Goal: Task Accomplishment & Management: Complete application form

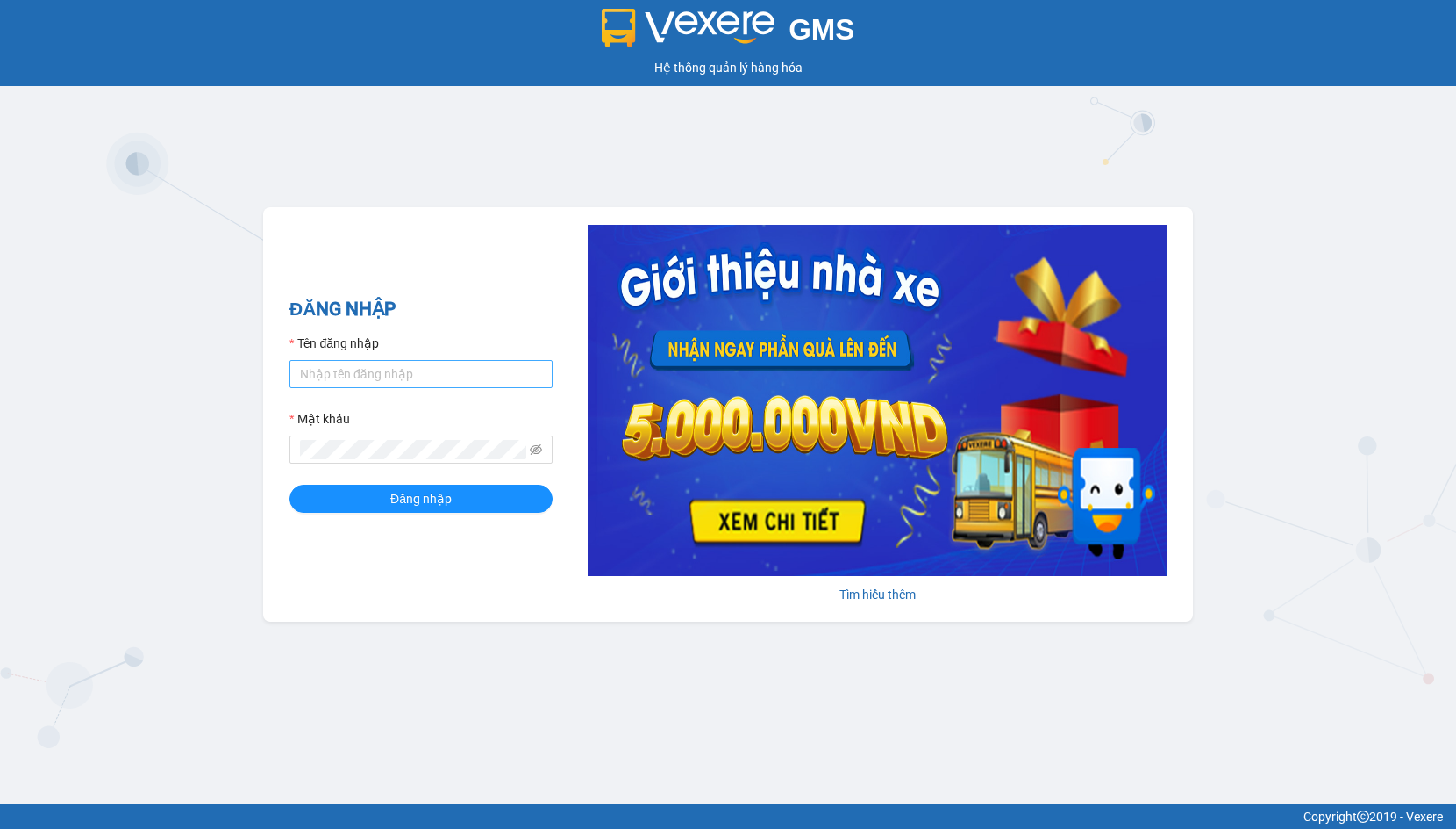
drag, startPoint x: 340, startPoint y: 346, endPoint x: 336, endPoint y: 361, distance: 15.5
click at [340, 349] on label "Tên đăng nhập" at bounding box center [334, 344] width 90 height 20
click at [340, 360] on input "Tên đăng nhập" at bounding box center [421, 374] width 263 height 28
click at [336, 362] on input "Tên đăng nhập" at bounding box center [421, 374] width 263 height 28
type input "hien.phuchai"
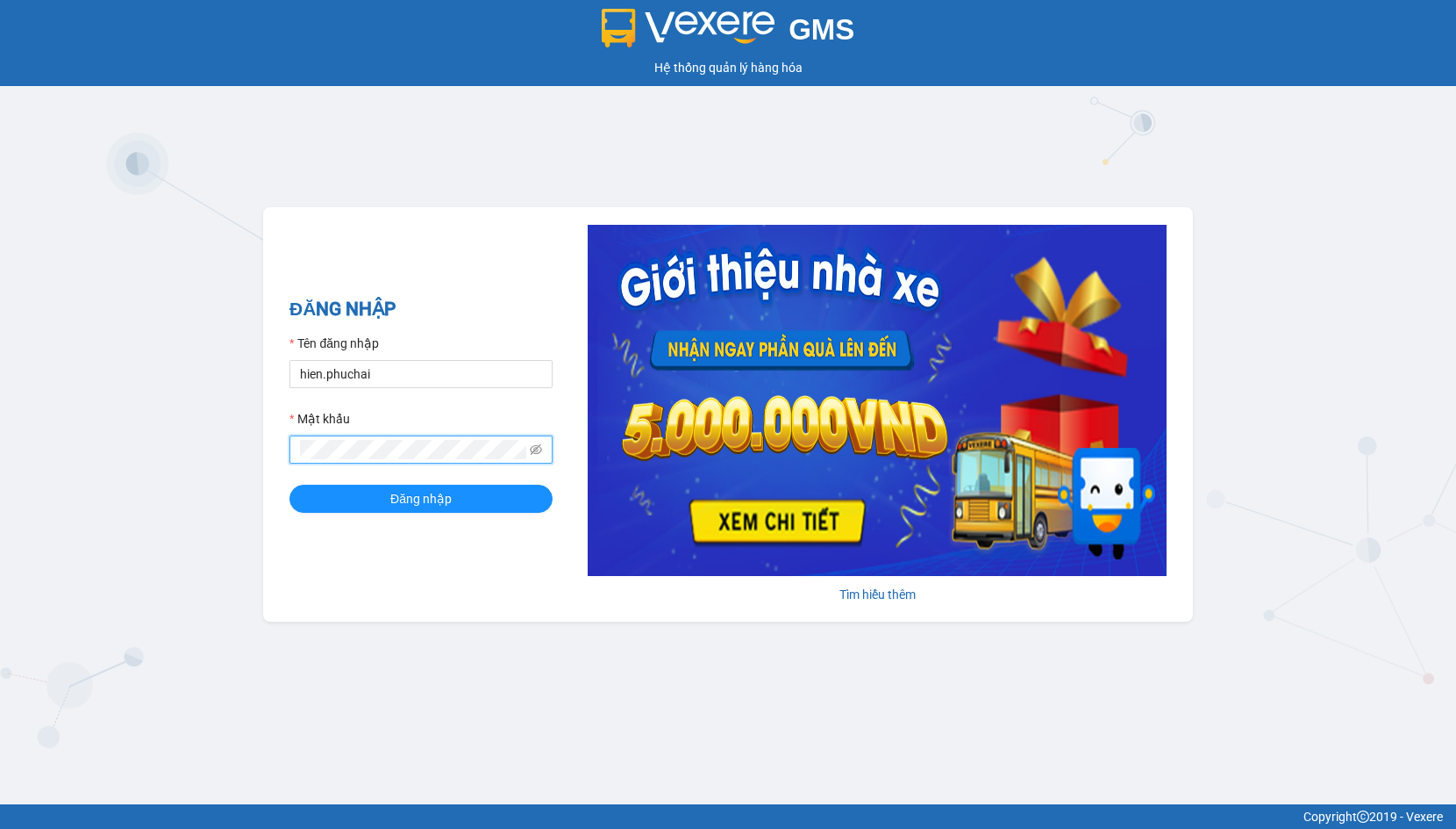
click at [250, 467] on div "GMS Hệ thống quản lý hàng hóa ĐĂNG NHẬP Tên đăng nhập hien.phuchai Mật khẩu Đăn…" at bounding box center [728, 402] width 1456 height 804
drag, startPoint x: 380, startPoint y: 370, endPoint x: 50, endPoint y: 396, distance: 331.0
click at [50, 396] on div "GMS Hệ thống quản lý hàng hóa ĐĂNG NHẬP Tên đăng nhập hien.phuchai Mật khẩu Vui…" at bounding box center [728, 402] width 1456 height 804
click at [418, 370] on input "Tên đăng nhập" at bounding box center [421, 374] width 263 height 28
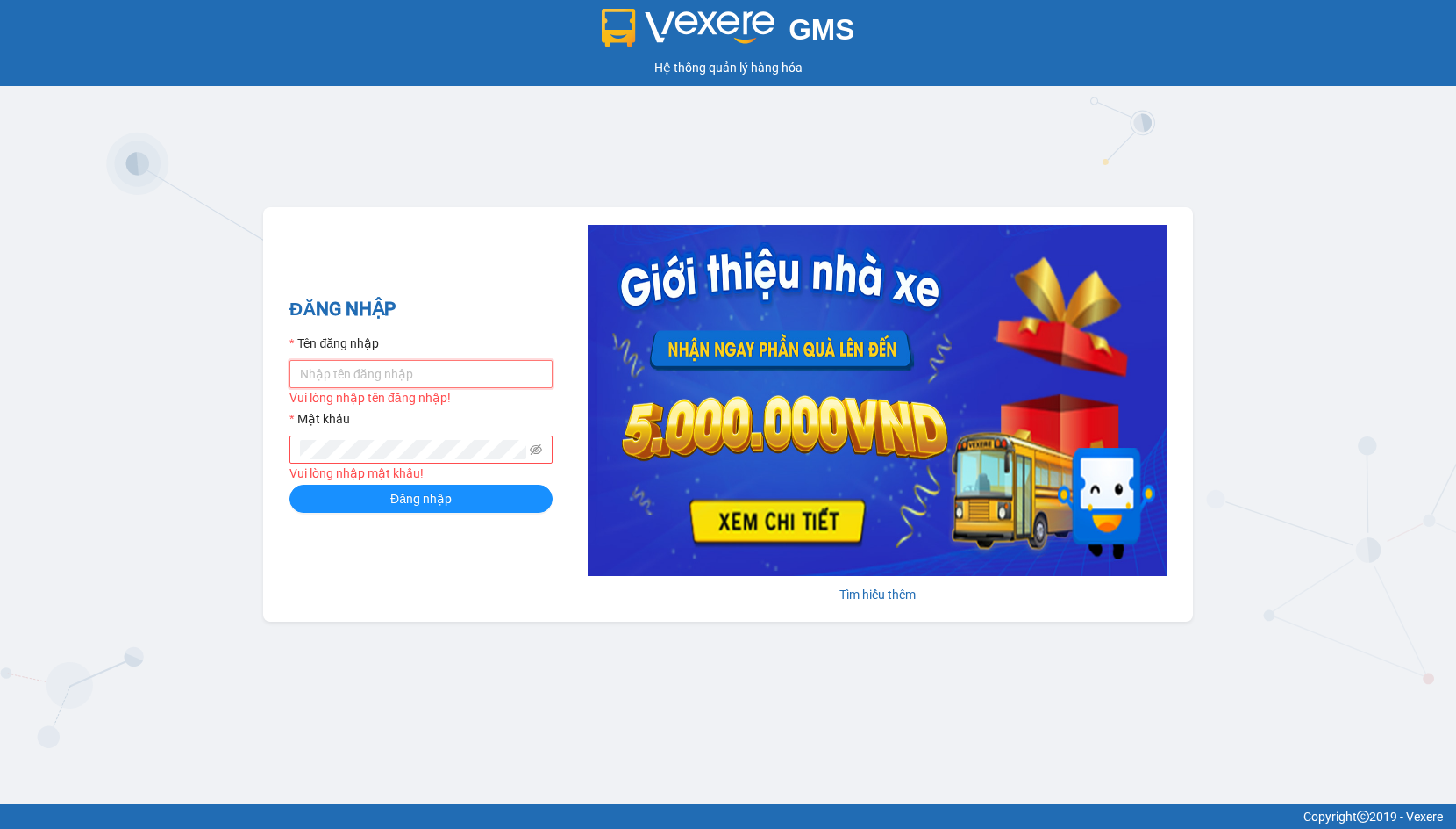
type input "hanh01.phuchai"
click at [289, 484] on button "Đăng nhập" at bounding box center [421, 499] width 263 height 28
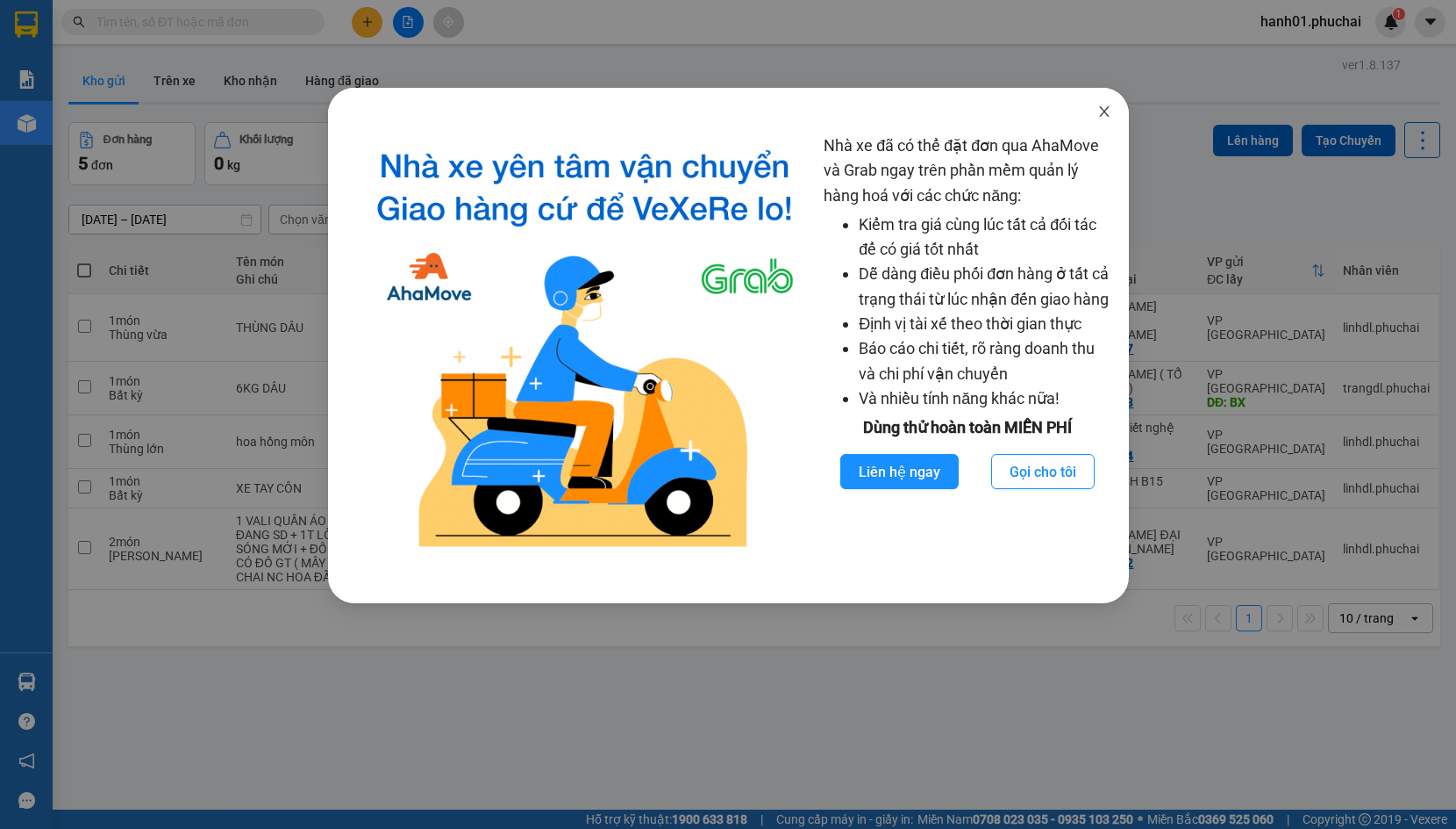
click at [1094, 118] on span "Close" at bounding box center [1104, 112] width 49 height 49
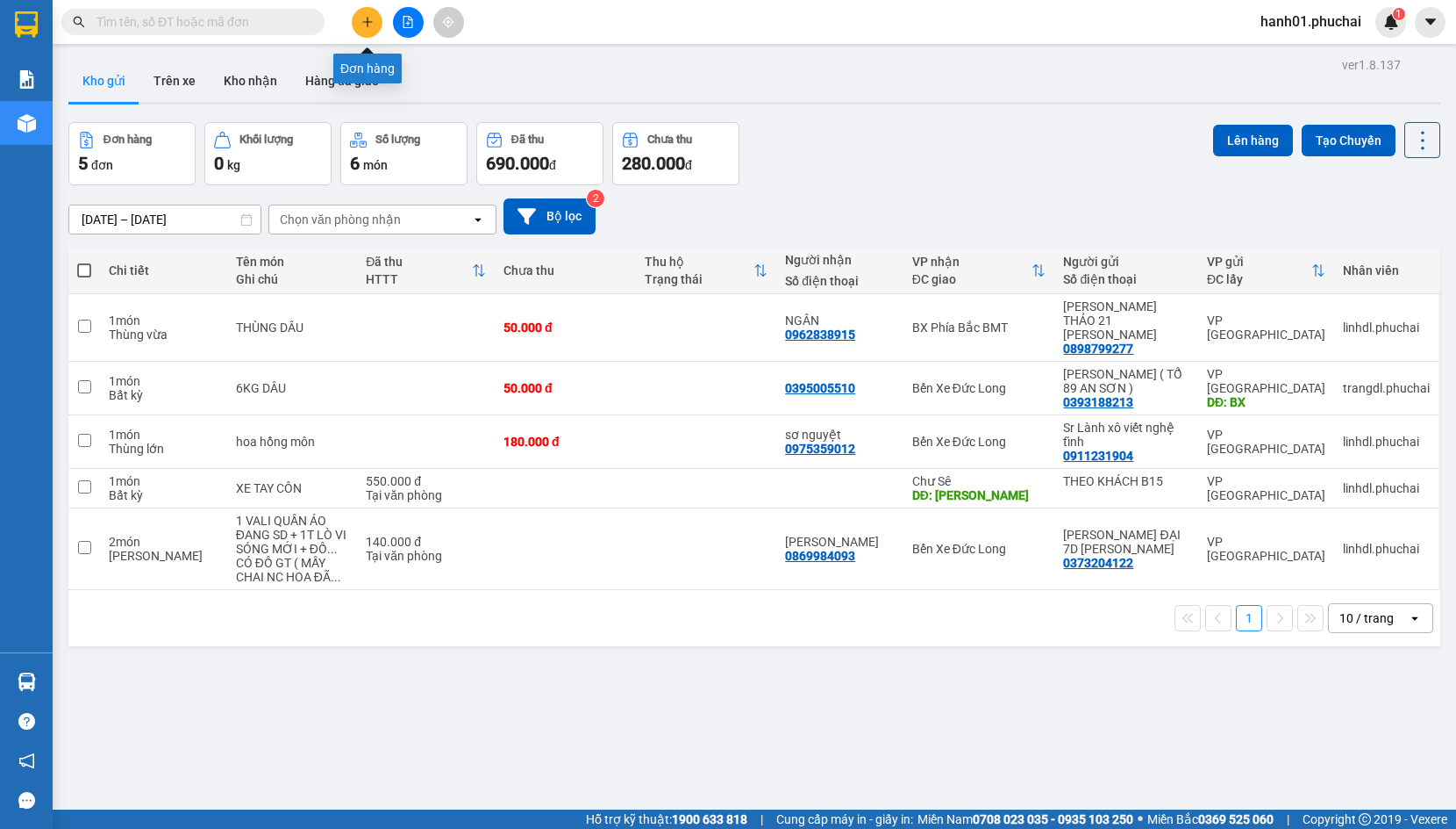
click at [373, 20] on icon "plus" at bounding box center [368, 22] width 12 height 12
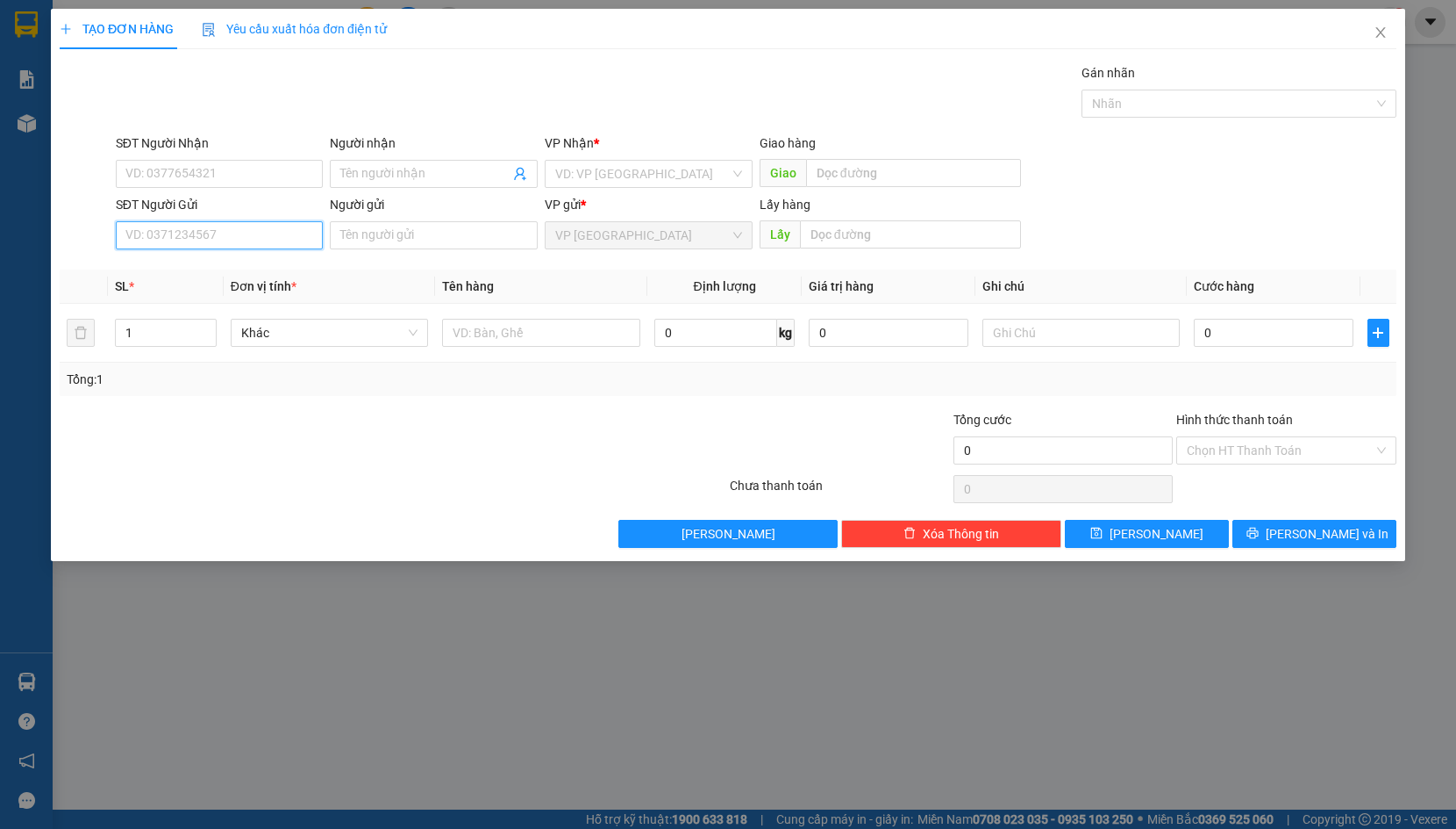
click at [177, 235] on input "SĐT Người Gửi" at bounding box center [220, 235] width 208 height 28
paste input "0969765750"
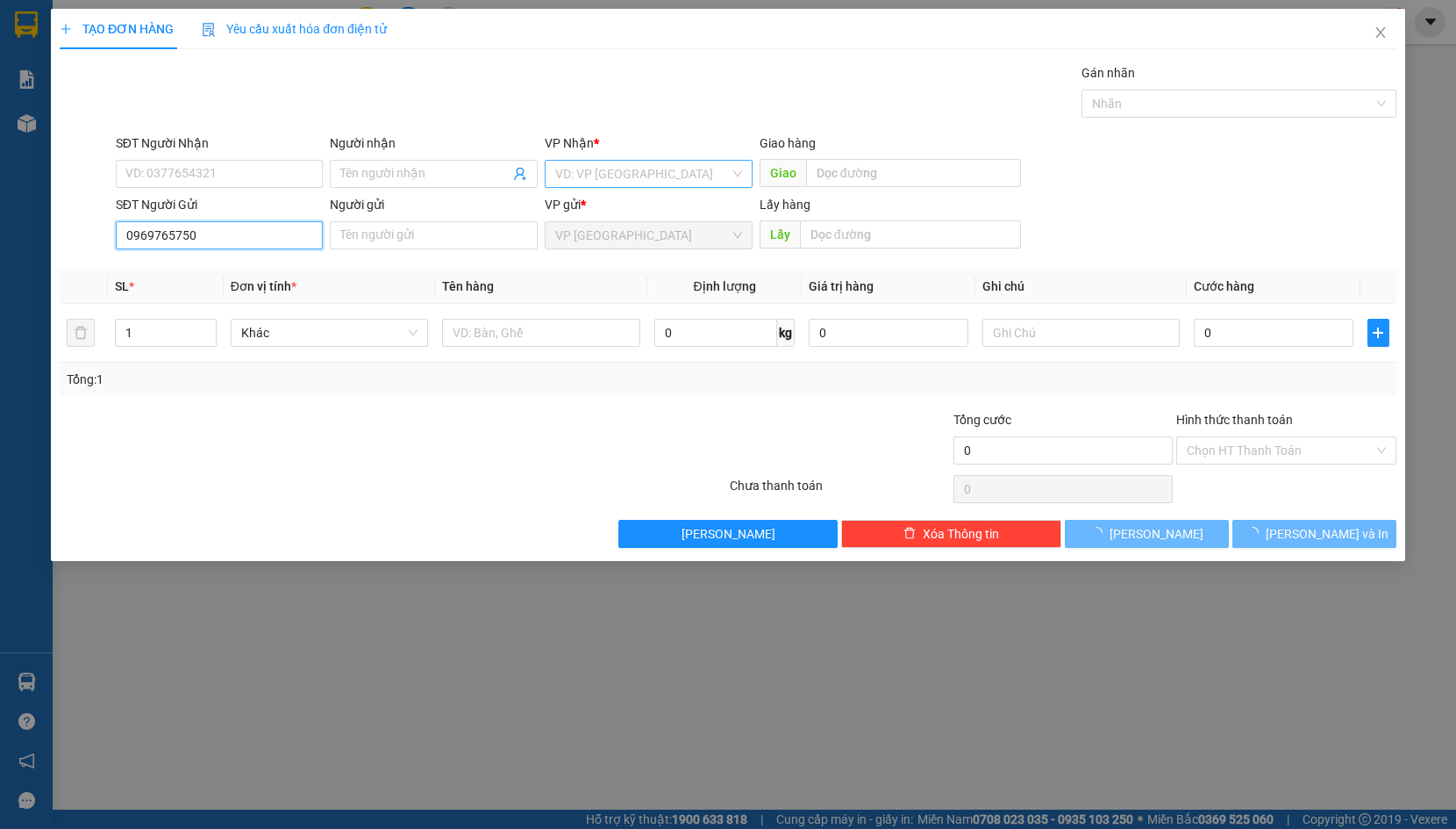
type input "0969765750"
click at [632, 186] on input "search" at bounding box center [643, 174] width 174 height 27
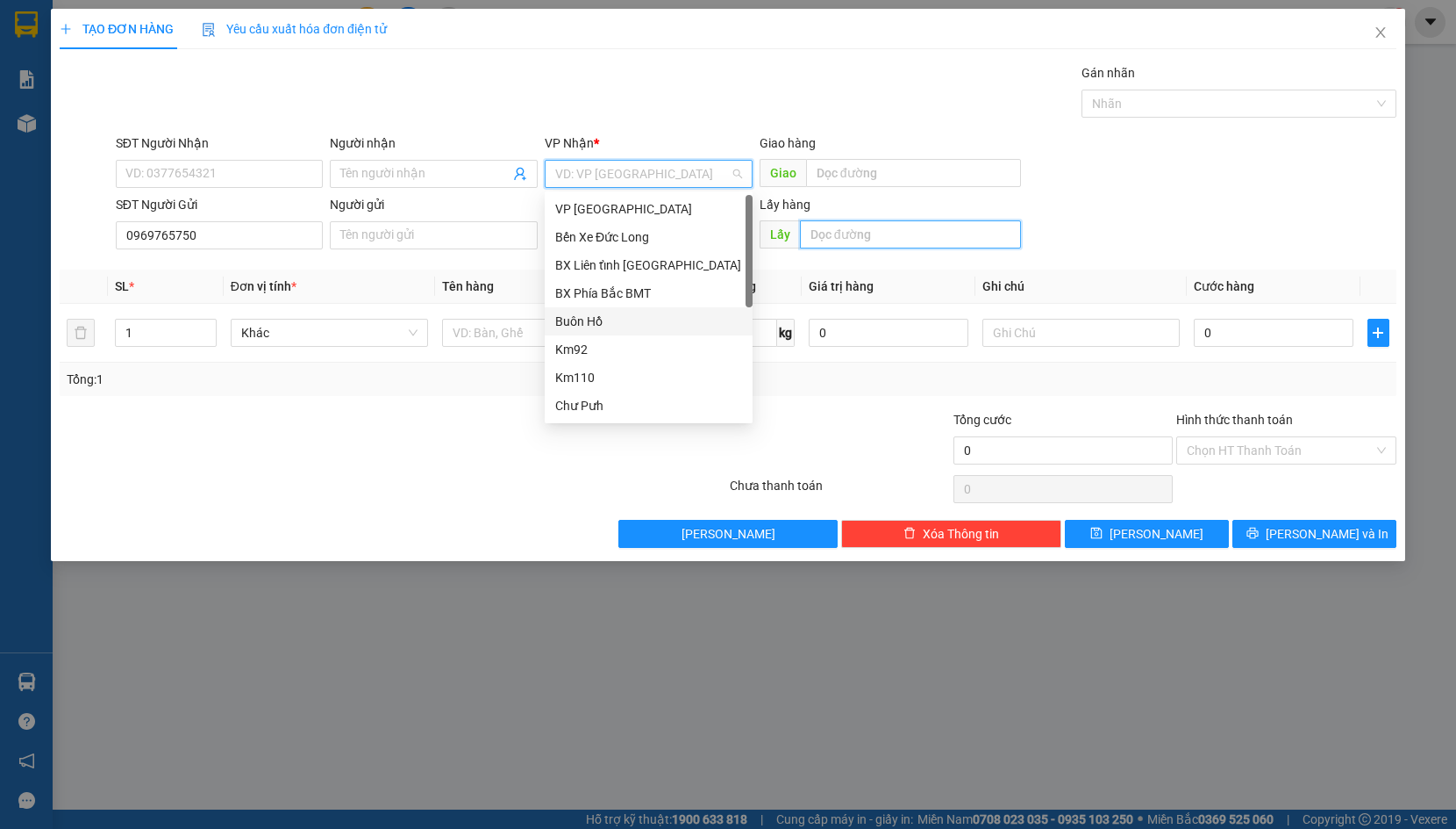
click at [870, 242] on input "text" at bounding box center [910, 234] width 221 height 28
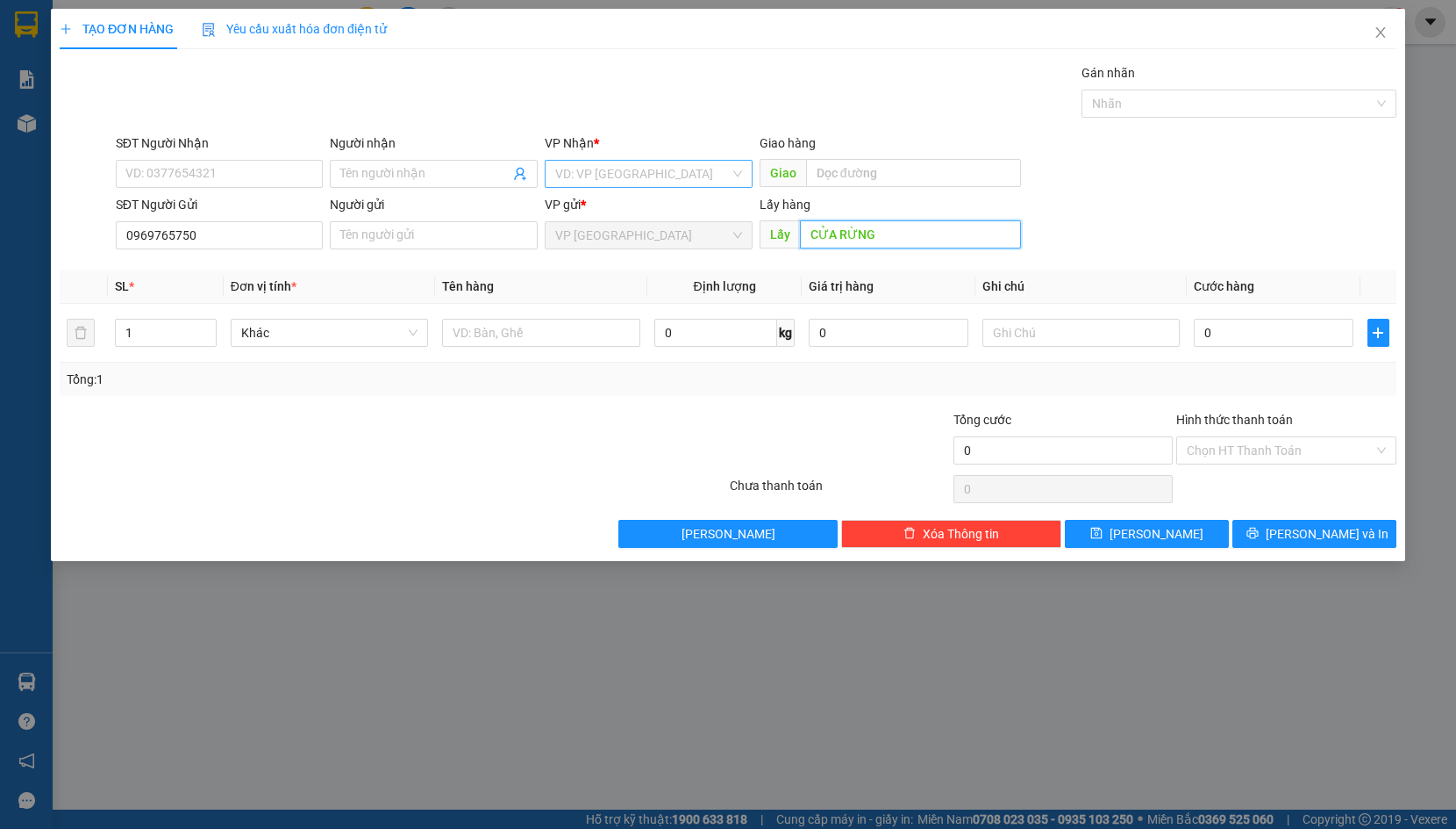
type input "CỬA RỪNG"
click at [708, 175] on input "search" at bounding box center [643, 174] width 174 height 27
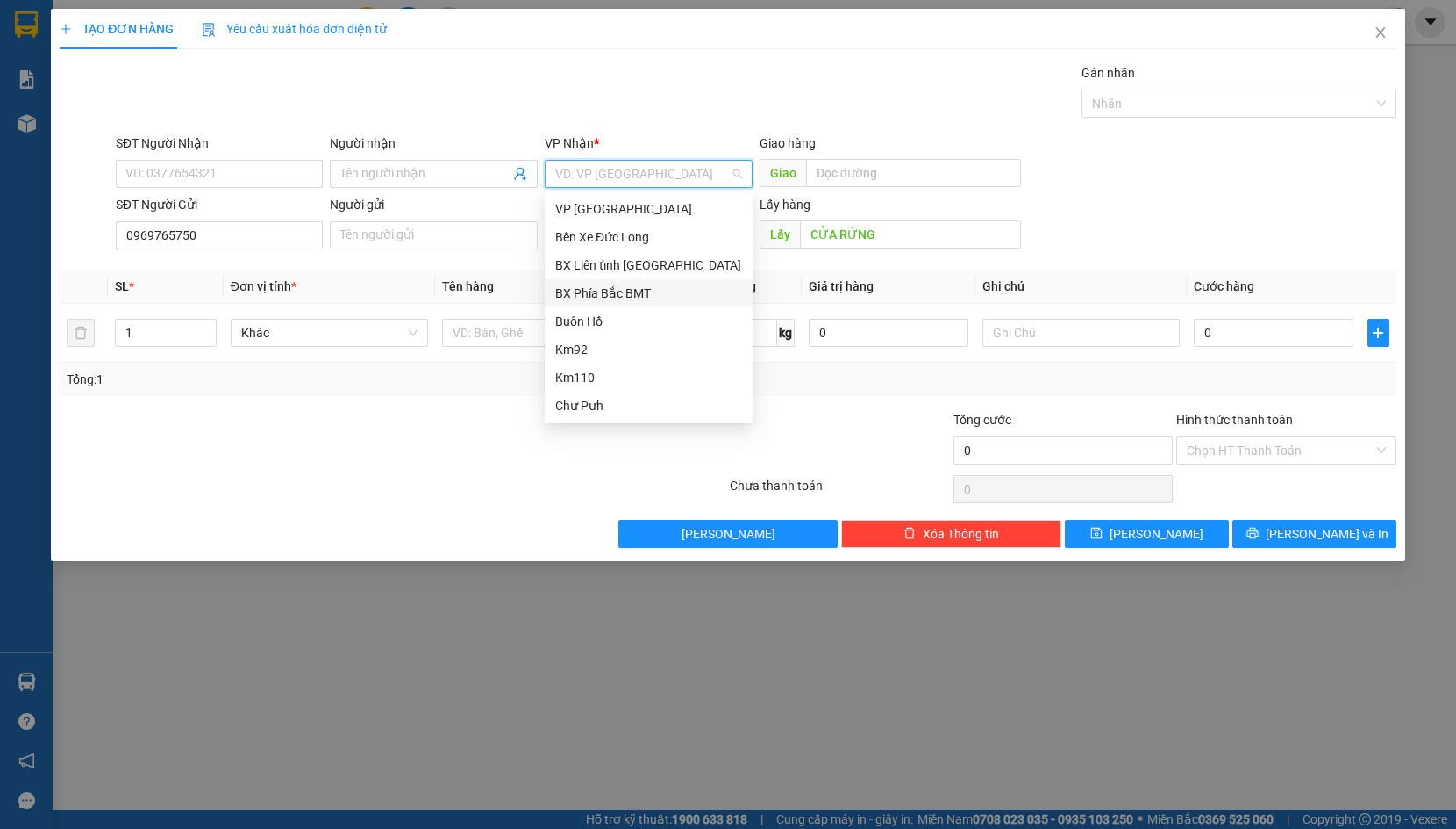
click at [651, 280] on div "BX Phía Bắc BMT" at bounding box center [649, 293] width 208 height 28
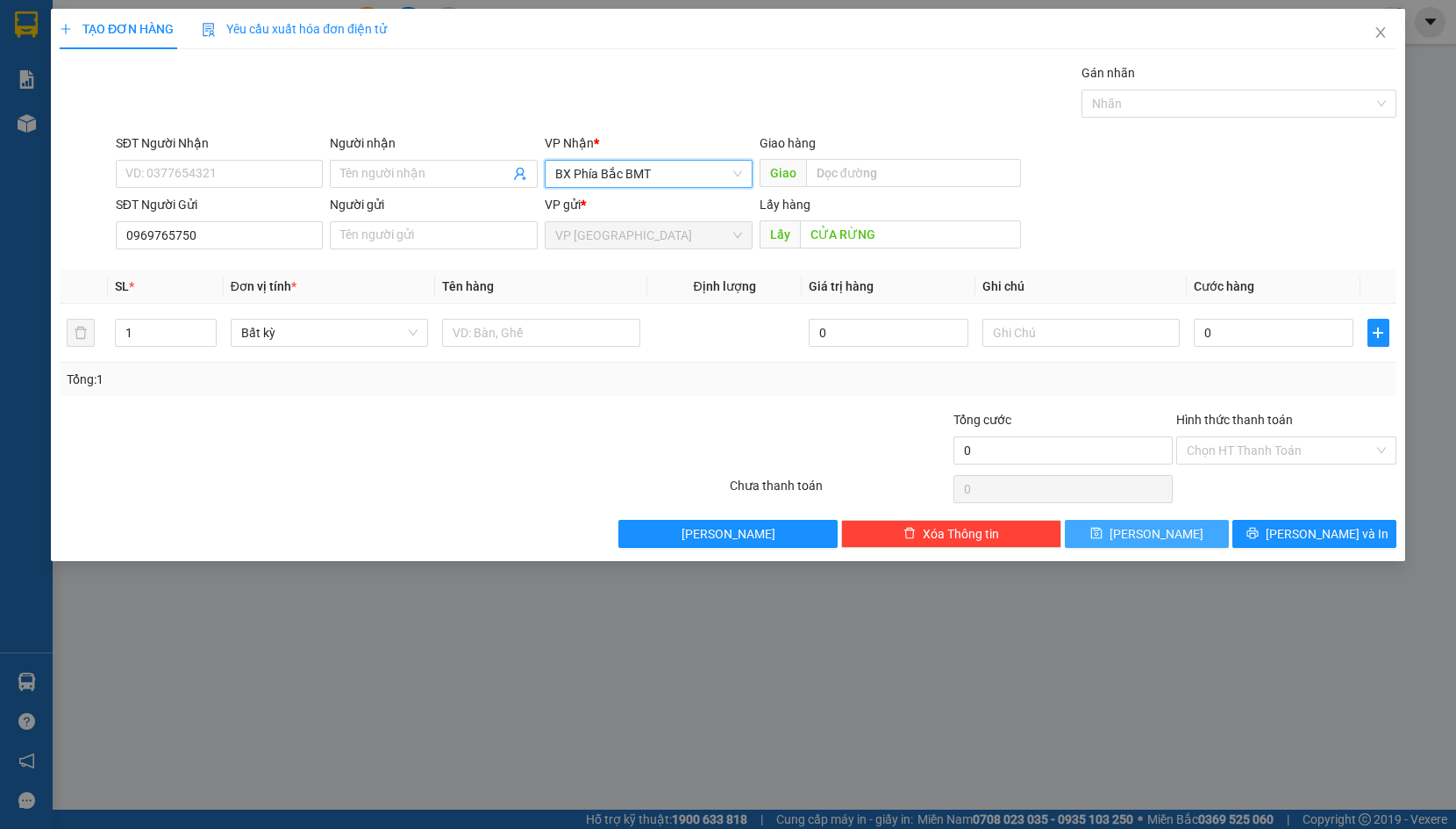
click at [1143, 533] on button "[PERSON_NAME]" at bounding box center [1147, 534] width 164 height 28
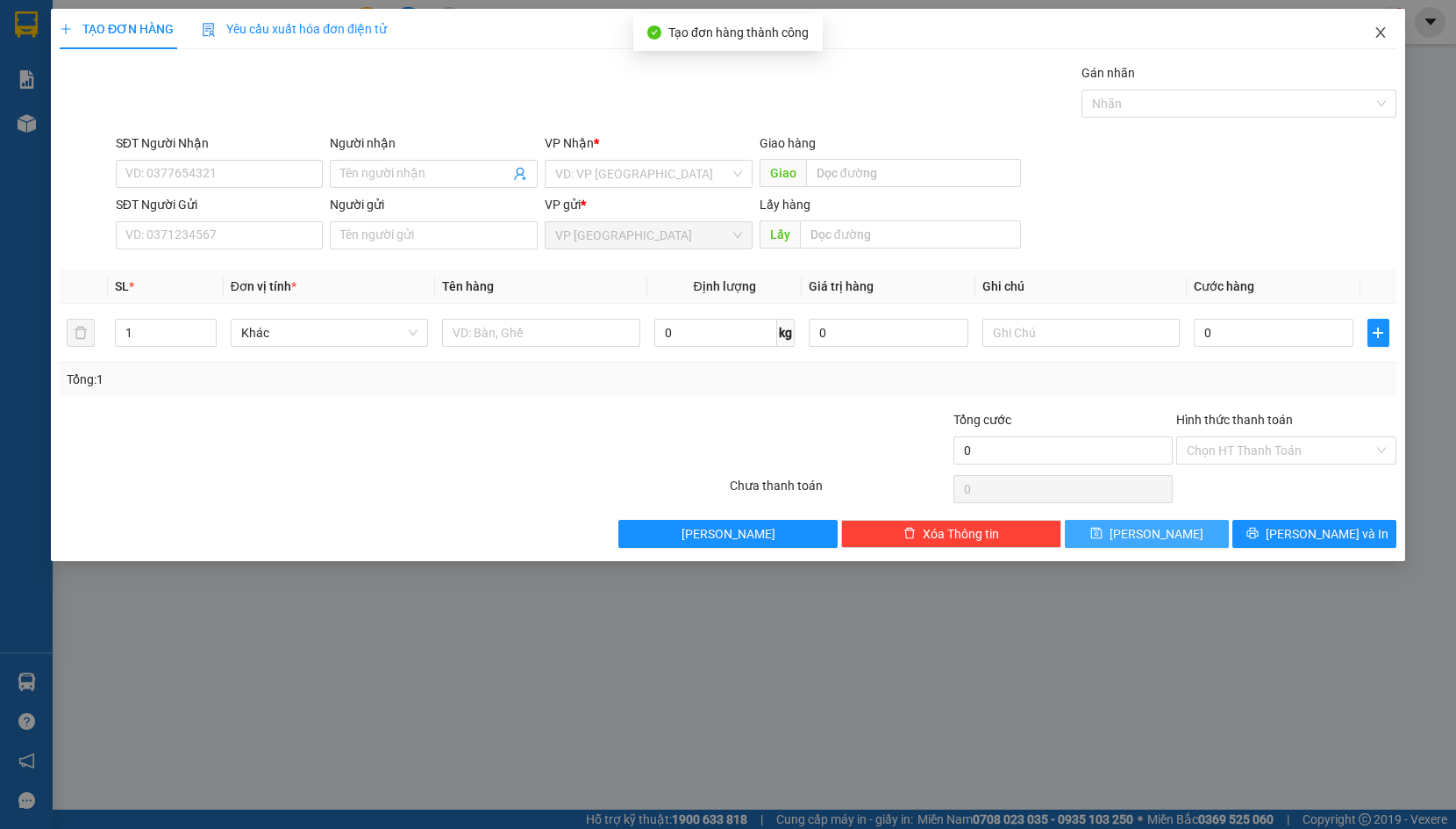
click at [1377, 32] on icon "close" at bounding box center [1381, 33] width 14 height 14
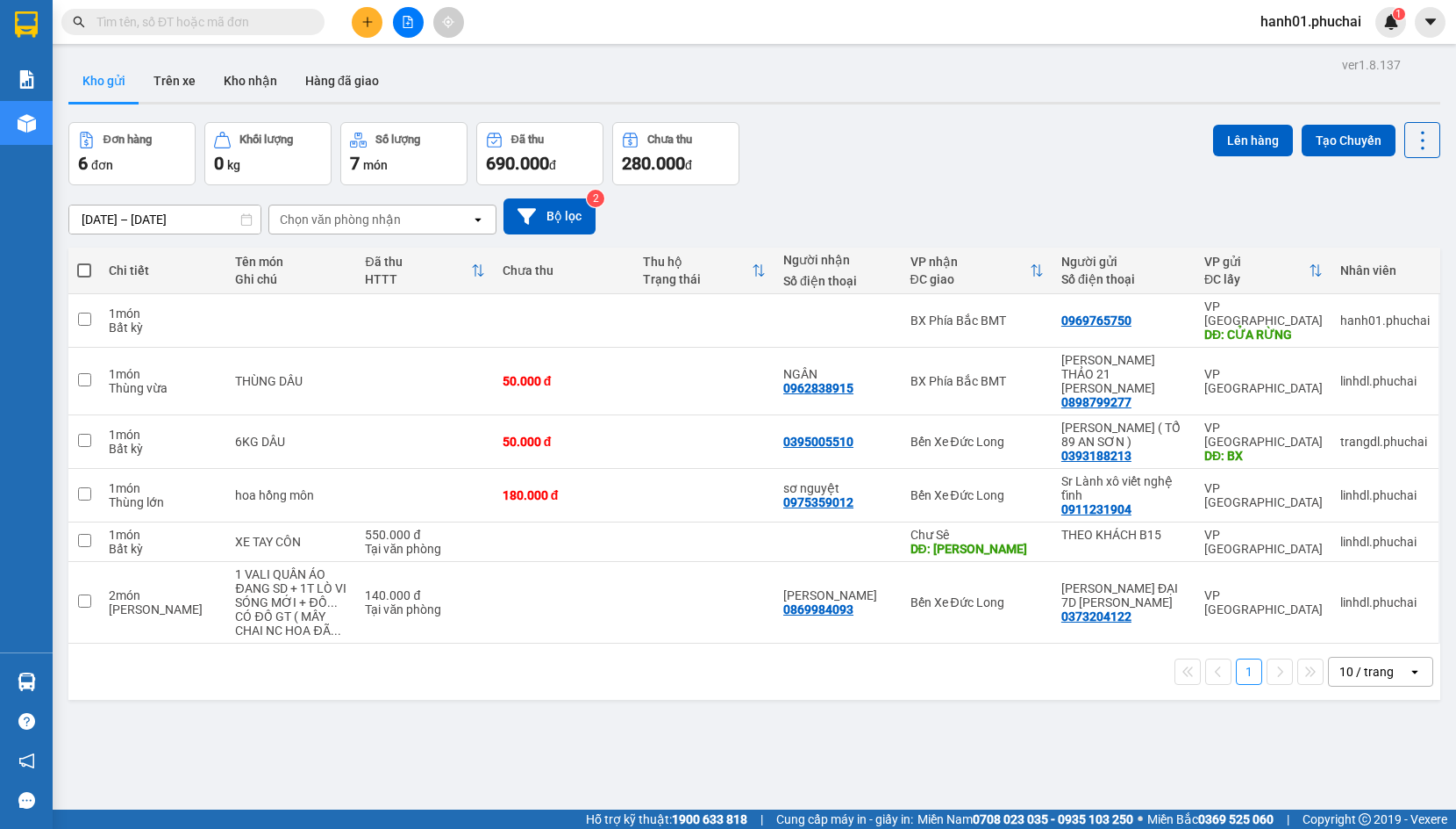
click at [981, 156] on div "Đơn hàng 6 đơn Khối lượng 0 kg Số lượng 7 món Đã thu 690.000 đ Chưa thu 280.000…" at bounding box center [755, 153] width 1372 height 63
click at [1263, 218] on div "10/08/2025 – 12/08/2025 Press the down arrow key to interact with the calendar …" at bounding box center [755, 216] width 1372 height 36
click at [355, 23] on button at bounding box center [367, 22] width 31 height 31
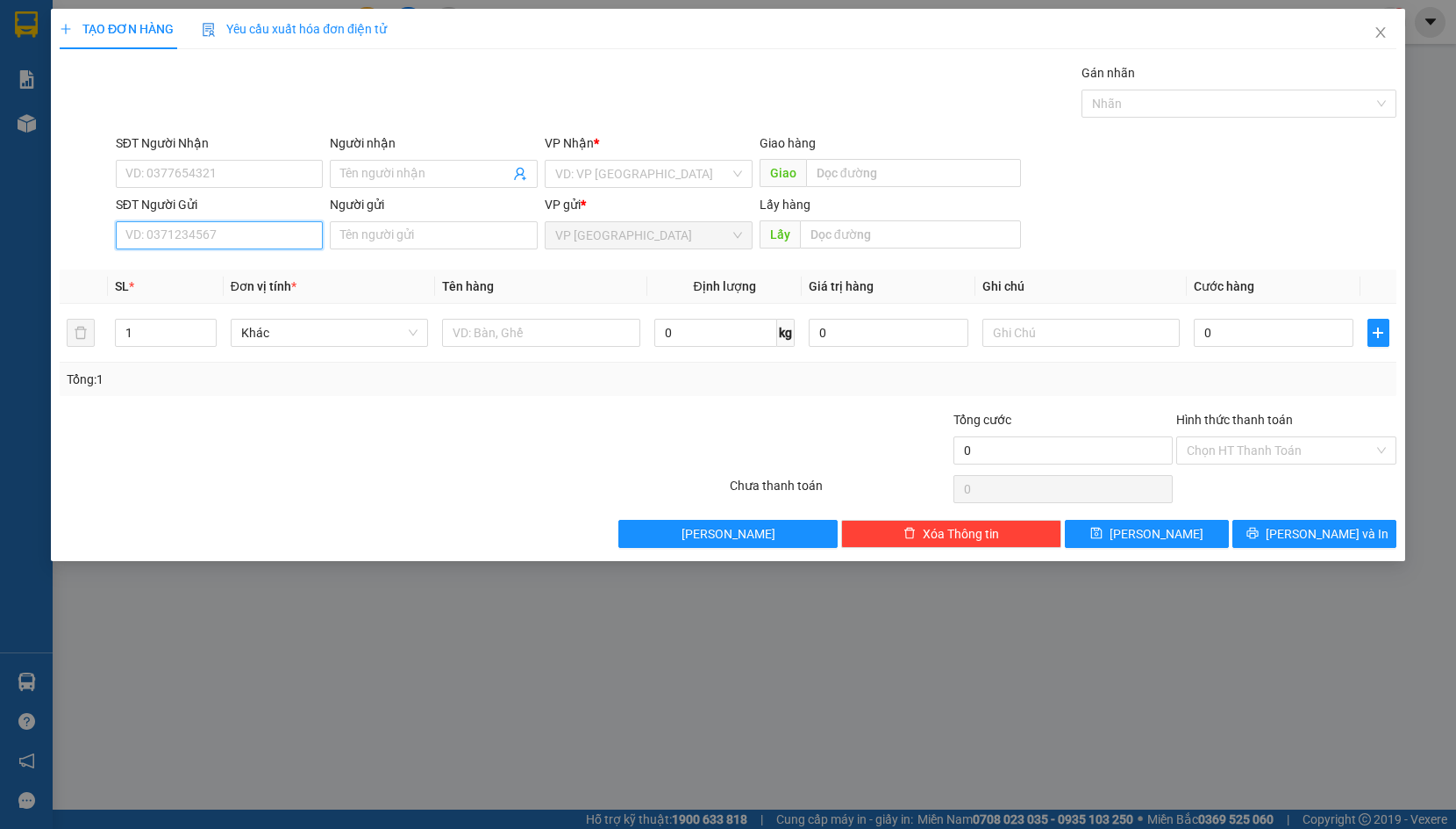
click at [255, 244] on input "SĐT Người Gửi" at bounding box center [220, 235] width 208 height 28
click at [195, 229] on input "SĐT Người Gửi" at bounding box center [220, 235] width 208 height 28
click at [683, 175] on input "search" at bounding box center [643, 174] width 174 height 27
click at [678, 94] on div "Gói vận chuyển * Tiêu chuẩn Gán nhãn Nhãn" at bounding box center [756, 93] width 1288 height 61
click at [891, 171] on input "text" at bounding box center [914, 173] width 215 height 28
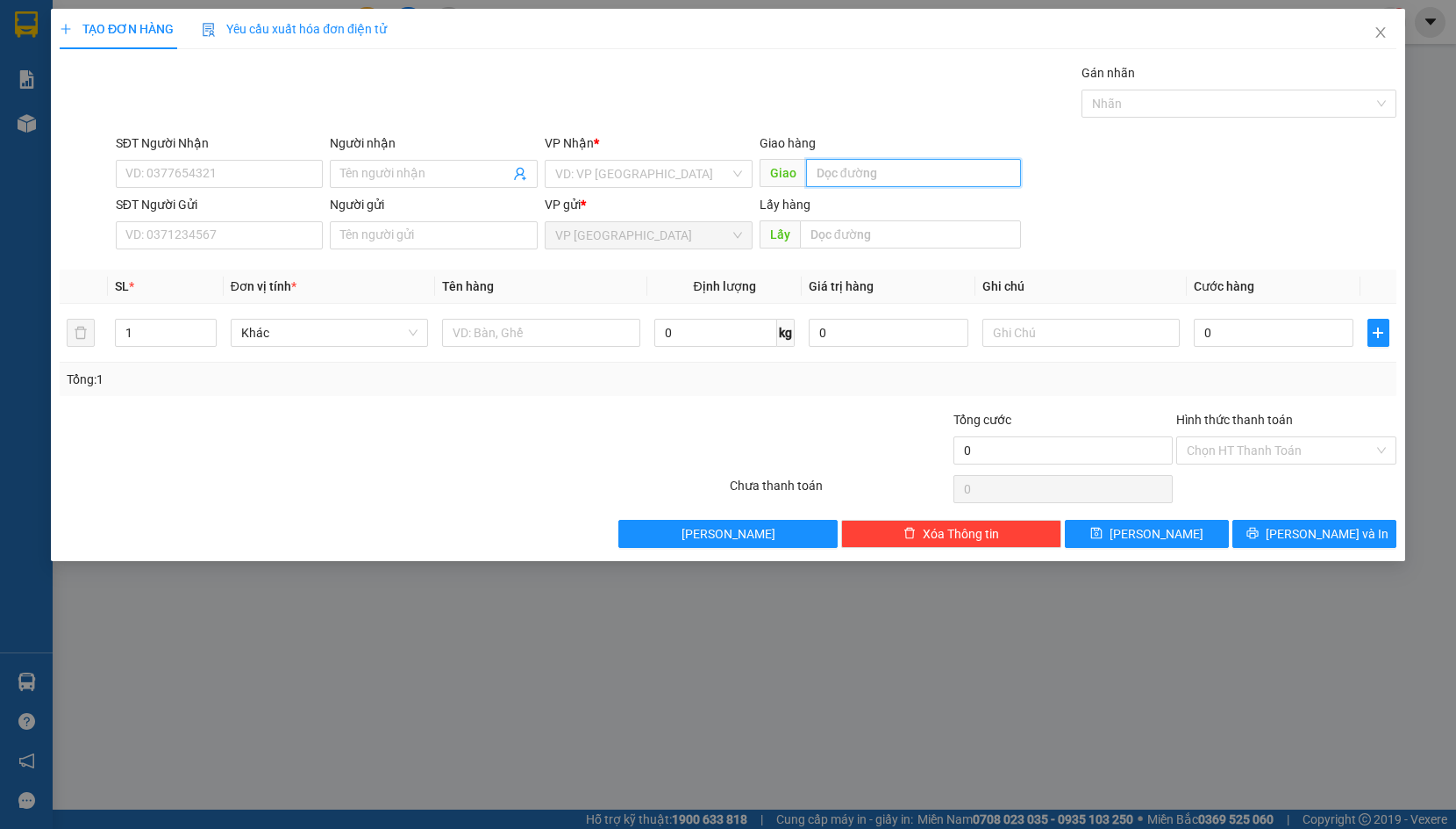
type input "J"
click at [1384, 39] on icon "close" at bounding box center [1381, 33] width 14 height 14
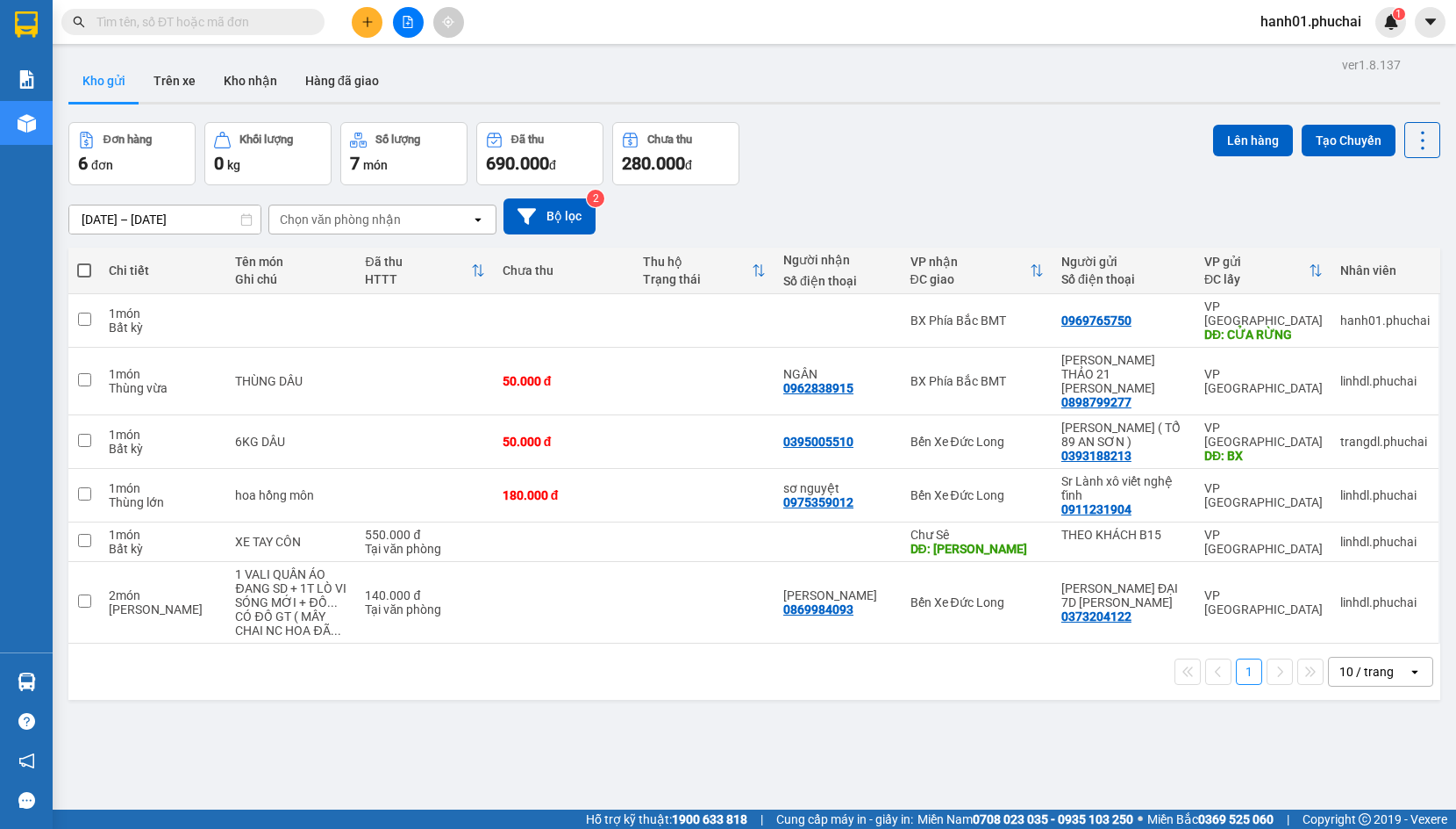
click at [1153, 169] on div "Đơn hàng 6 đơn Khối lượng 0 kg Số lượng 7 món Đã thu 690.000 đ Chưa thu 280.000…" at bounding box center [755, 153] width 1372 height 63
click at [405, 28] on button at bounding box center [408, 22] width 31 height 31
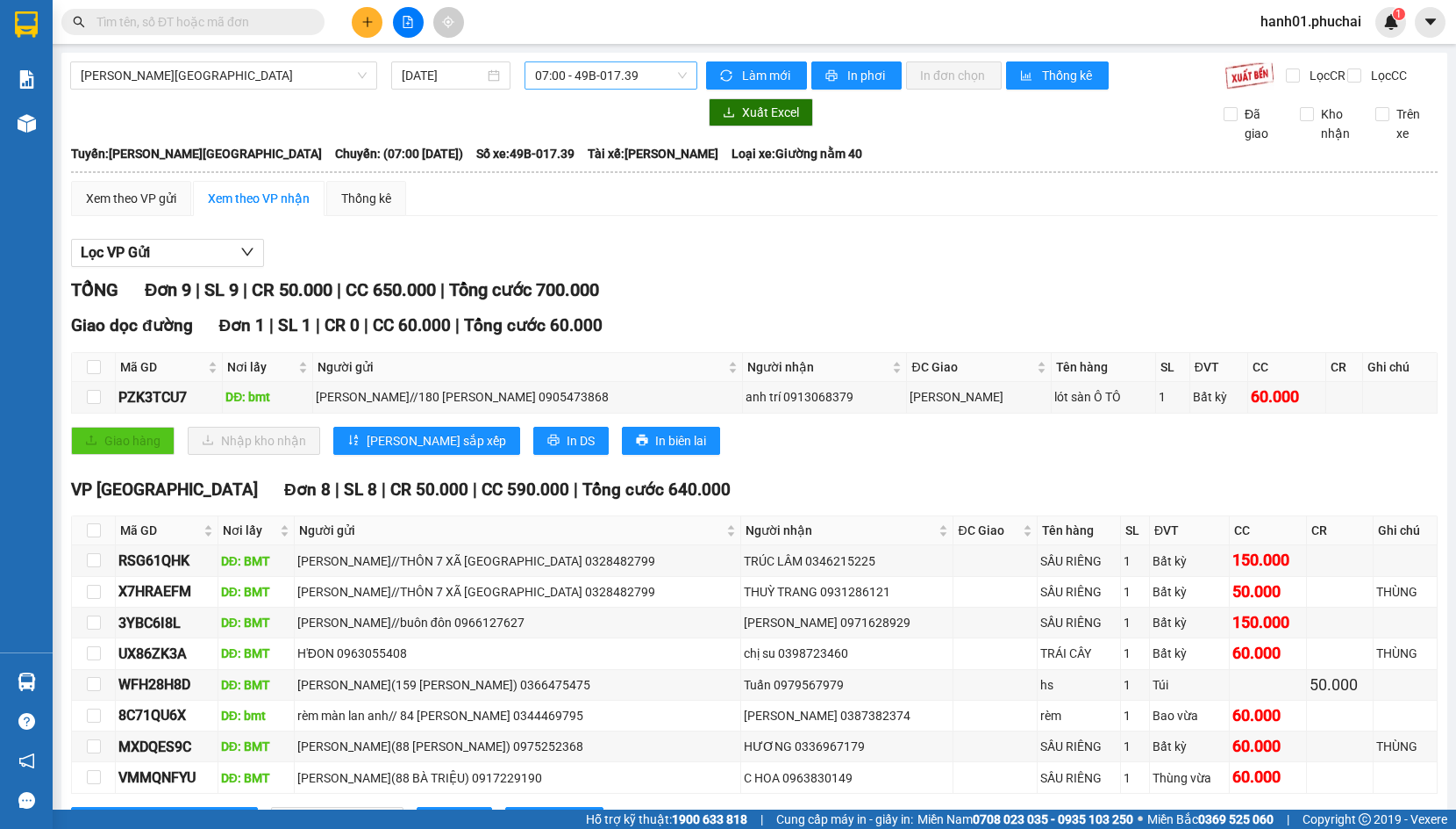
click at [595, 73] on span "07:00 - 49B-017.39" at bounding box center [611, 76] width 152 height 27
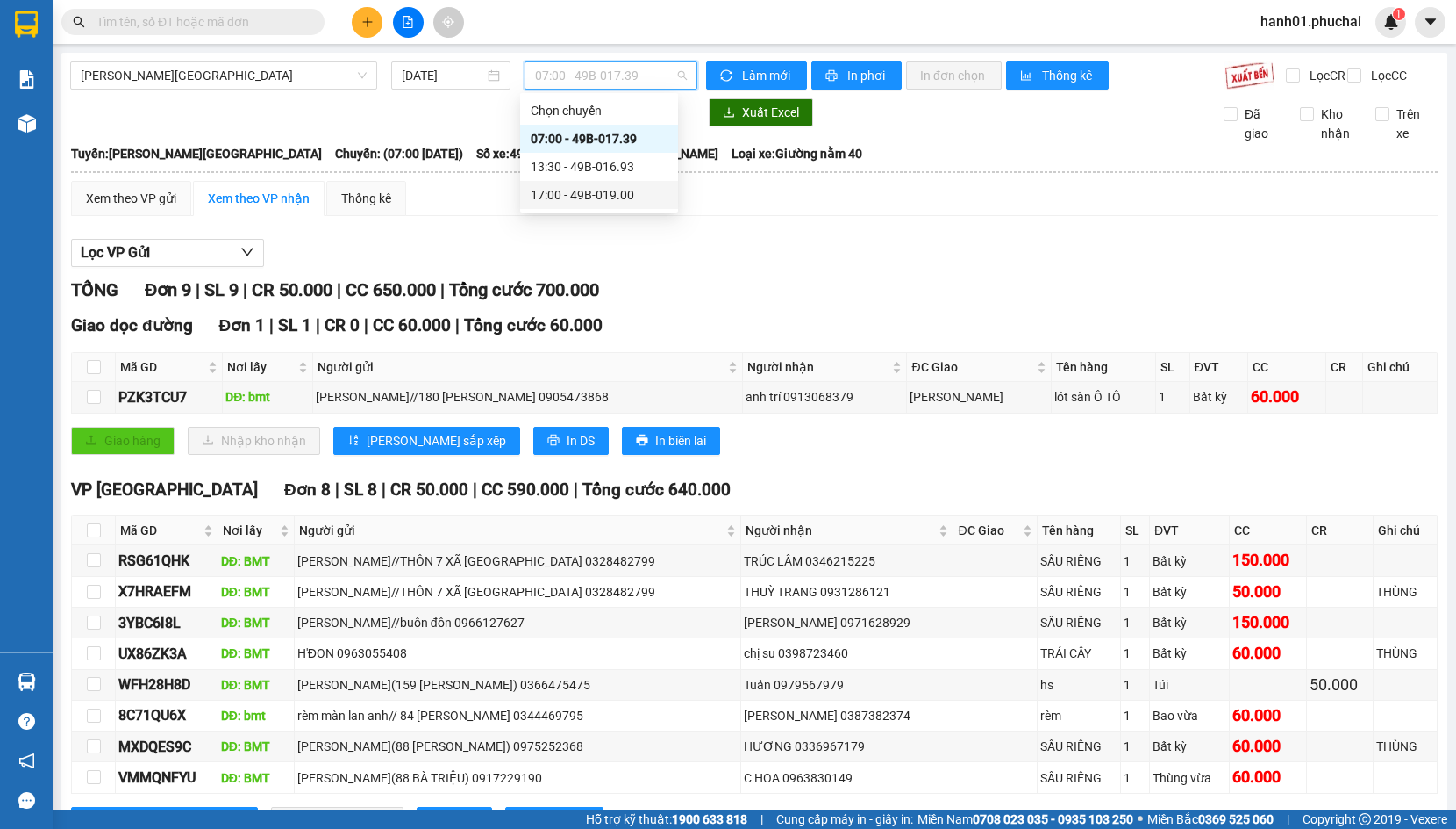
click at [578, 190] on div "17:00 - 49B-019.00" at bounding box center [599, 195] width 137 height 20
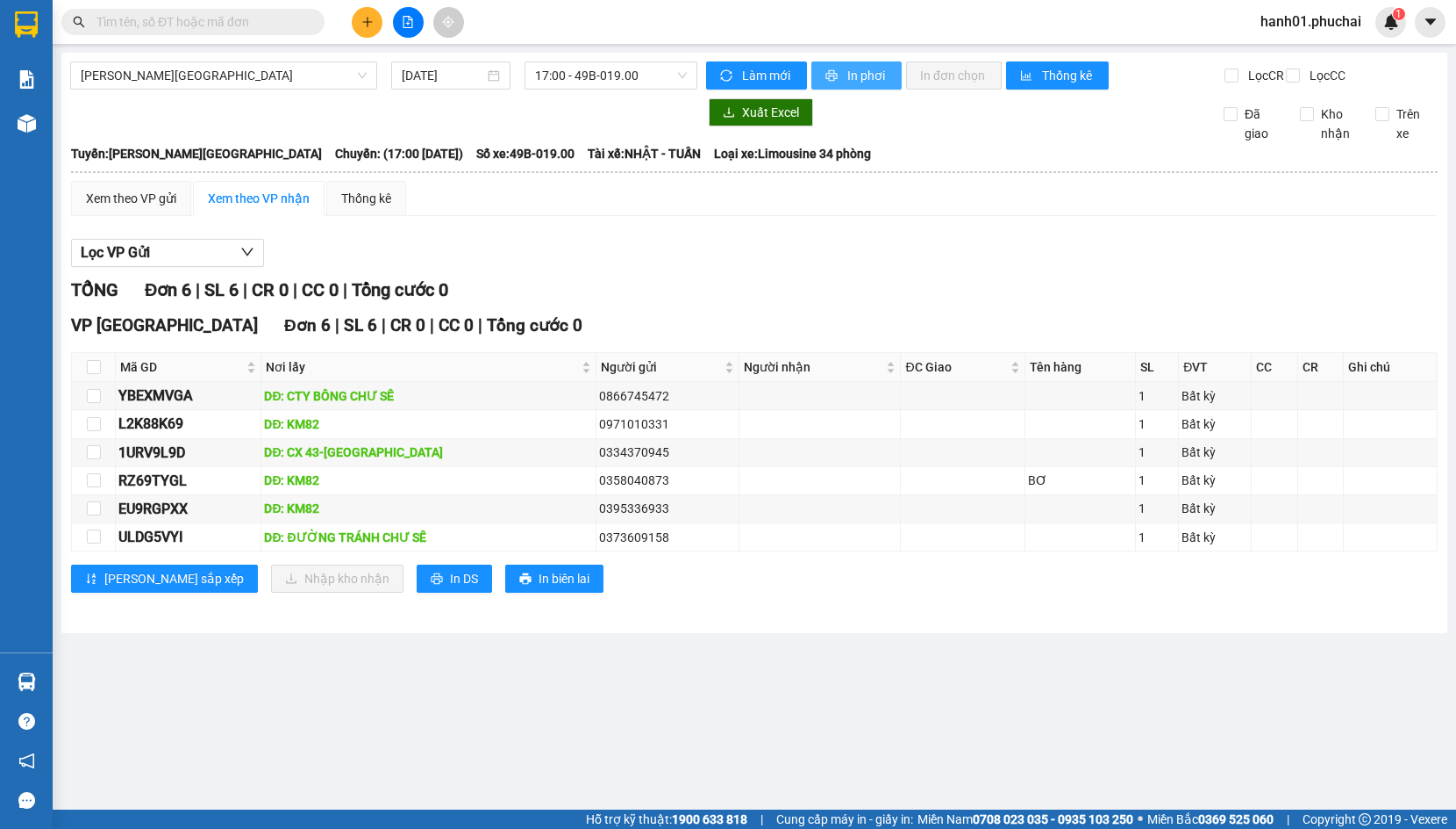
drag, startPoint x: 849, startPoint y: 81, endPoint x: 845, endPoint y: 97, distance: 16.5
click at [849, 82] on span "In phơi" at bounding box center [867, 76] width 40 height 20
drag, startPoint x: 1279, startPoint y: 20, endPoint x: 1320, endPoint y: 28, distance: 41.8
click at [1280, 20] on span "hanh01.phuchai" at bounding box center [1311, 21] width 129 height 22
click at [1337, 53] on span "Đăng xuất" at bounding box center [1319, 54] width 92 height 20
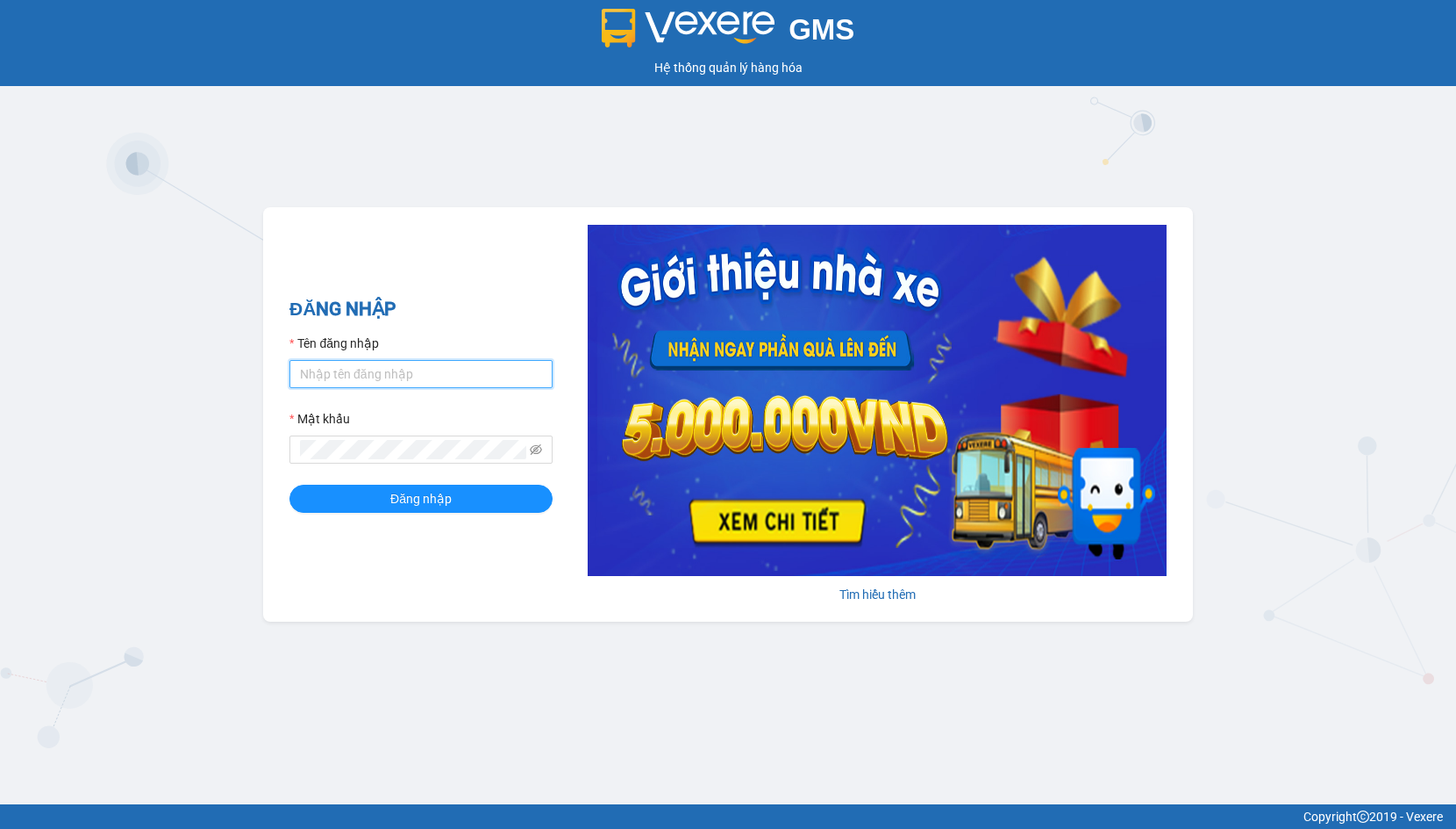
click at [413, 368] on input "Tên đăng nhập" at bounding box center [421, 374] width 263 height 28
type input "linhdl.phuchai"
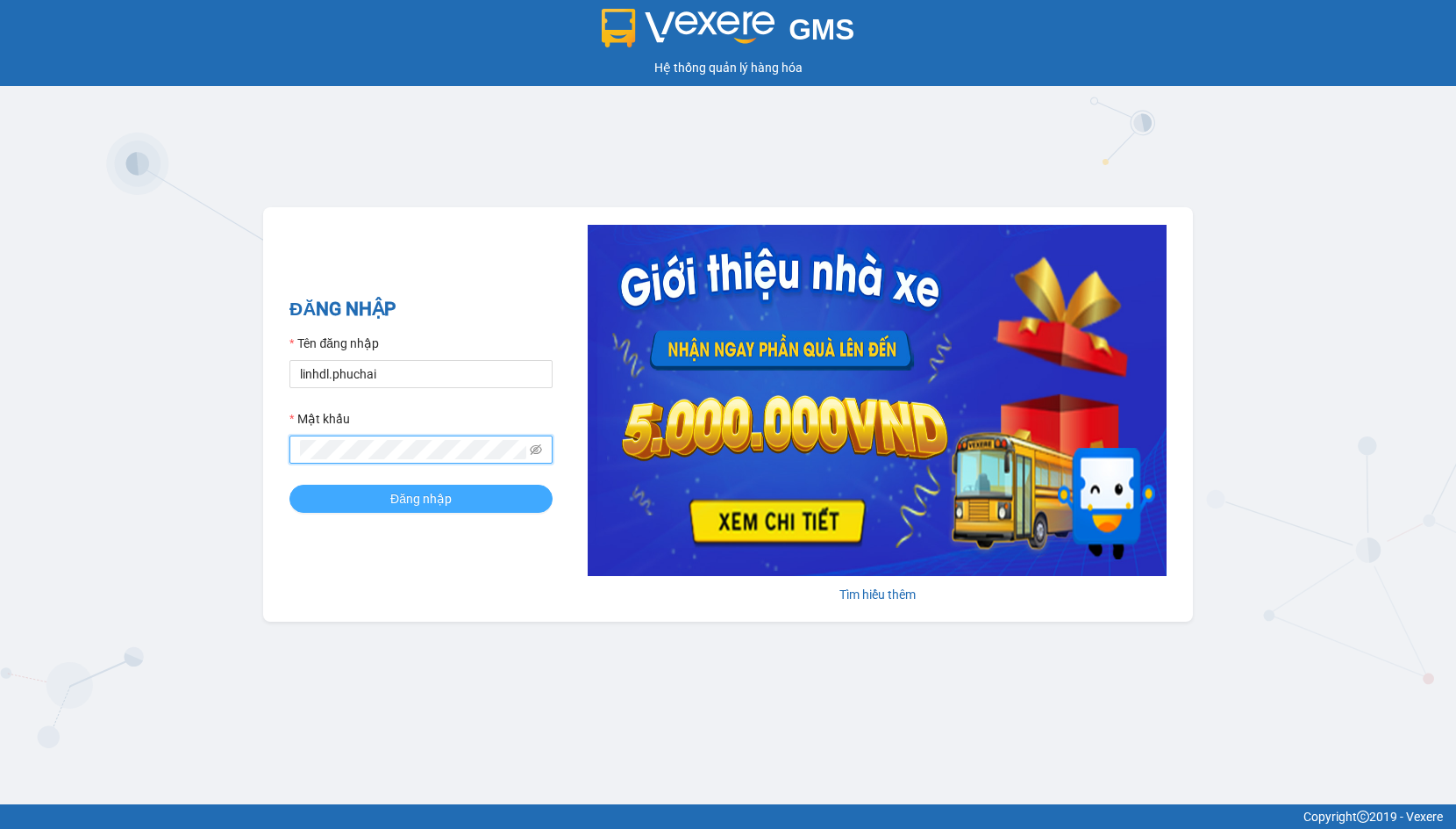
click at [389, 493] on button "Đăng nhập" at bounding box center [421, 499] width 263 height 28
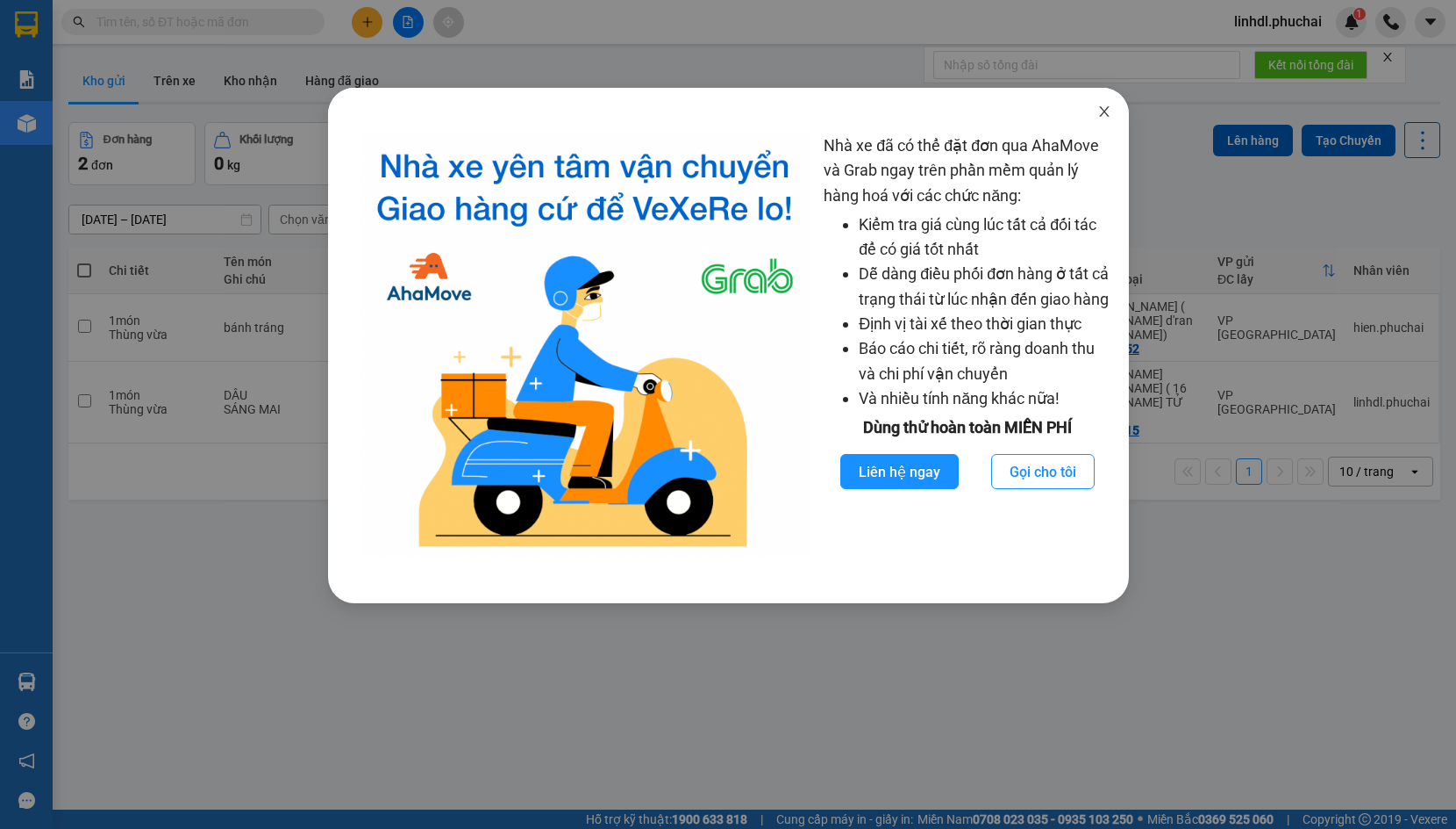
click at [1099, 117] on icon "close" at bounding box center [1104, 111] width 14 height 14
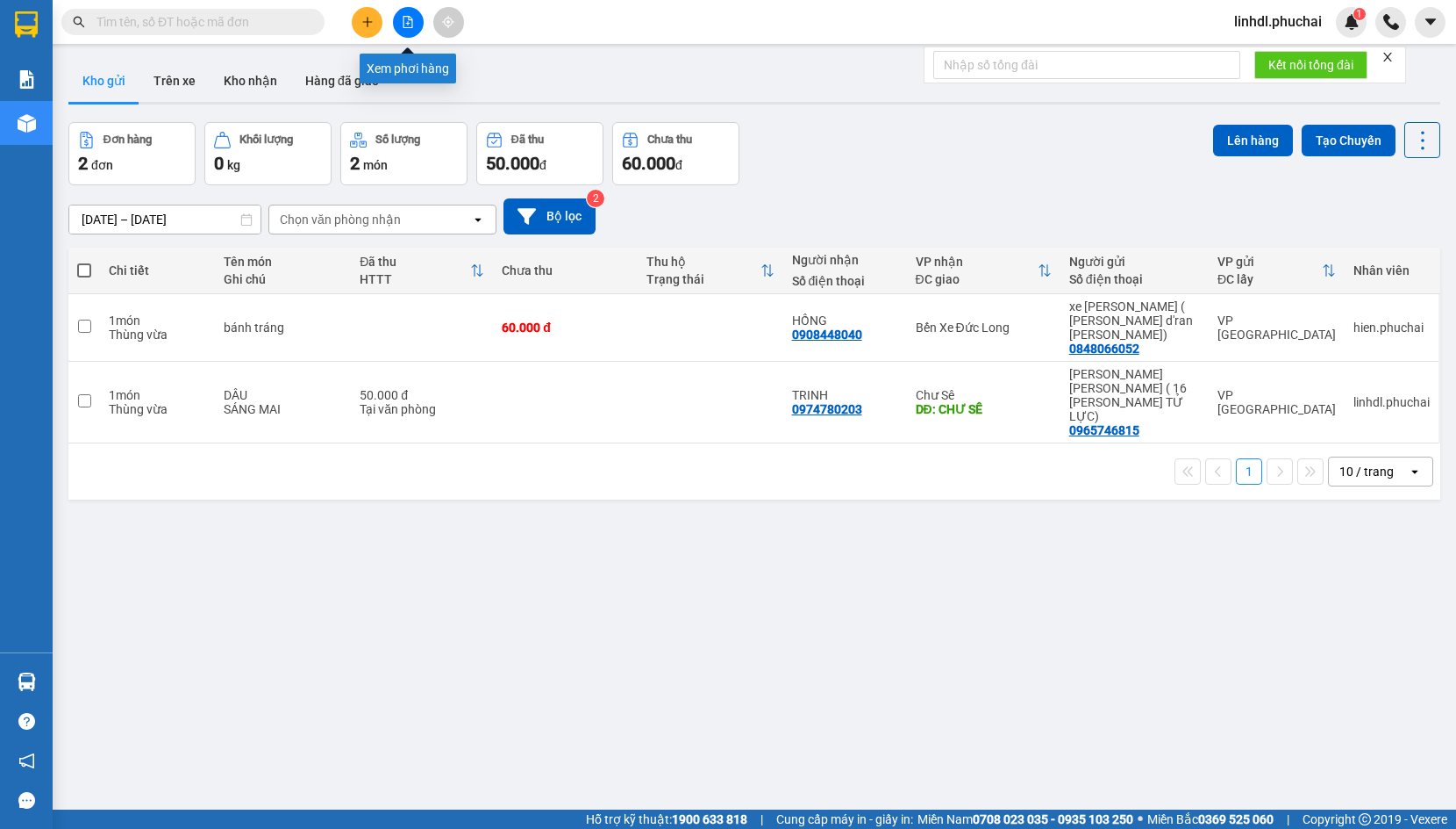
click at [415, 25] on button at bounding box center [408, 22] width 31 height 31
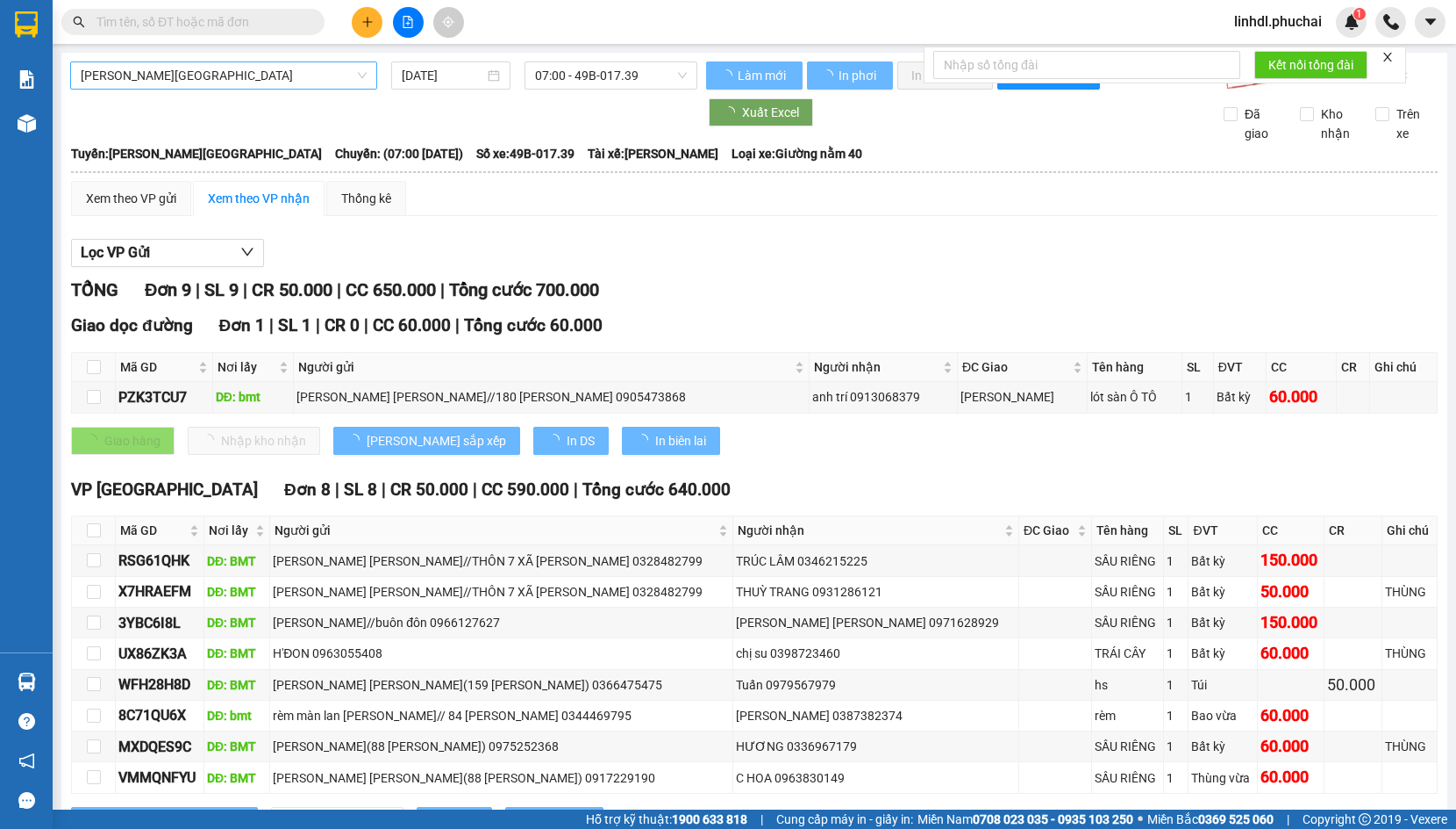
click at [275, 77] on span "[PERSON_NAME][GEOGRAPHIC_DATA]" at bounding box center [223, 76] width 286 height 27
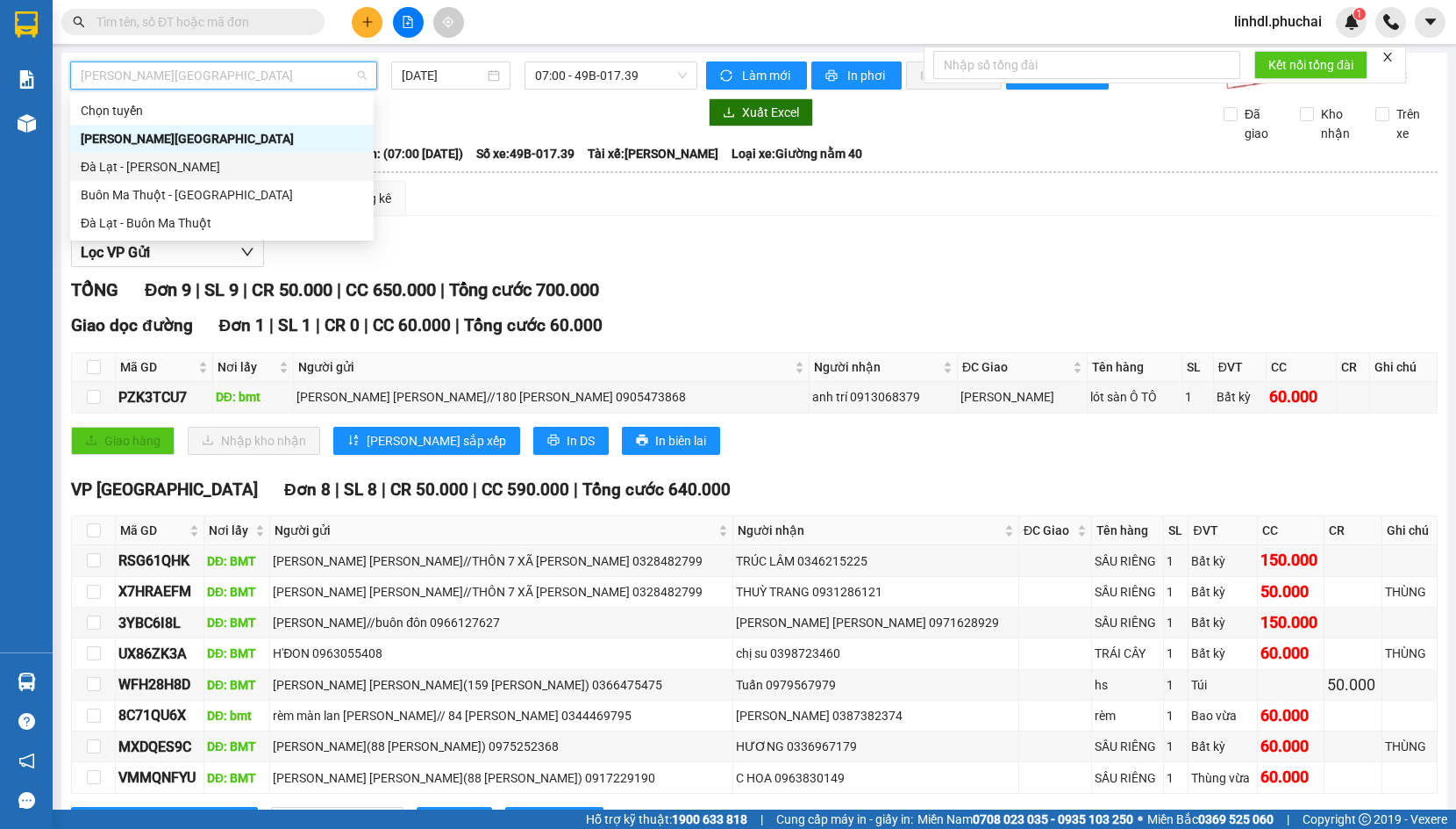
click at [190, 175] on div "Đà Lạt - [PERSON_NAME]" at bounding box center [222, 167] width 282 height 20
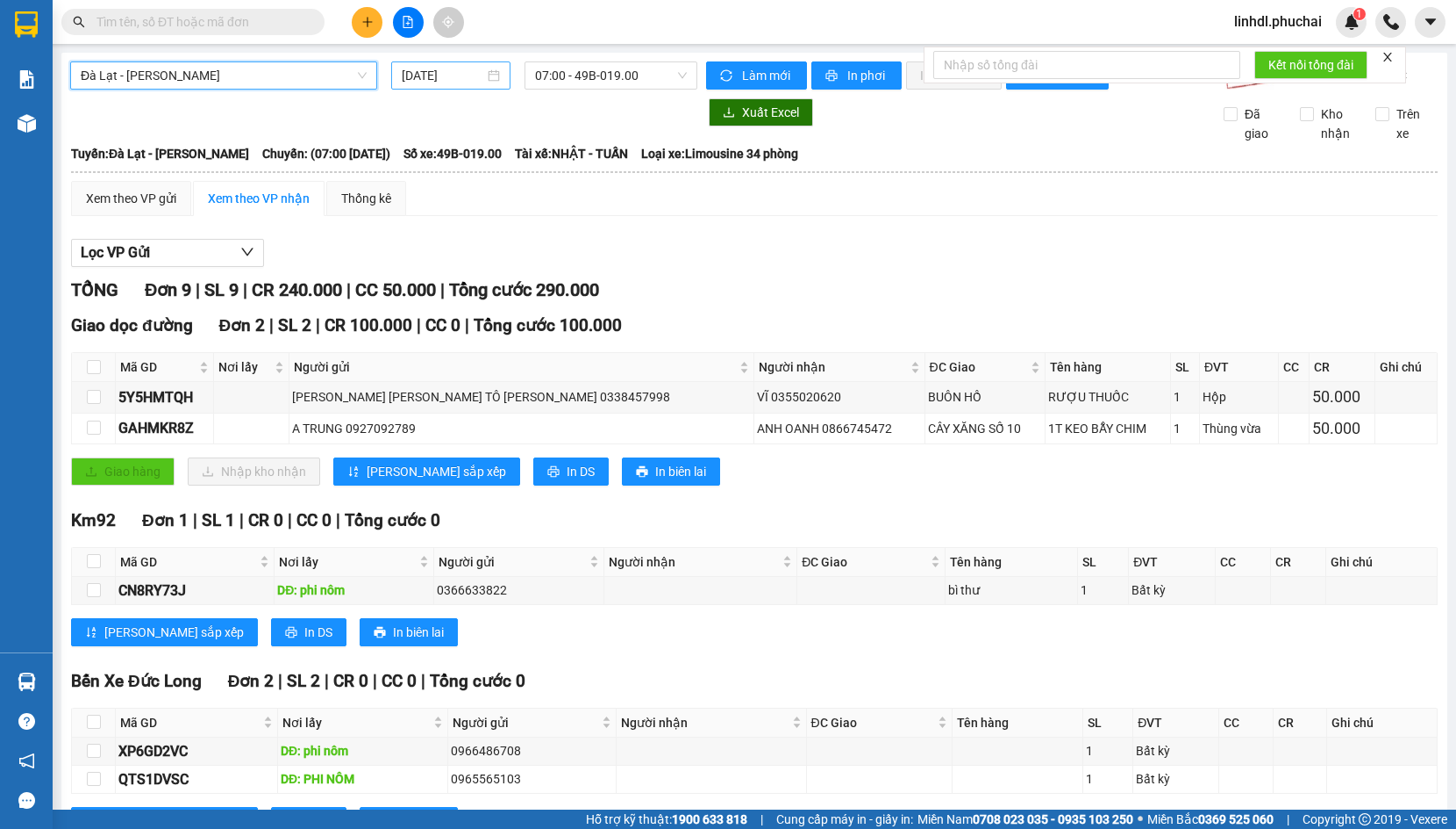
click at [421, 80] on input "[DATE]" at bounding box center [443, 76] width 83 height 20
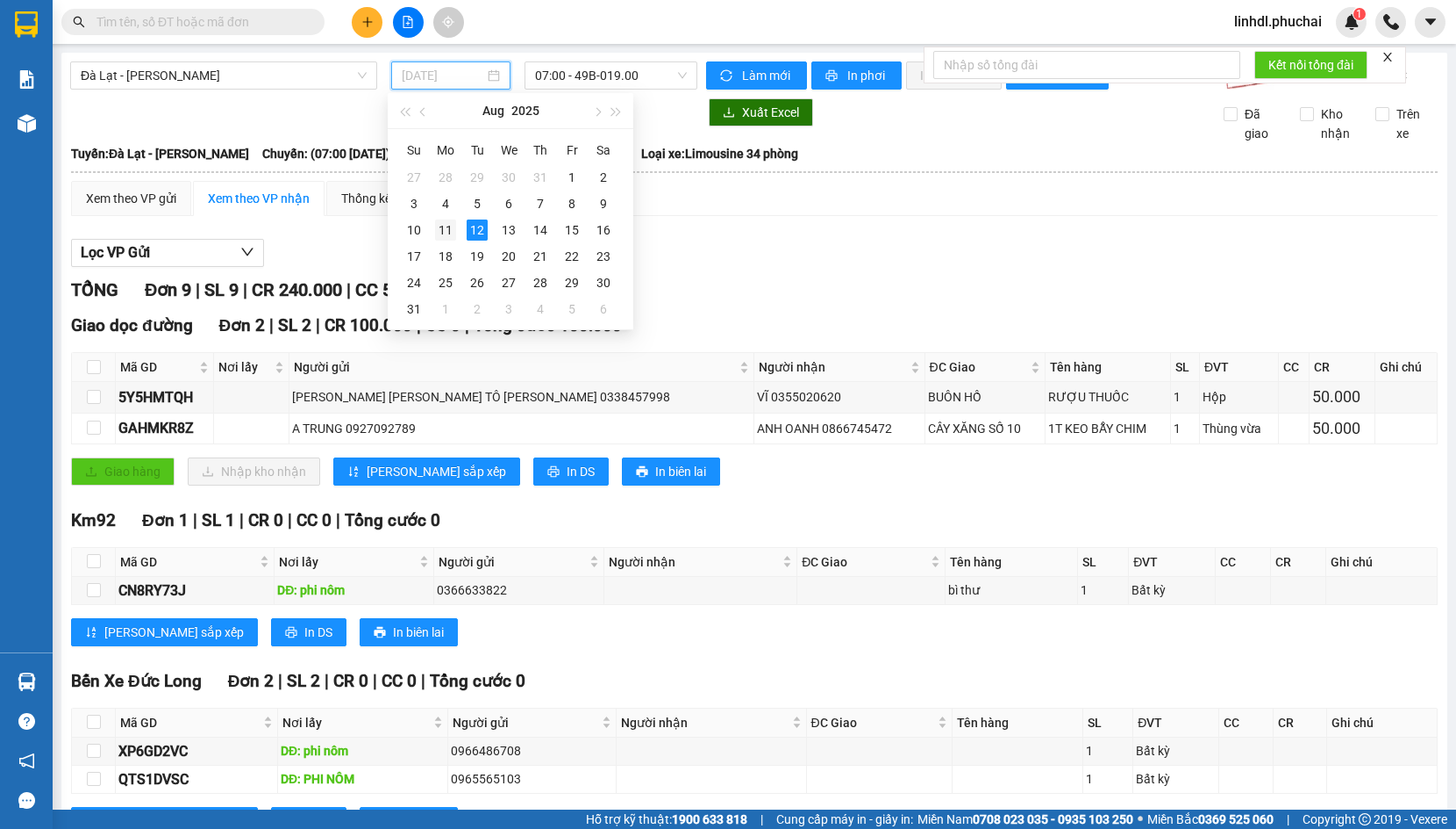
click at [449, 234] on div "11" at bounding box center [446, 230] width 21 height 21
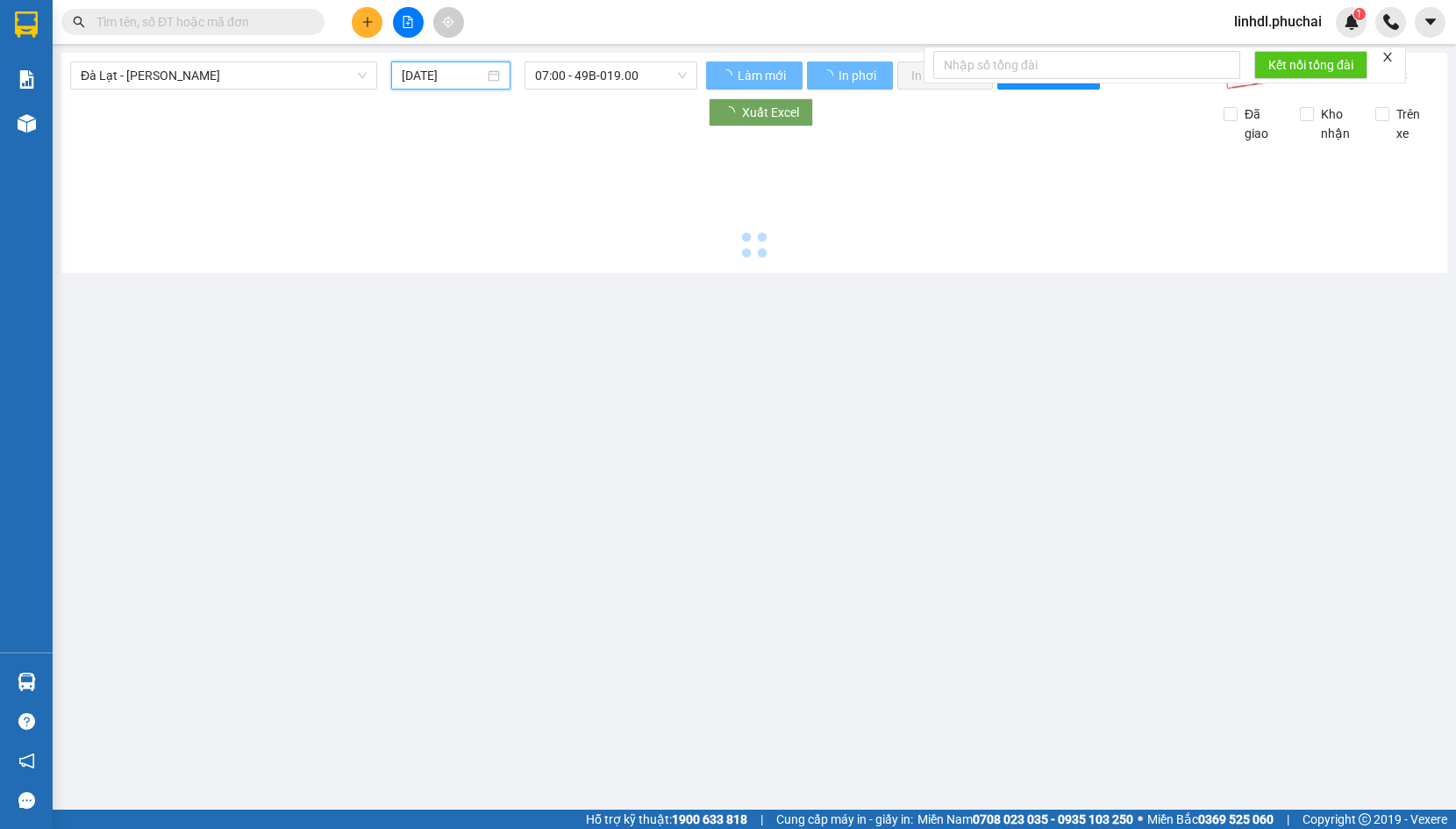
type input "[DATE]"
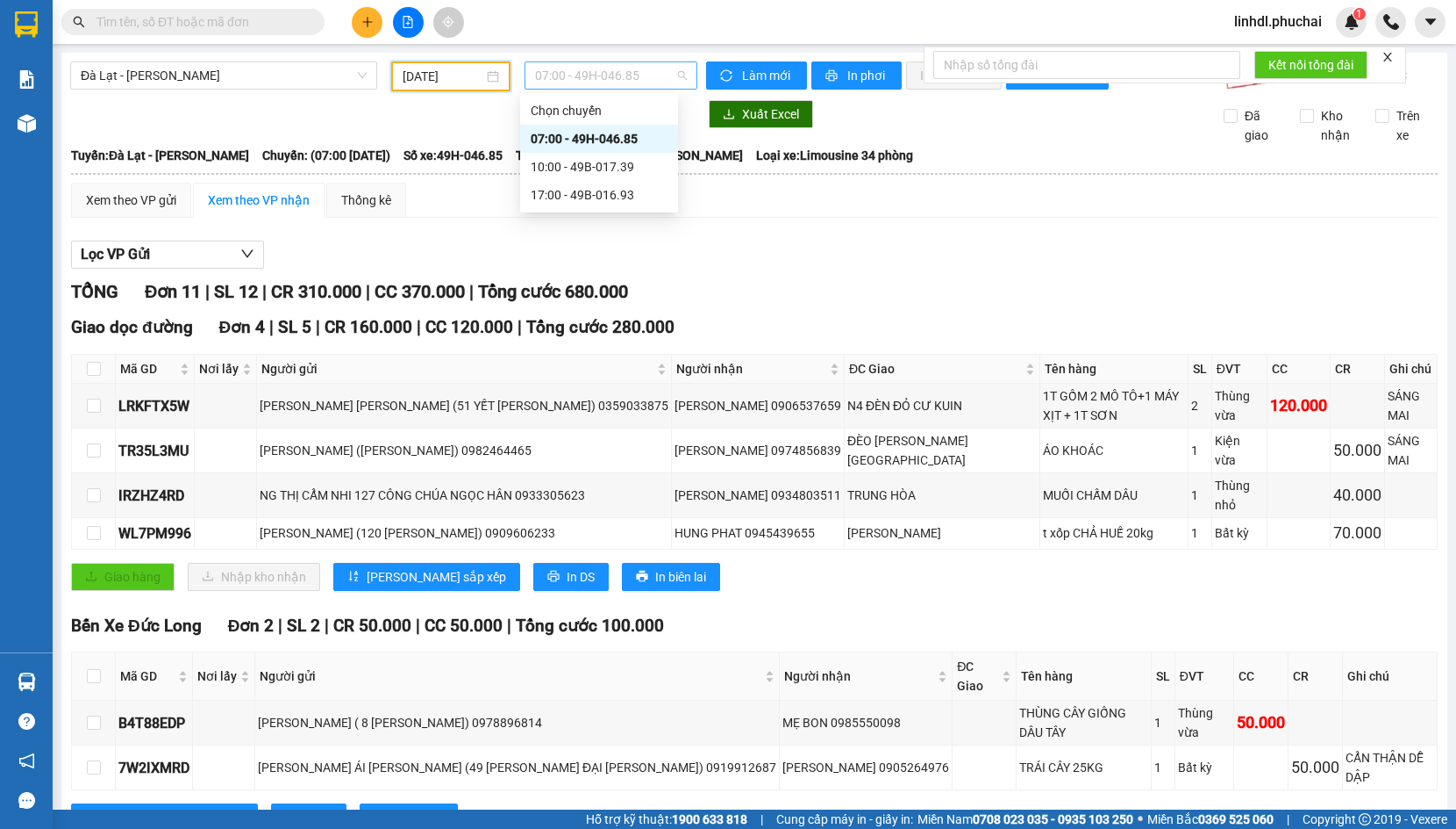
click at [646, 82] on span "07:00 - 49H-046.85" at bounding box center [611, 76] width 152 height 27
click at [641, 167] on div "10:00 - 49B-017.39" at bounding box center [599, 167] width 137 height 20
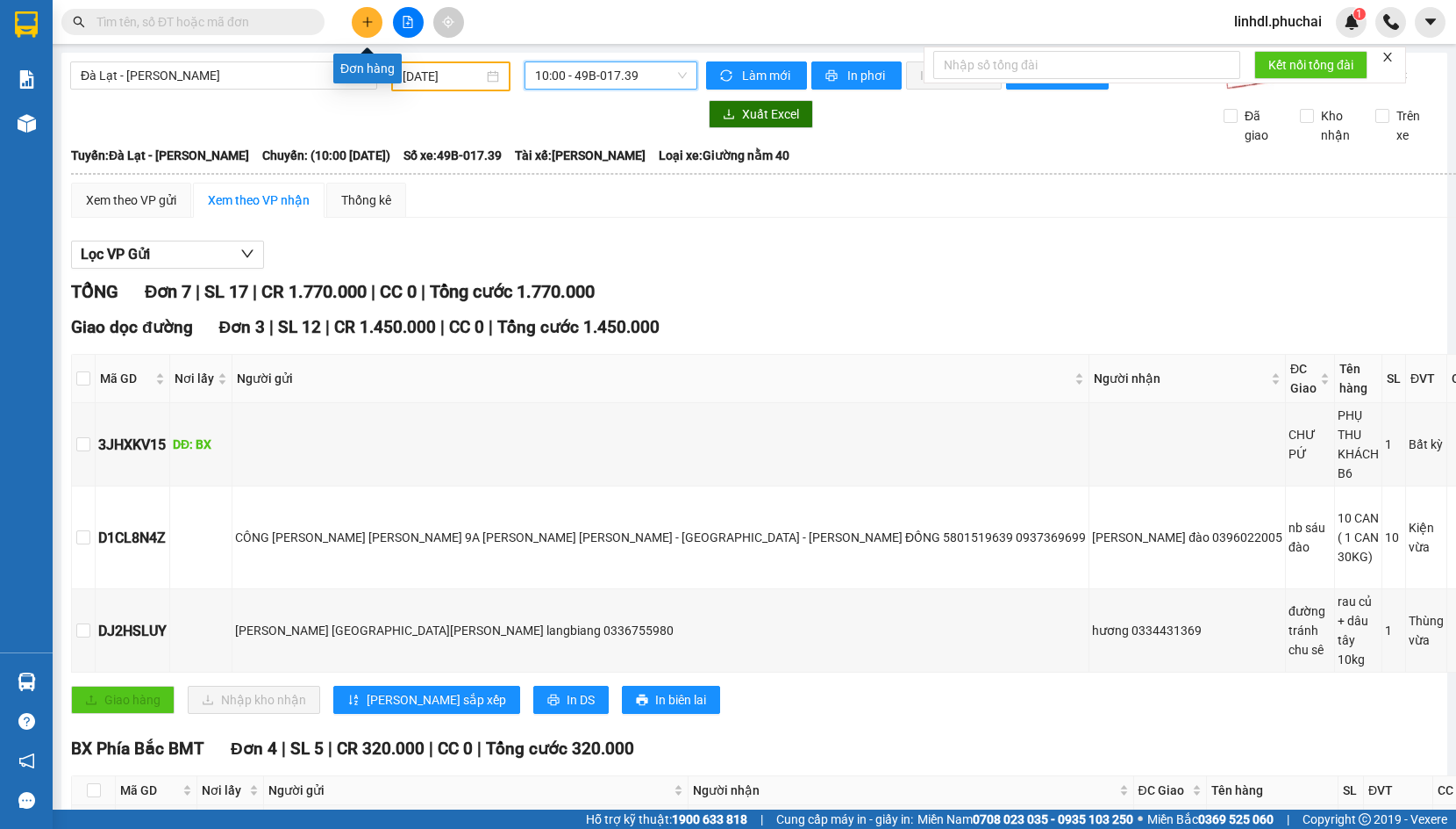
click at [363, 19] on icon "plus" at bounding box center [368, 22] width 12 height 12
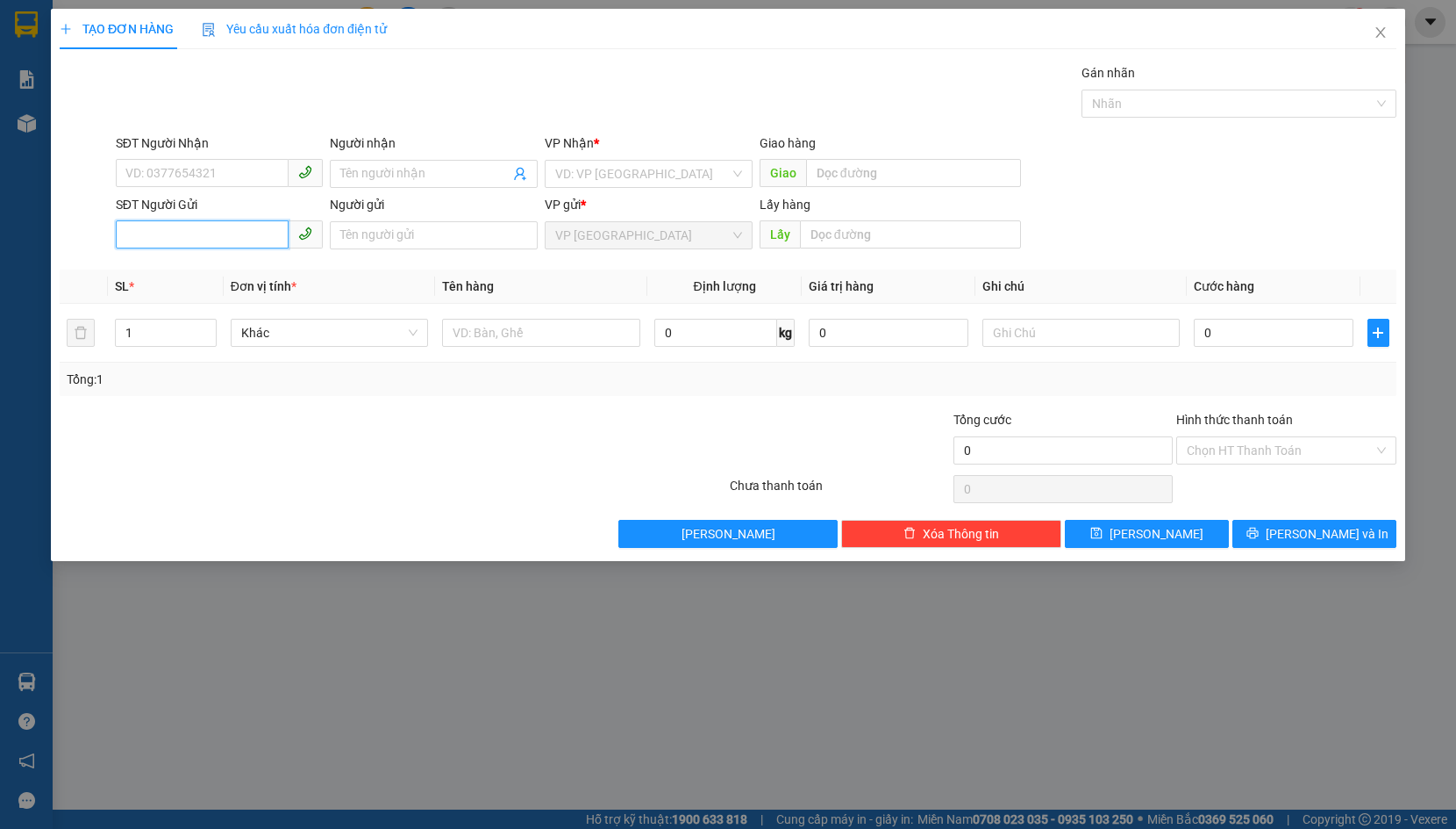
click at [204, 235] on input "SĐT Người Gửi" at bounding box center [202, 234] width 174 height 28
paste input "0982367365"
type input "0982367365"
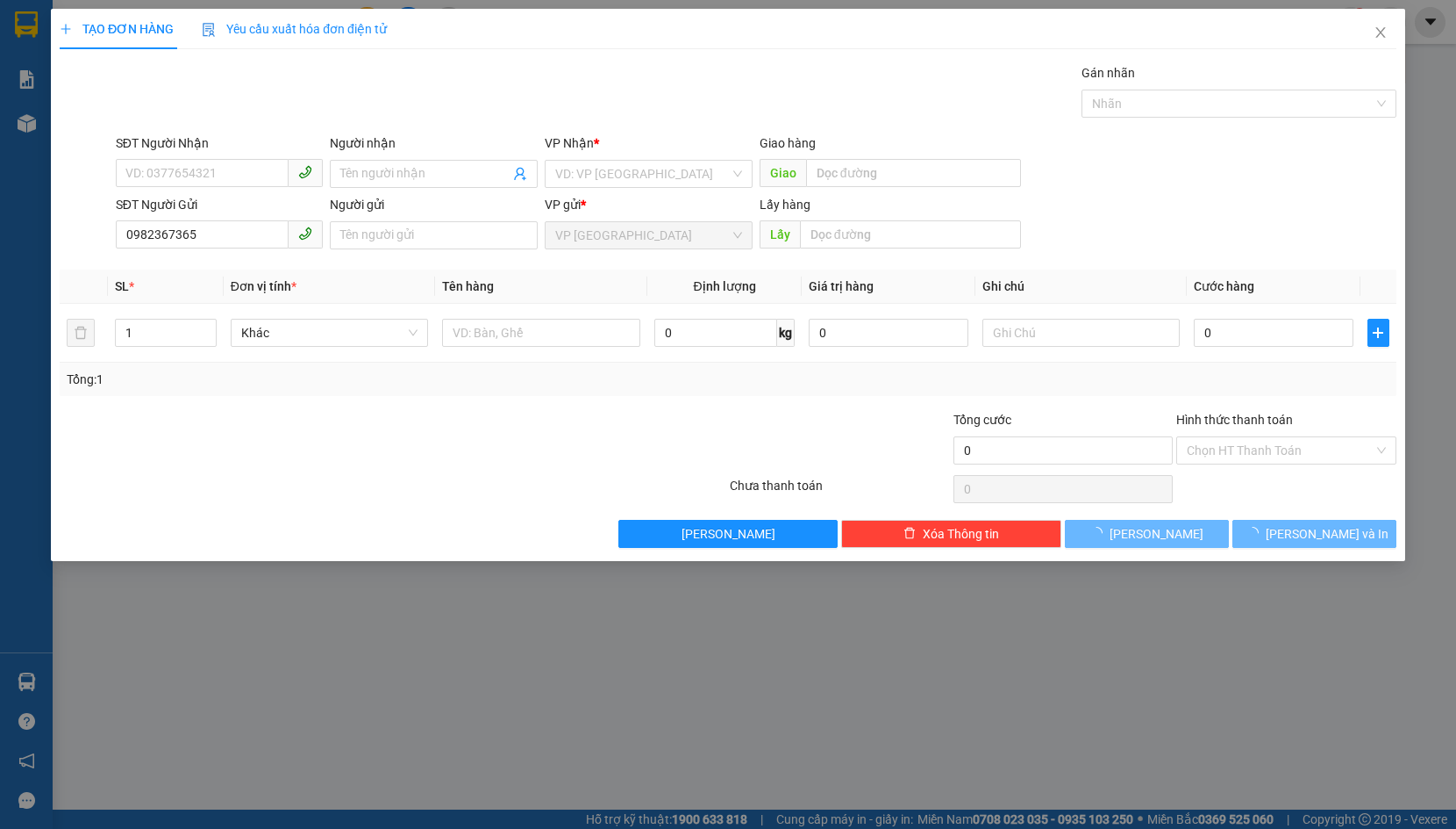
click at [870, 249] on div "Lấy hàng Lấy" at bounding box center [891, 225] width 262 height 61
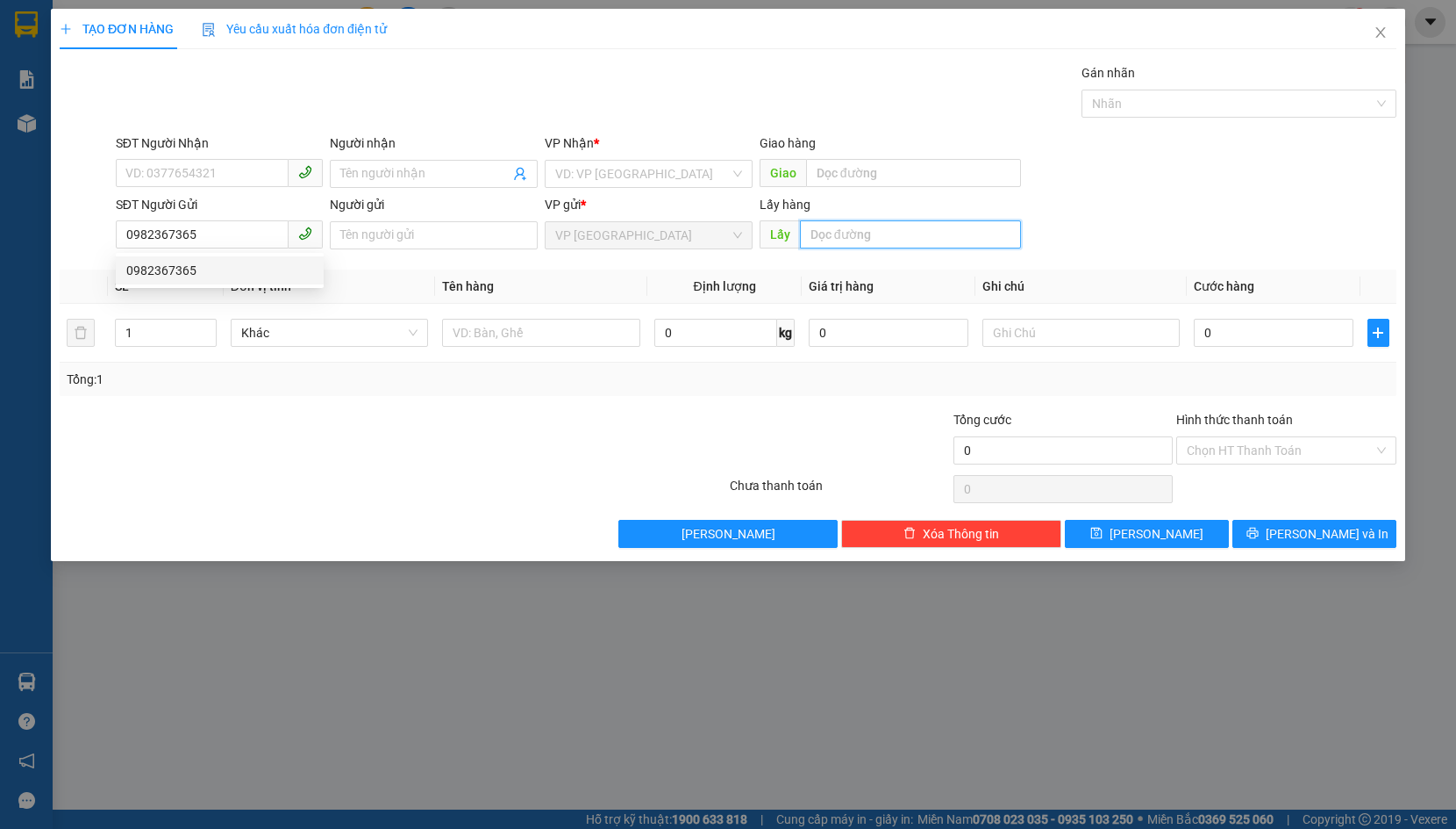
click at [873, 239] on input "text" at bounding box center [910, 234] width 221 height 28
type input "LIÊN KHƯƠNG"
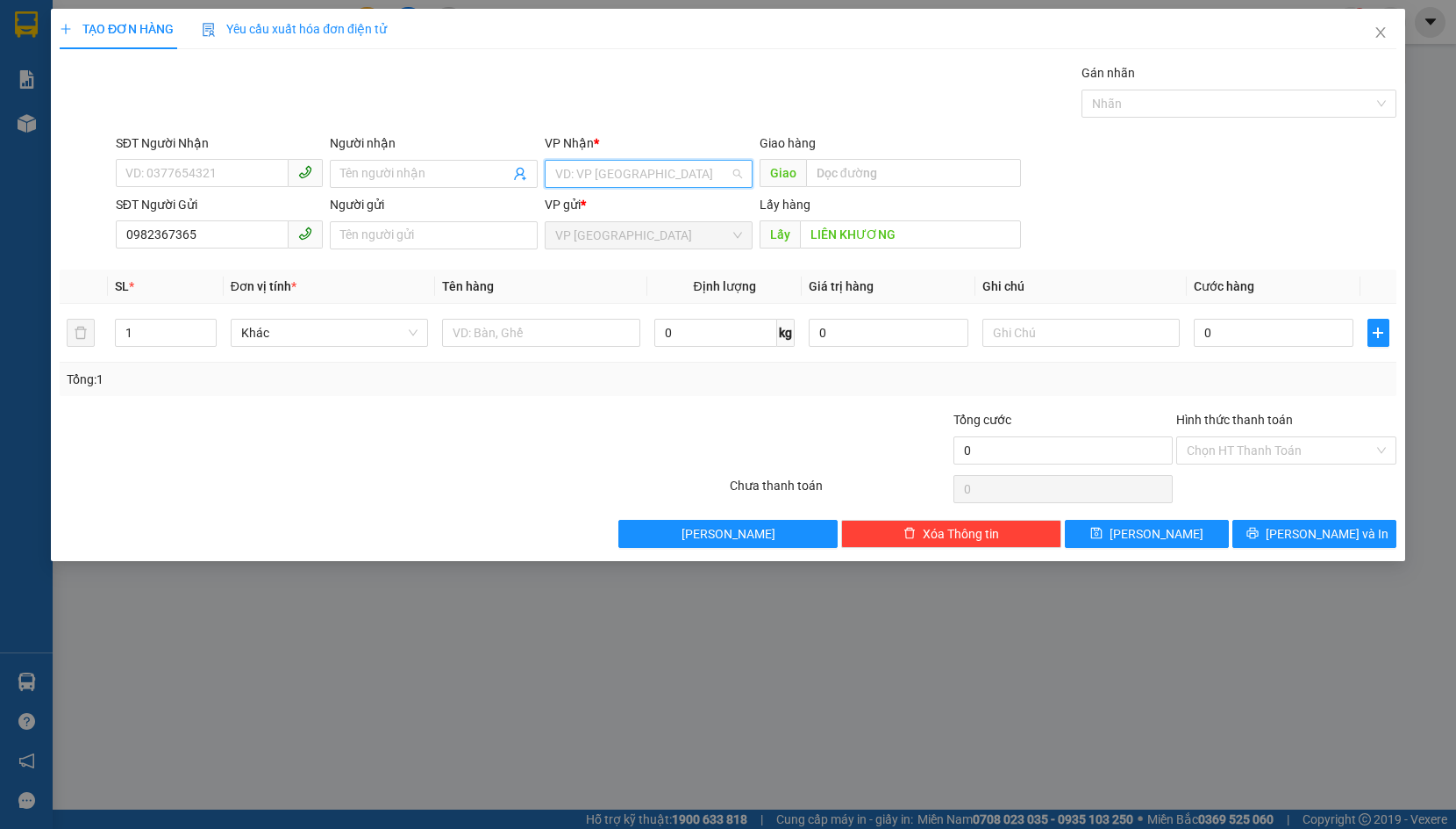
click at [690, 178] on input "search" at bounding box center [643, 174] width 174 height 27
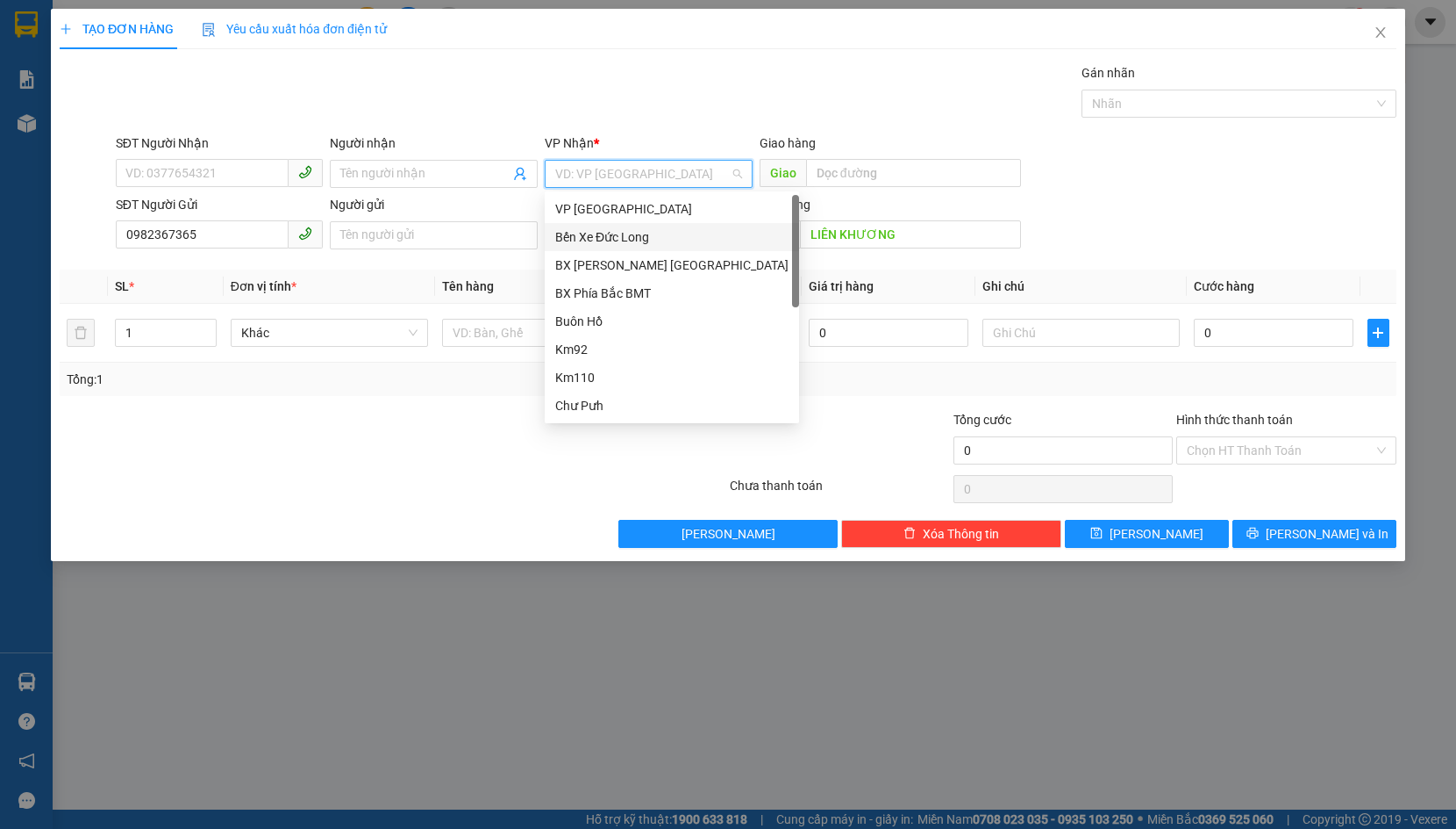
click at [684, 247] on div "Bến Xe Đức Long" at bounding box center [672, 237] width 255 height 28
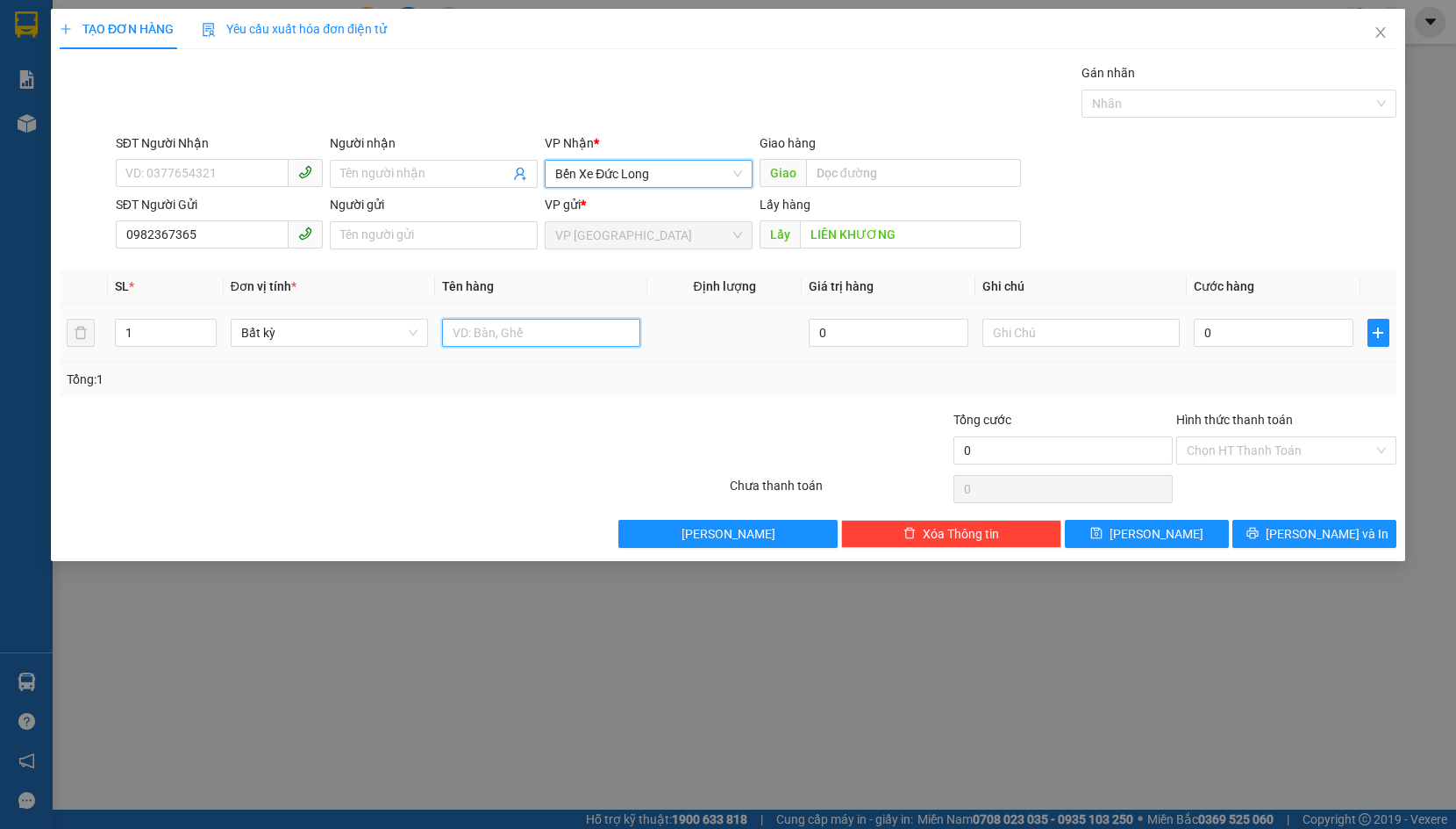
click at [493, 338] on input "text" at bounding box center [541, 333] width 198 height 28
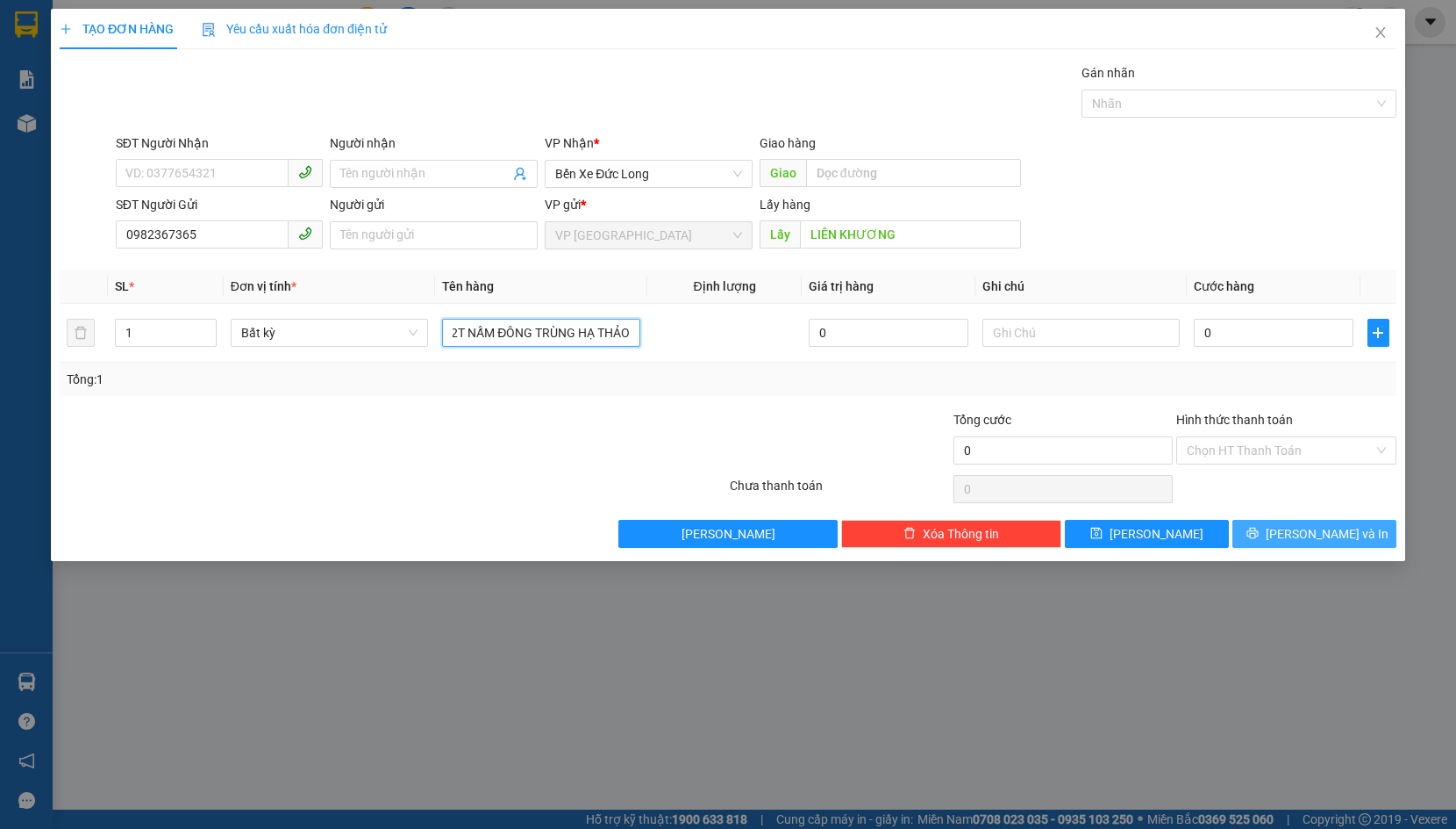
type input "2T NẤM ĐÔNG TRÙNG HẠ THẢO"
click at [1259, 537] on icon "printer" at bounding box center [1253, 532] width 12 height 12
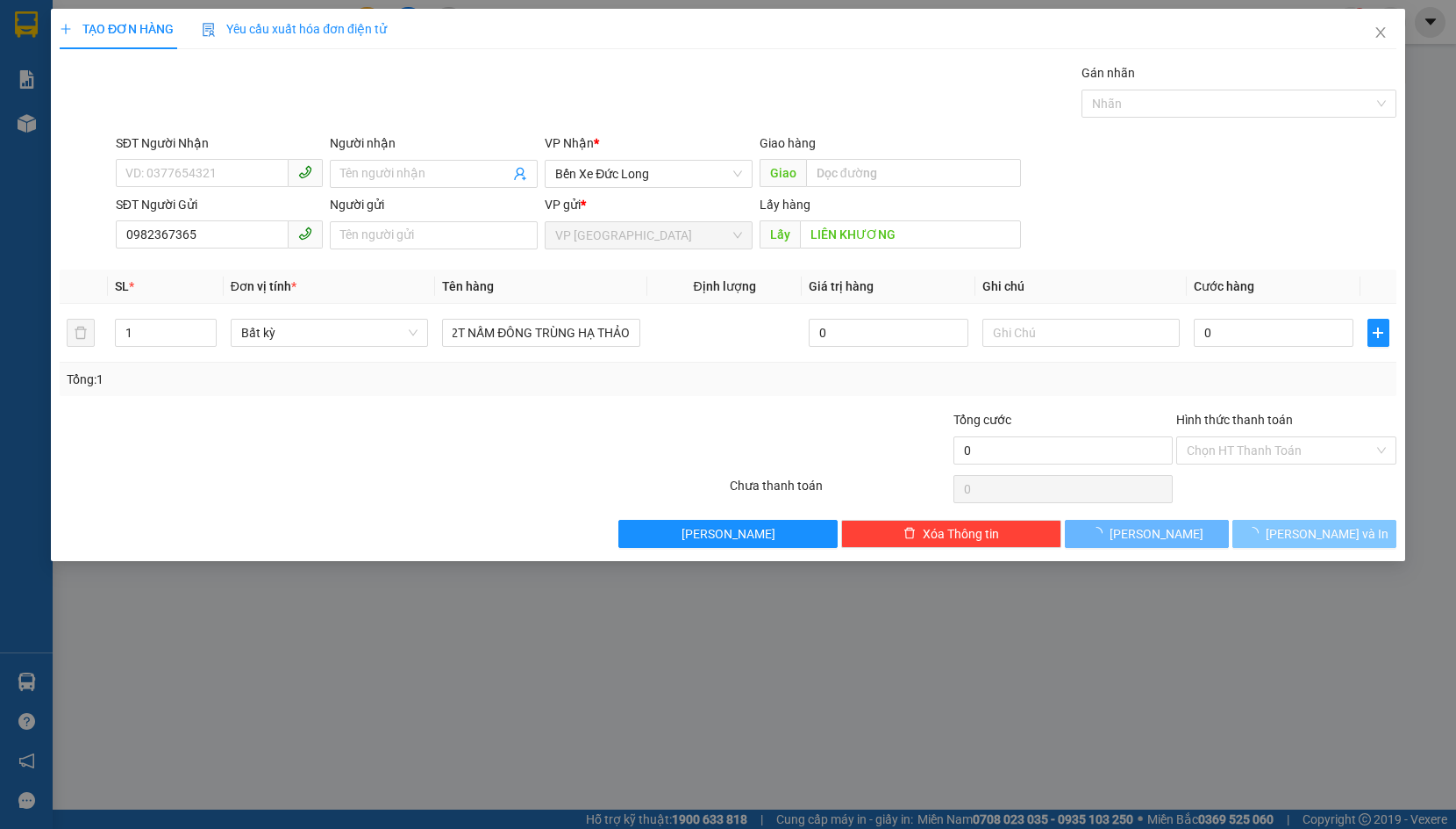
scroll to position [0, 0]
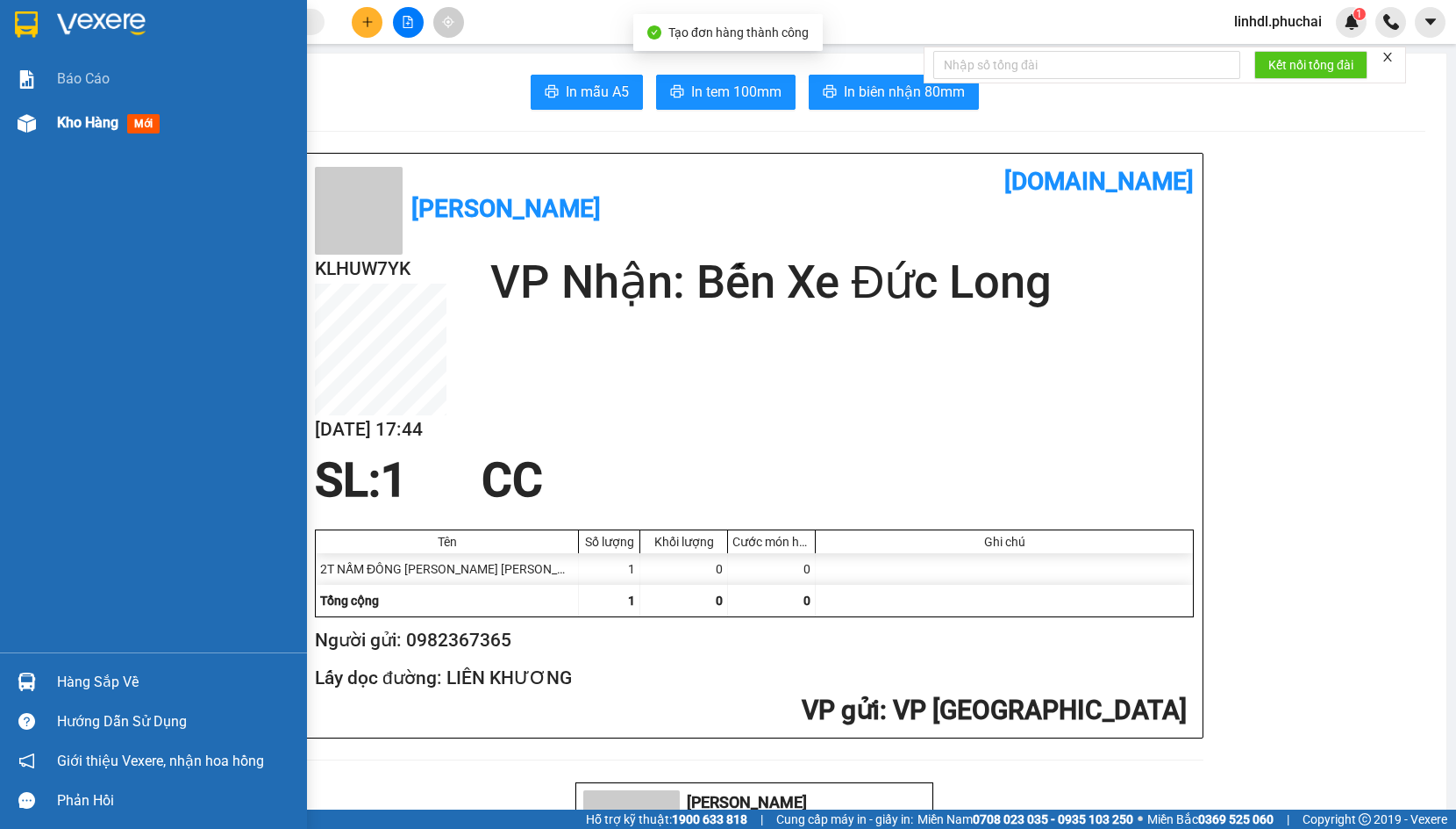
click at [75, 116] on span "Kho hàng" at bounding box center [87, 122] width 61 height 17
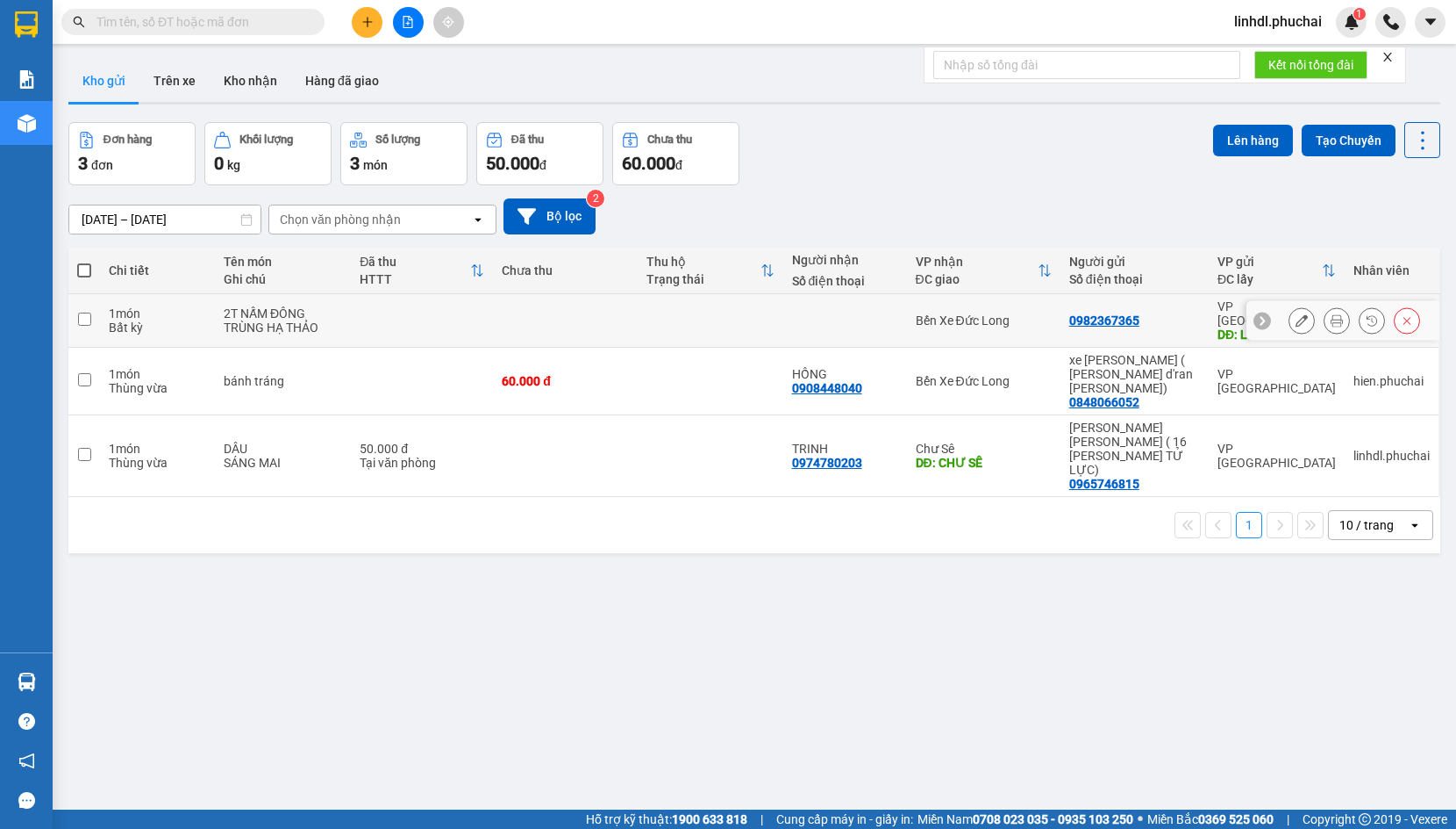
click at [1296, 314] on icon at bounding box center [1302, 321] width 12 height 12
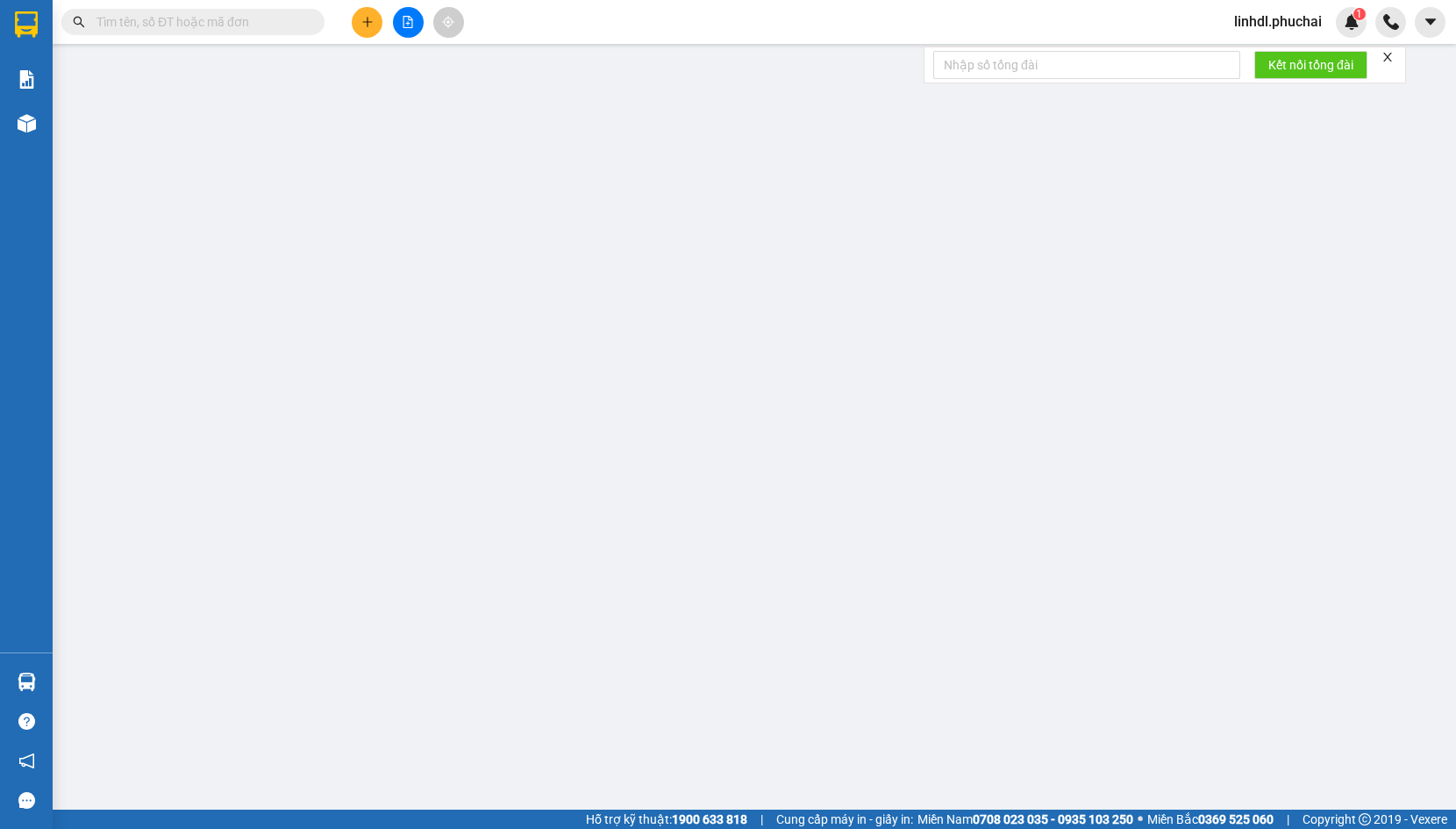
type input "0982367365"
type input "LIÊN KHƯƠNG"
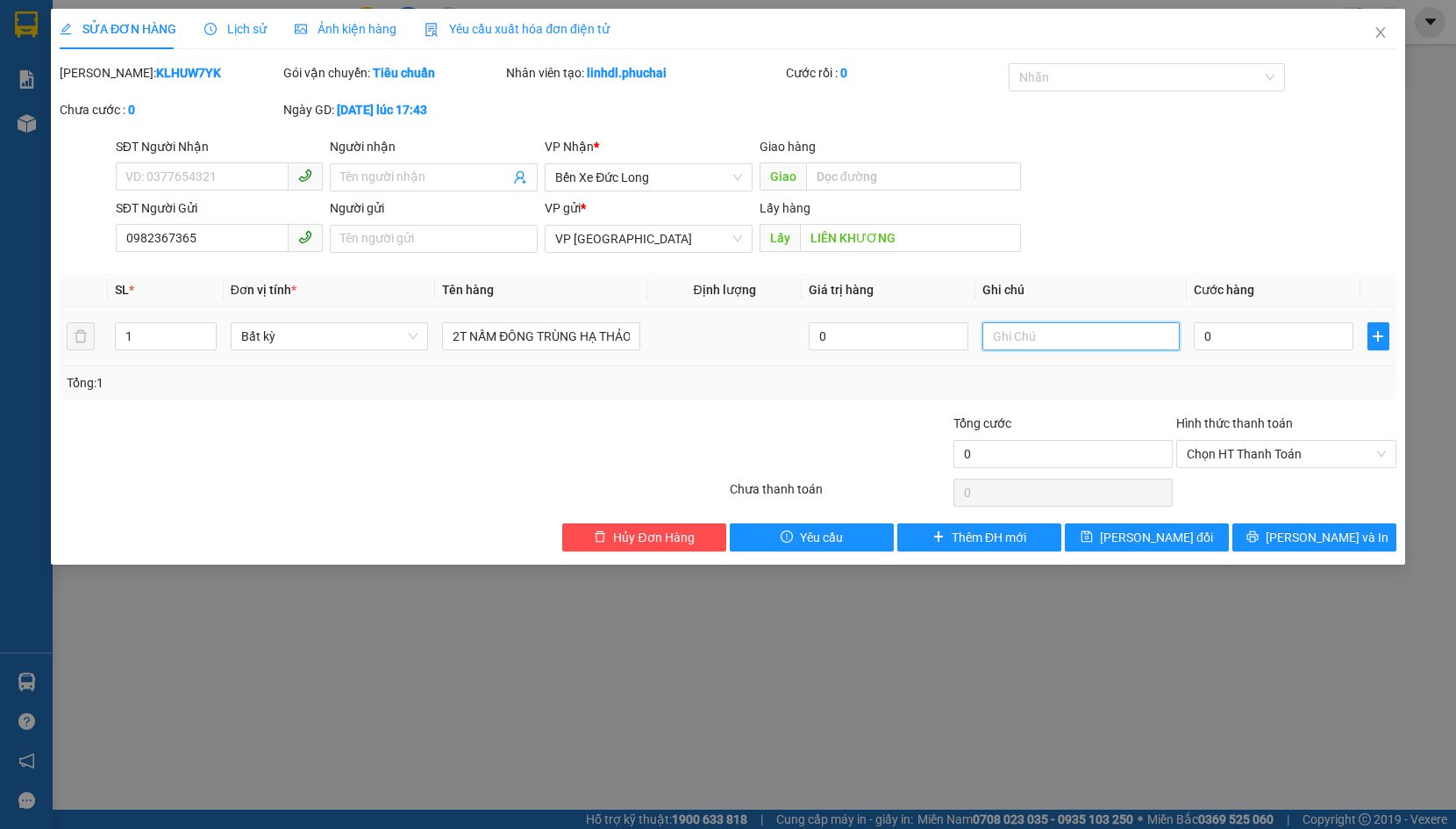
click at [1029, 346] on input "text" at bounding box center [1081, 337] width 198 height 28
click at [1116, 328] on input "HỎI GT HÀNG" at bounding box center [1081, 337] width 198 height 28
type input "HỎI GT HÀNG ĐỂ TÍNH CƯỚC"
click at [1153, 534] on span "[PERSON_NAME] đổi" at bounding box center [1156, 537] width 113 height 20
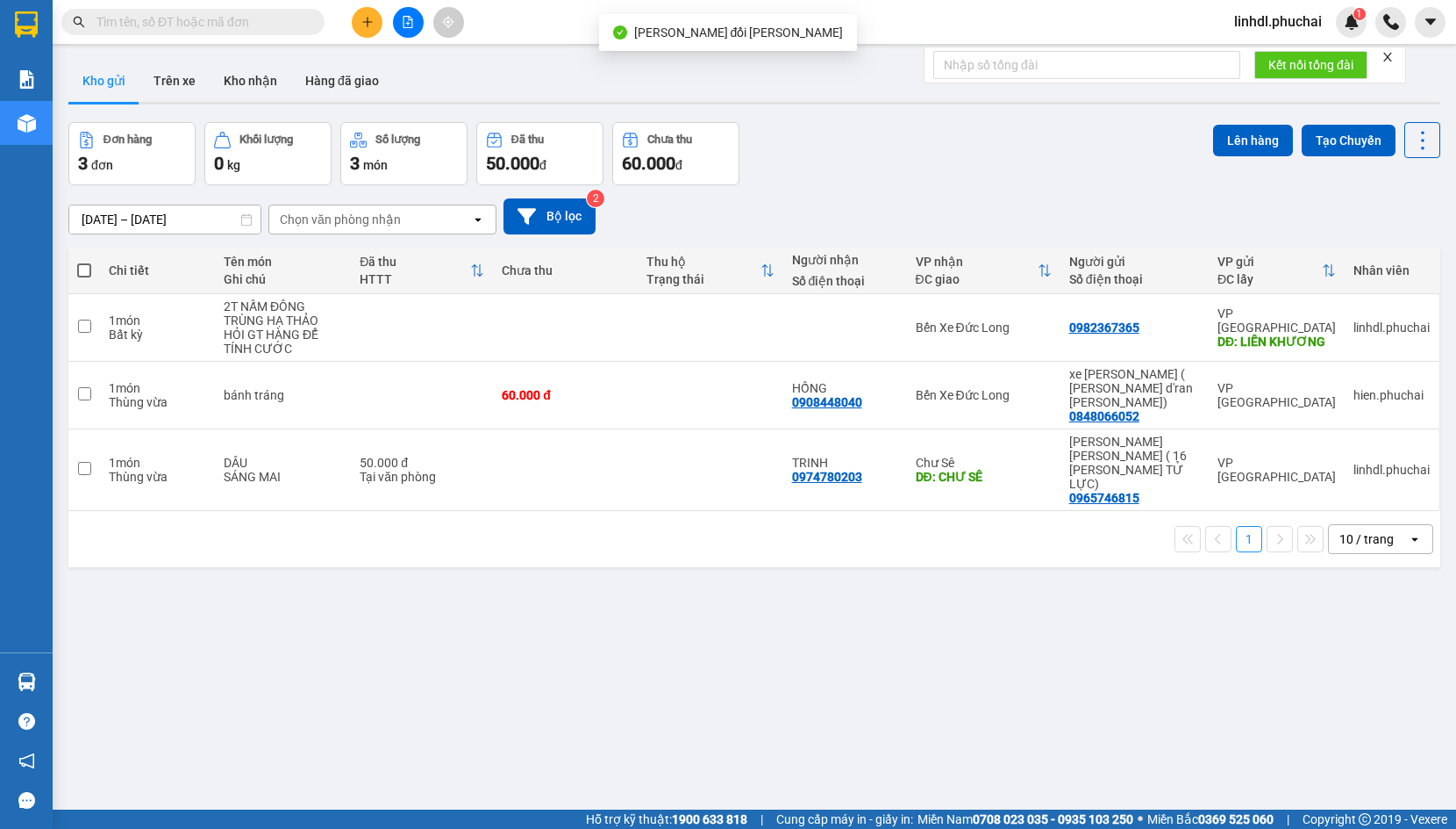
click at [137, 15] on input "text" at bounding box center [199, 22] width 207 height 20
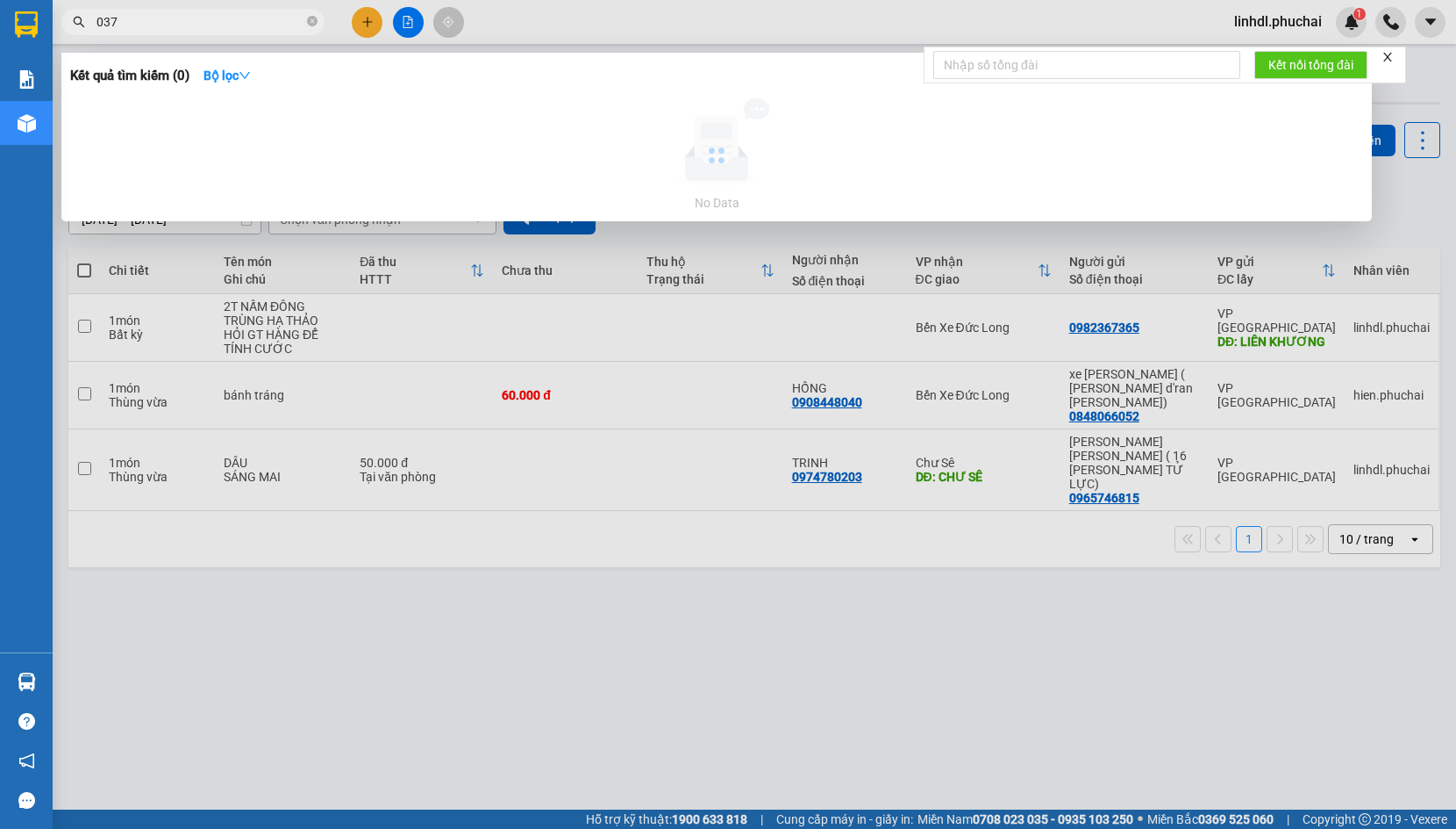
click at [137, 15] on input "037" at bounding box center [199, 22] width 207 height 20
click at [245, 20] on input "0377605247" at bounding box center [199, 22] width 207 height 20
type input "0377605247"
click at [1388, 56] on icon "close" at bounding box center [1388, 57] width 12 height 12
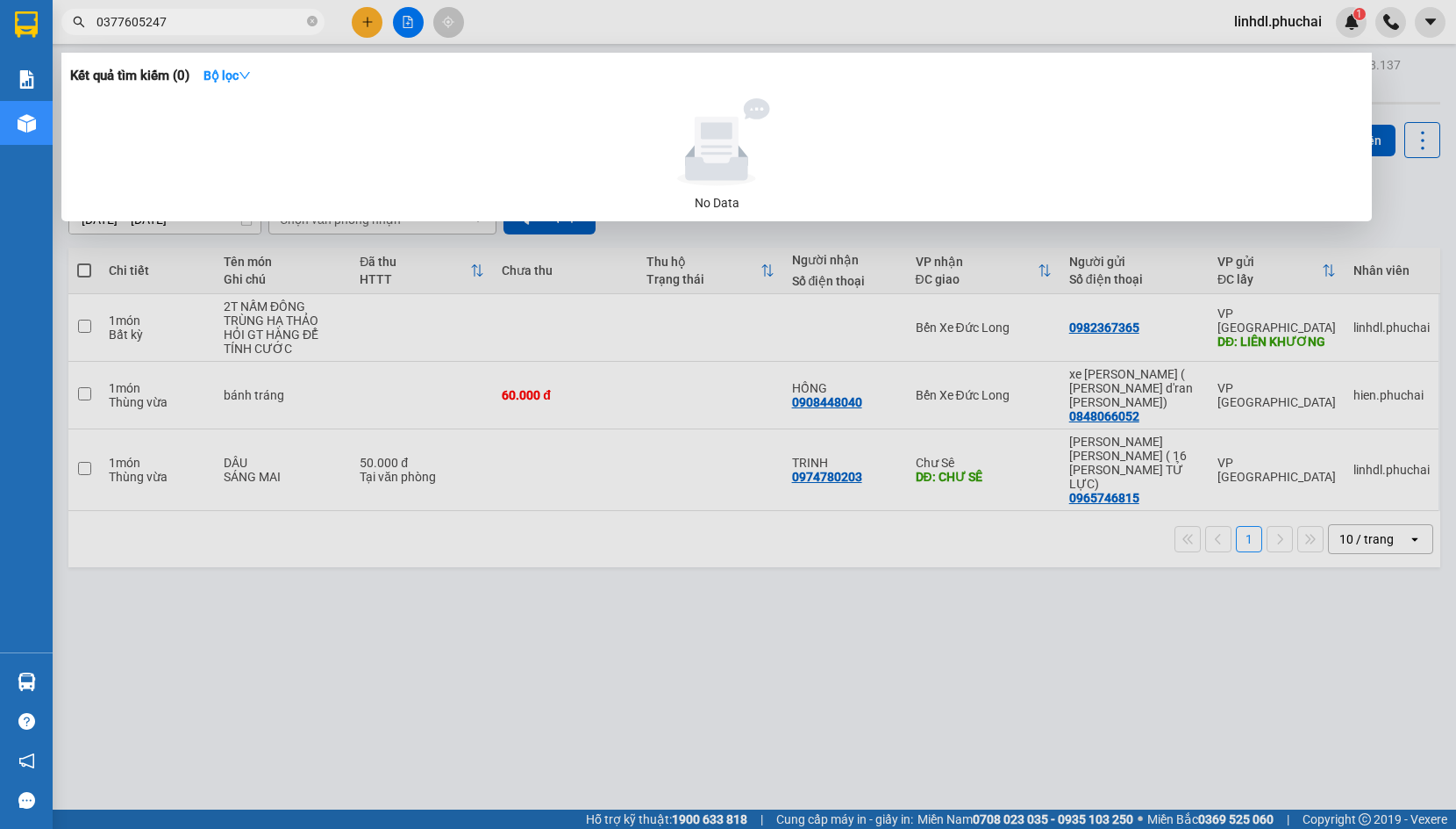
click at [1400, 228] on div at bounding box center [728, 414] width 1456 height 829
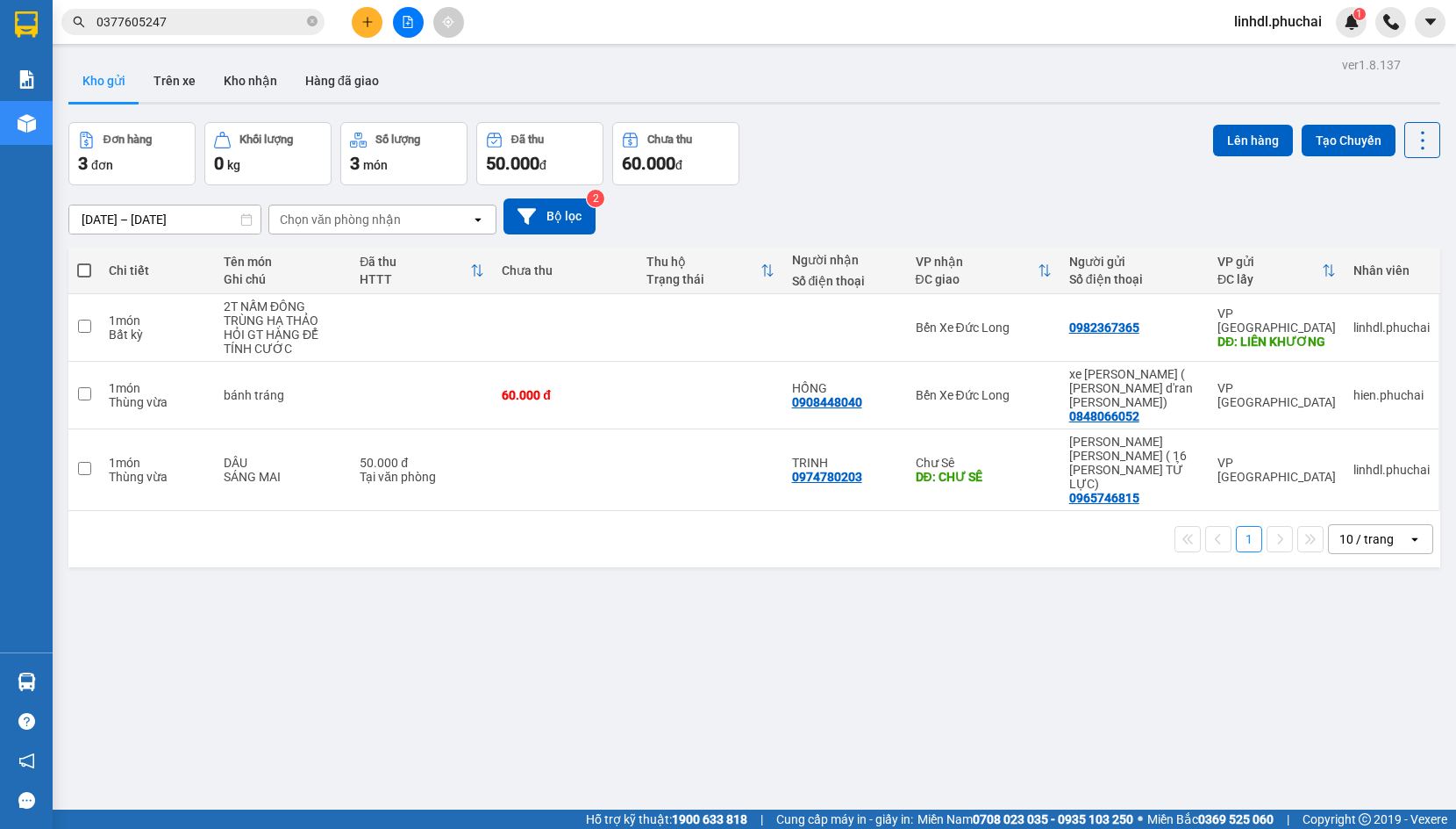
click at [231, 20] on input "0377605247" at bounding box center [199, 22] width 207 height 20
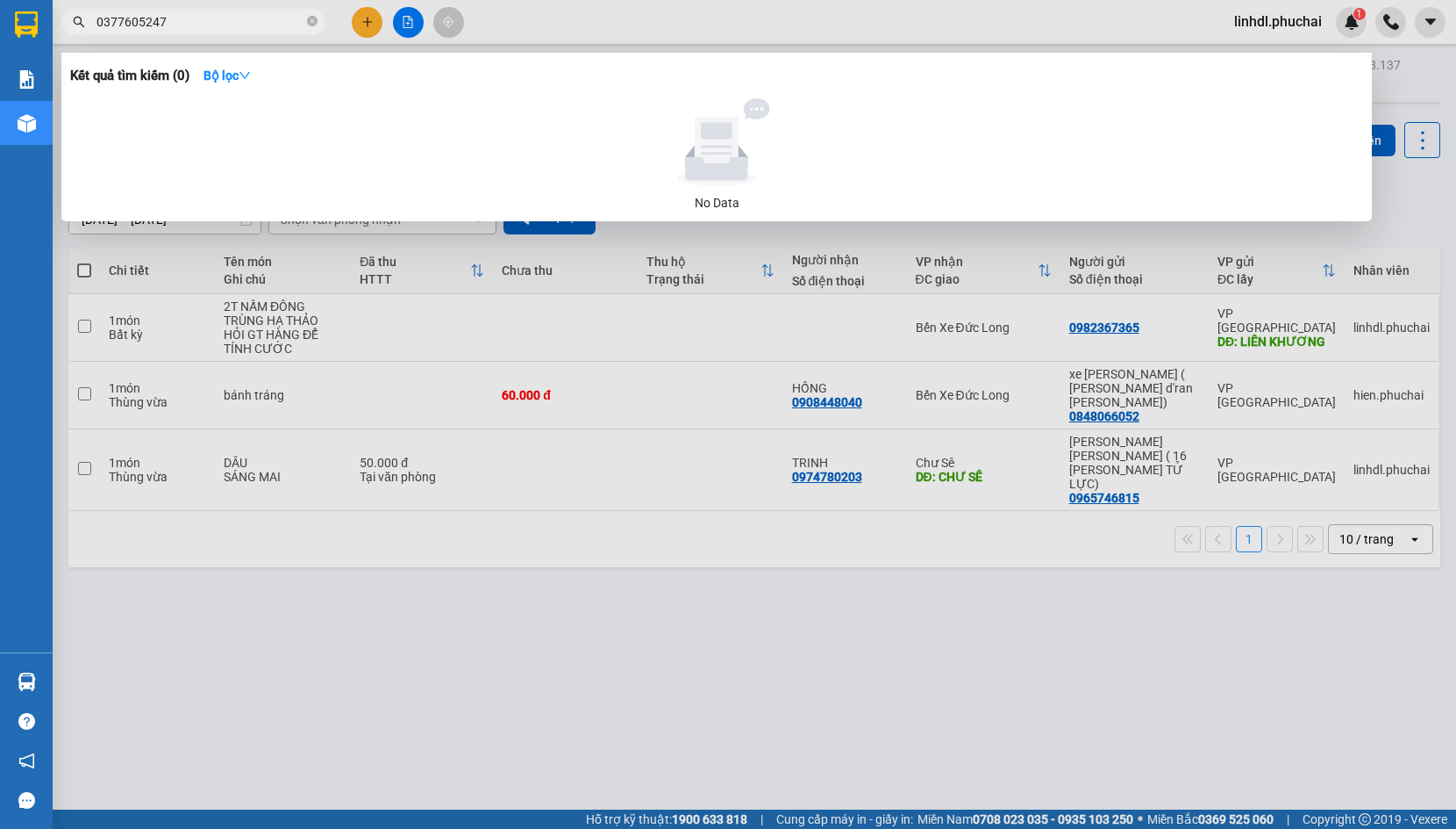
click at [462, 290] on div at bounding box center [728, 414] width 1456 height 829
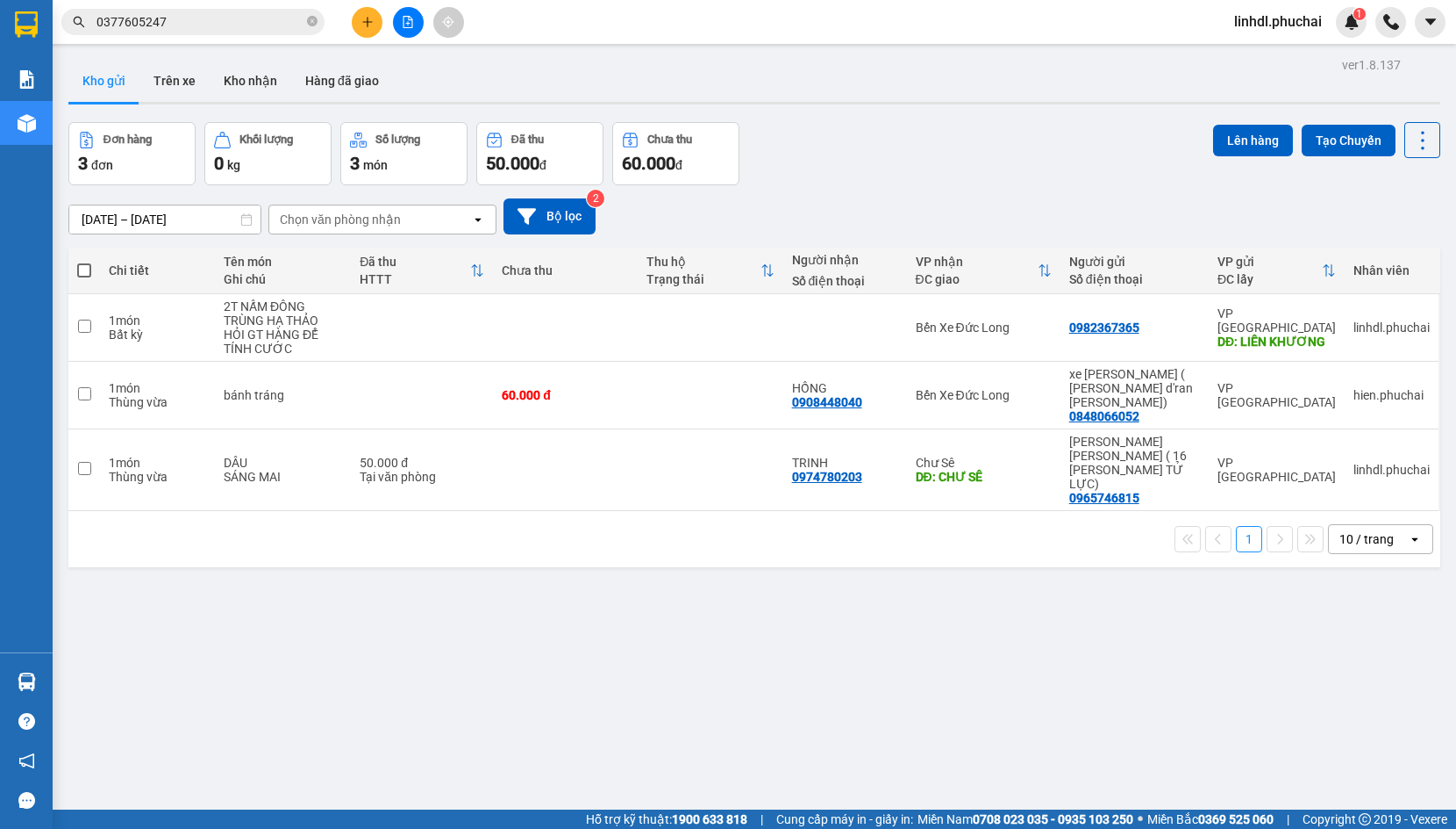
click at [372, 18] on icon "plus" at bounding box center [368, 22] width 12 height 12
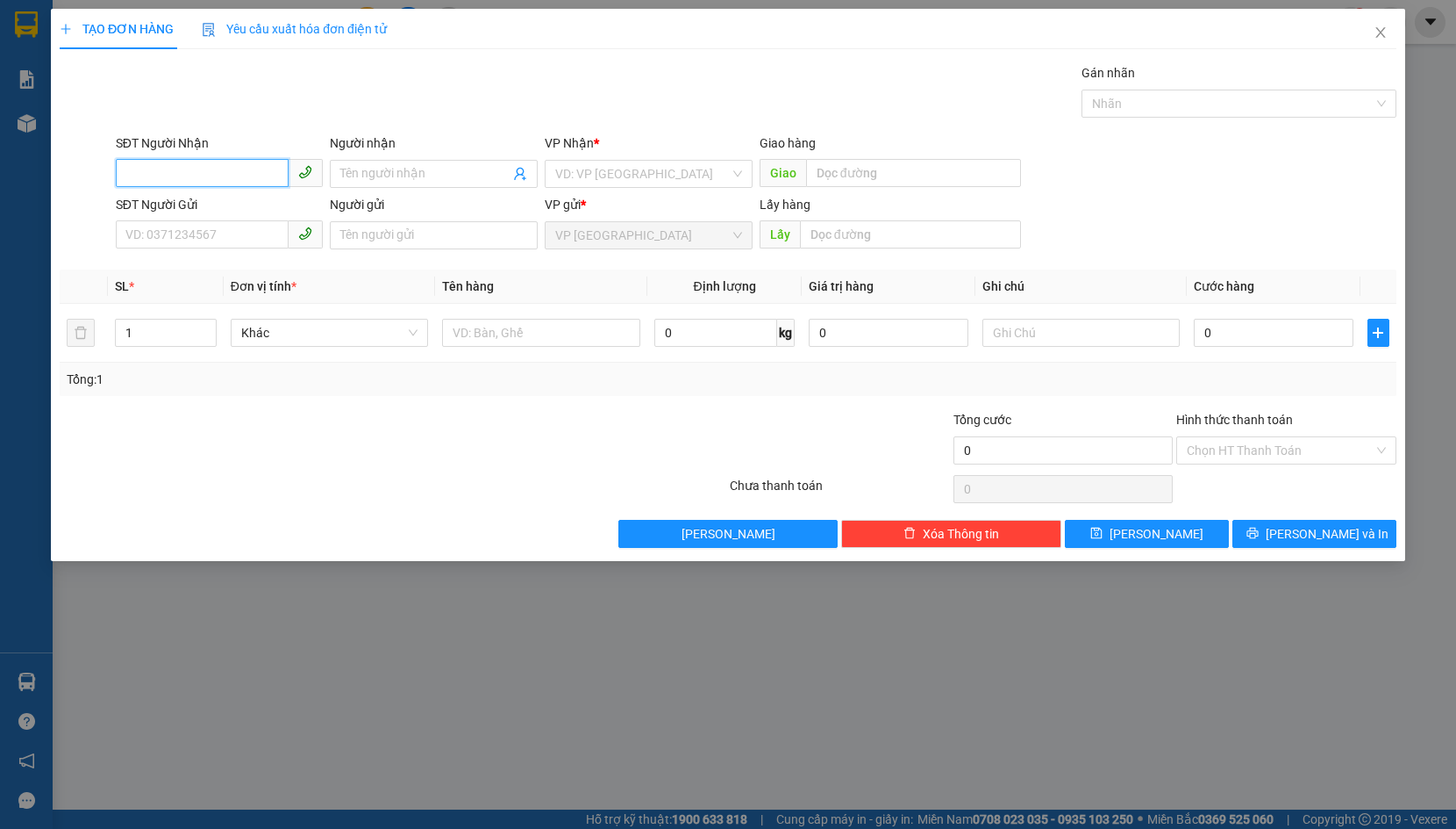
click at [222, 167] on input "SĐT Người Nhận" at bounding box center [202, 173] width 174 height 28
drag, startPoint x: 231, startPoint y: 173, endPoint x: 320, endPoint y: 174, distance: 89.0
click at [233, 173] on input "0972569656" at bounding box center [202, 173] width 174 height 28
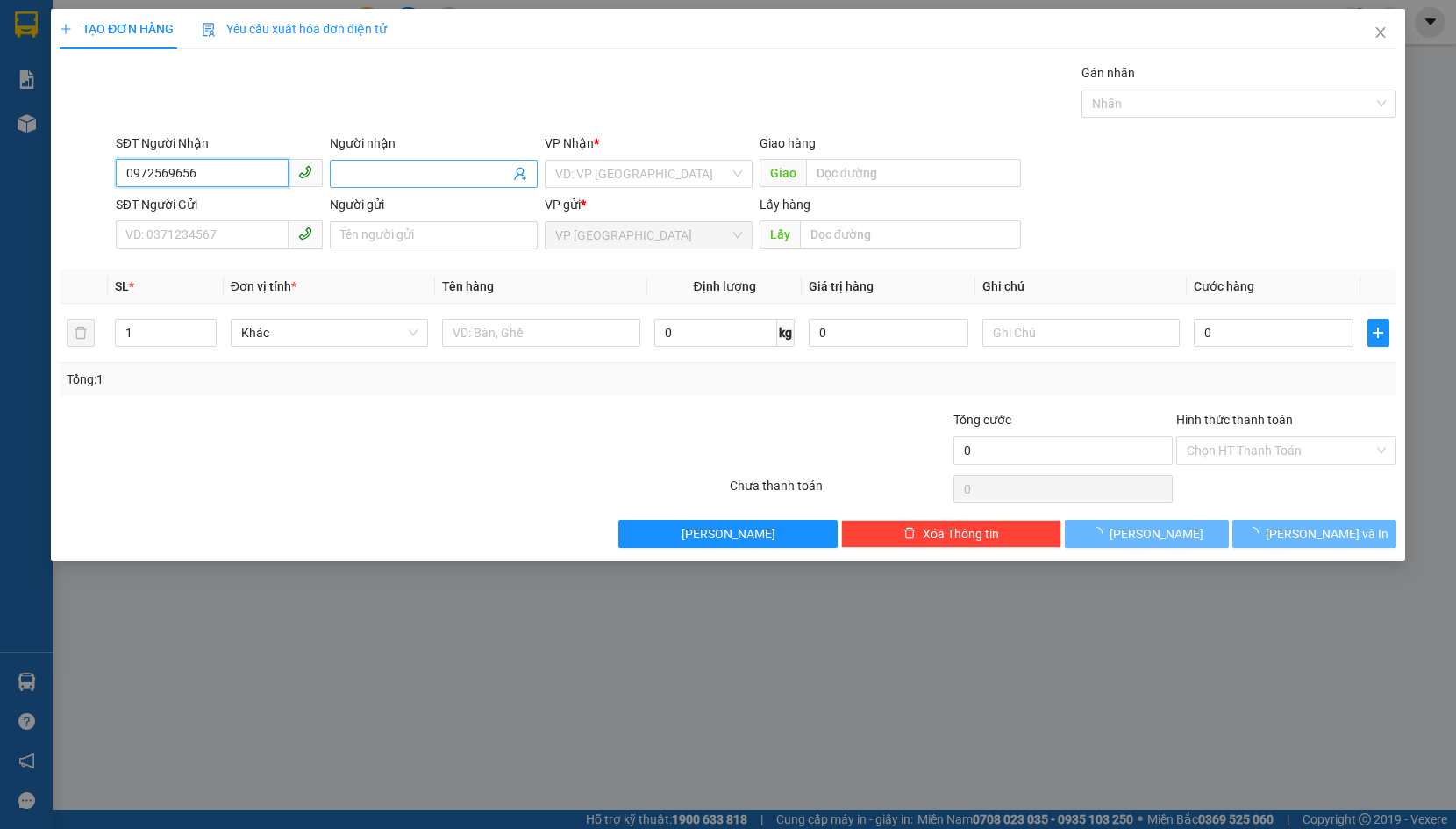
type input "0972569656"
click at [368, 176] on input "Người nhận" at bounding box center [425, 174] width 169 height 20
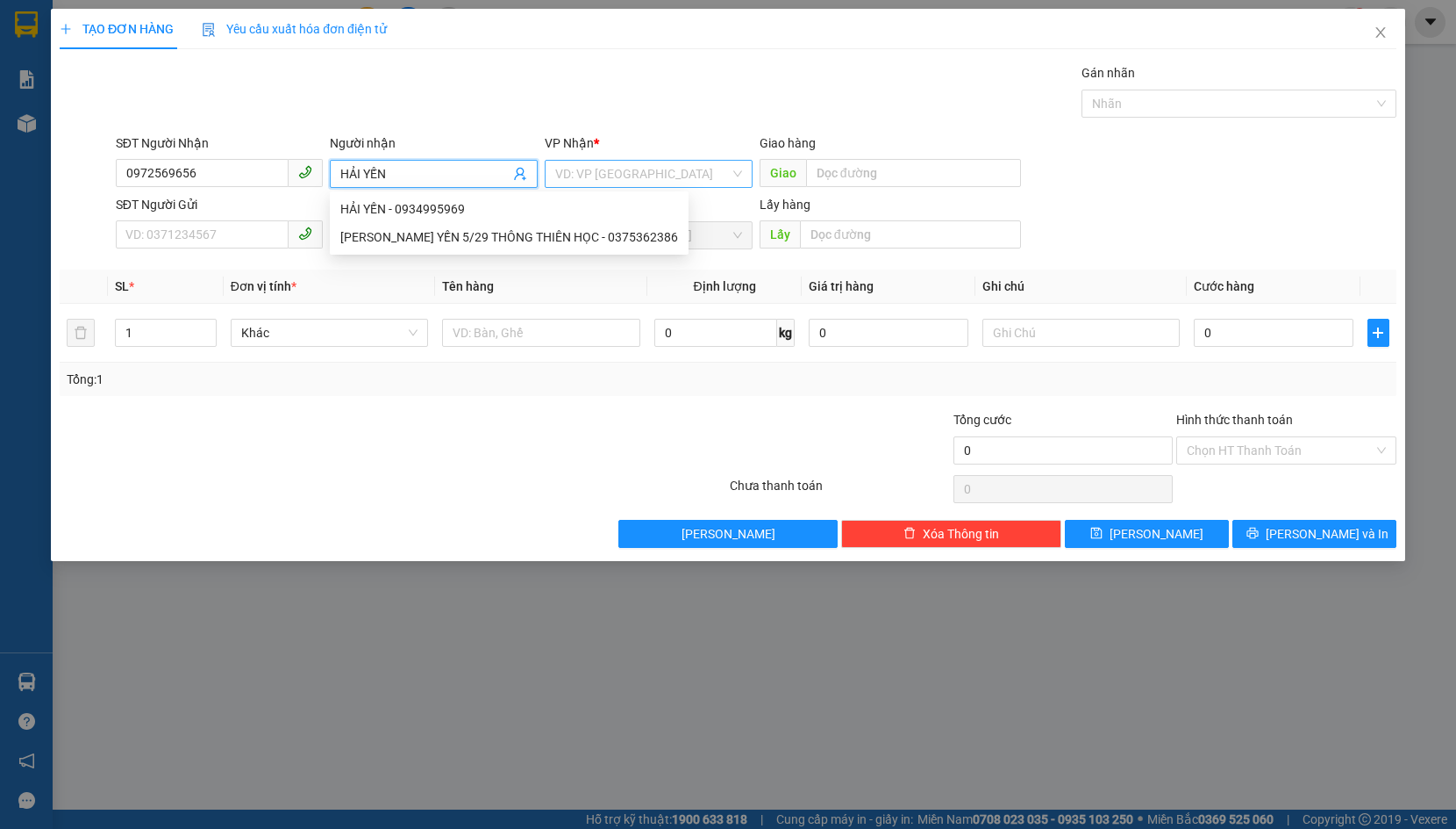
type input "HẢI YẾN"
click at [607, 176] on input "search" at bounding box center [643, 174] width 174 height 27
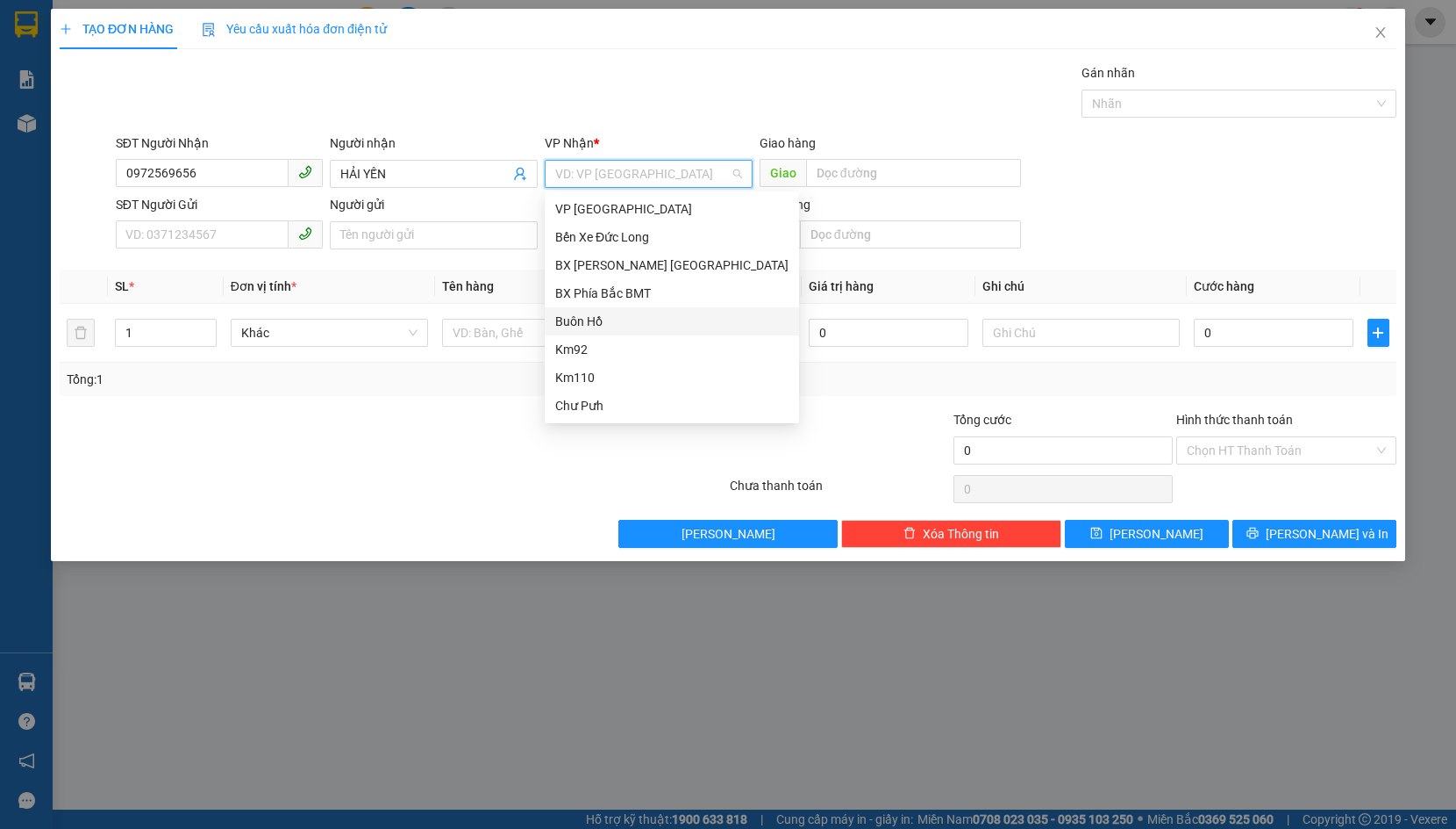
click at [650, 319] on div "Buôn Hồ" at bounding box center [672, 321] width 233 height 20
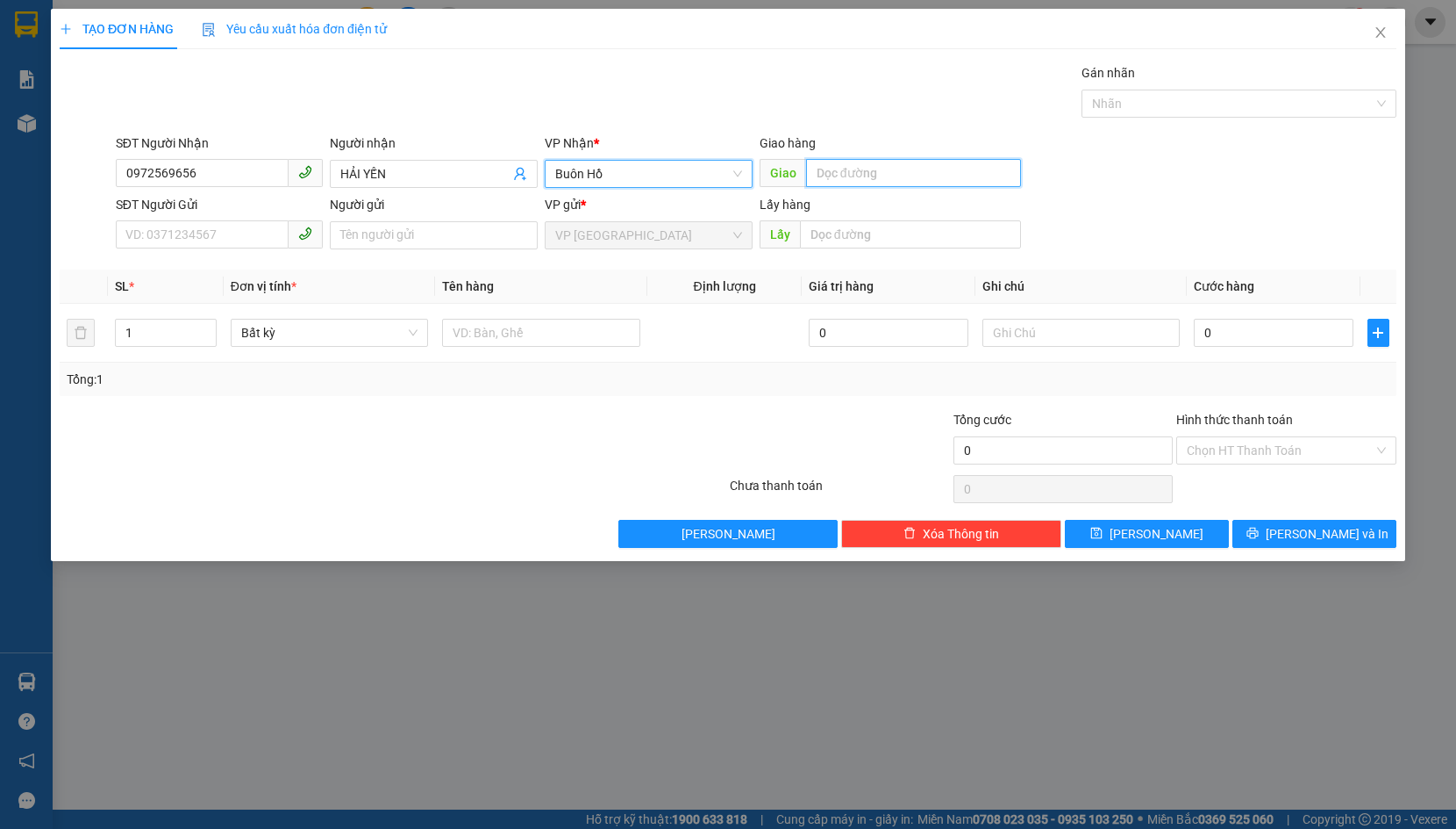
click at [826, 179] on input "text" at bounding box center [914, 173] width 215 height 28
type input "KRONG BUK"
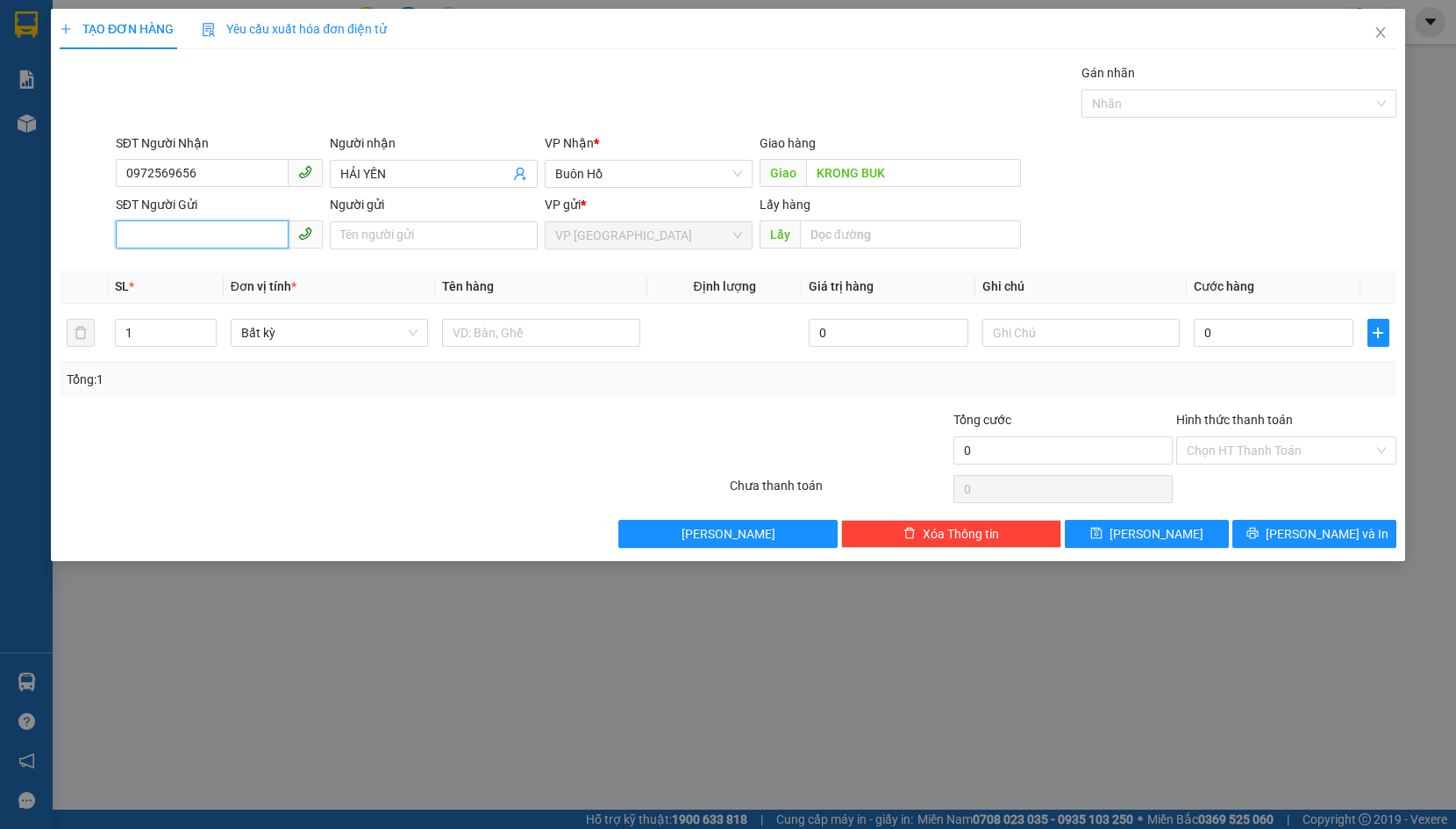
click at [241, 232] on input "SĐT Người Gửi" at bounding box center [202, 234] width 174 height 28
type input "0948972323"
click at [322, 263] on div "0948972323 - [PERSON_NAME] [PERSON_NAME] 28 [PERSON_NAME]" at bounding box center [318, 271] width 383 height 20
type input "[PERSON_NAME] [PERSON_NAME] 28 [PERSON_NAME]"
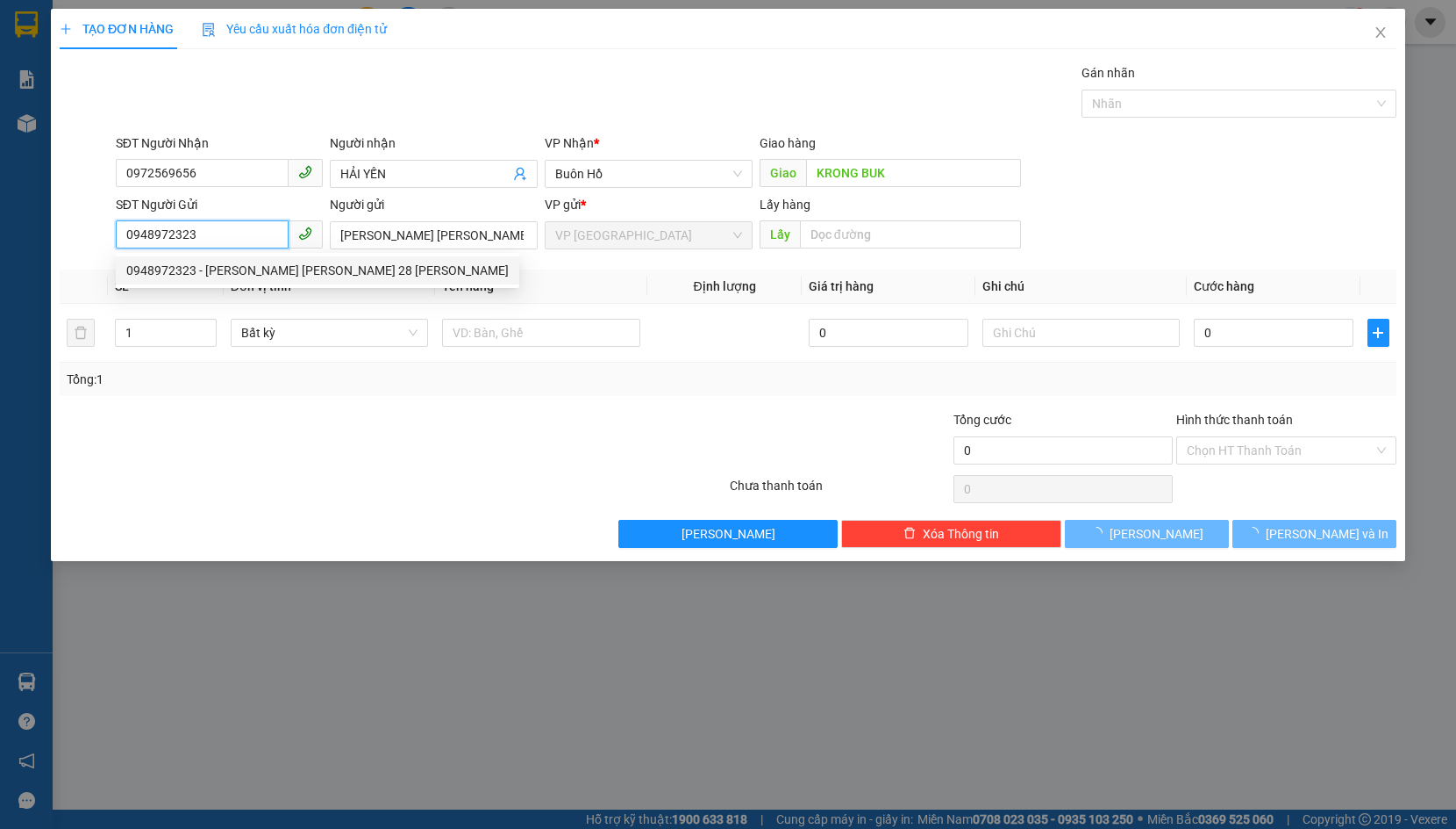
type input "50.000"
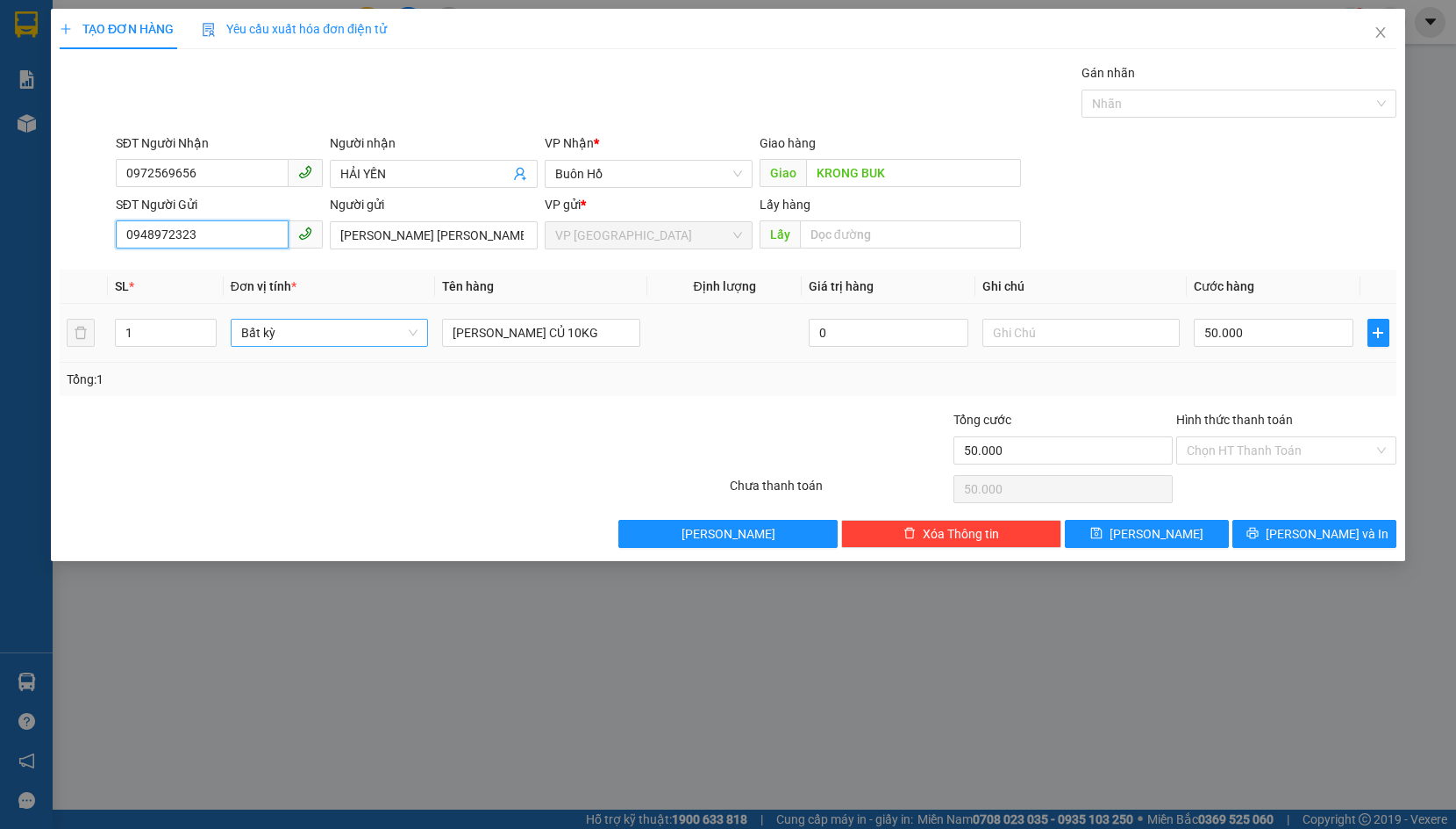
click at [328, 324] on span "Bất kỳ" at bounding box center [329, 333] width 177 height 27
type input "0948972323"
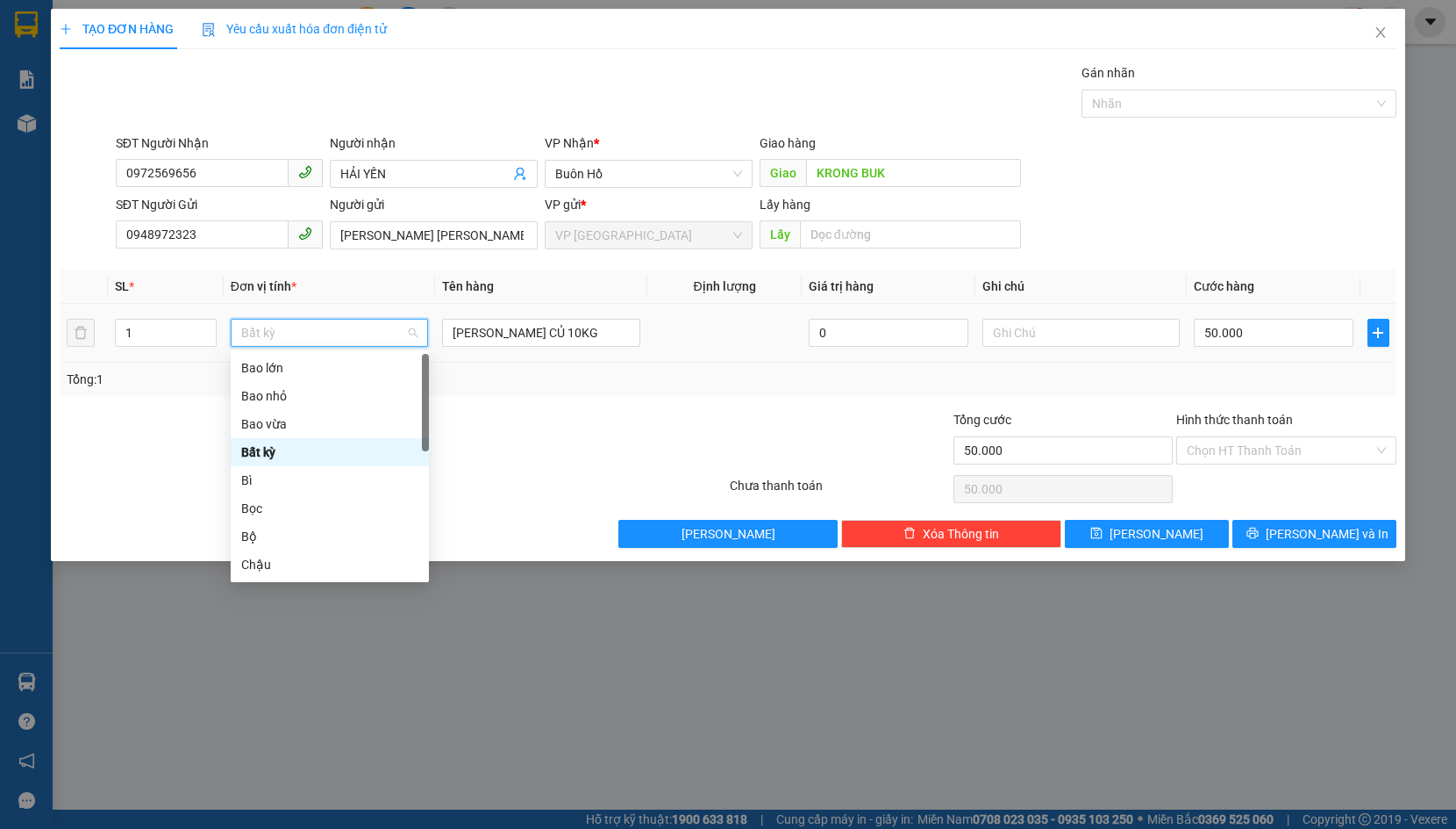
type input "T"
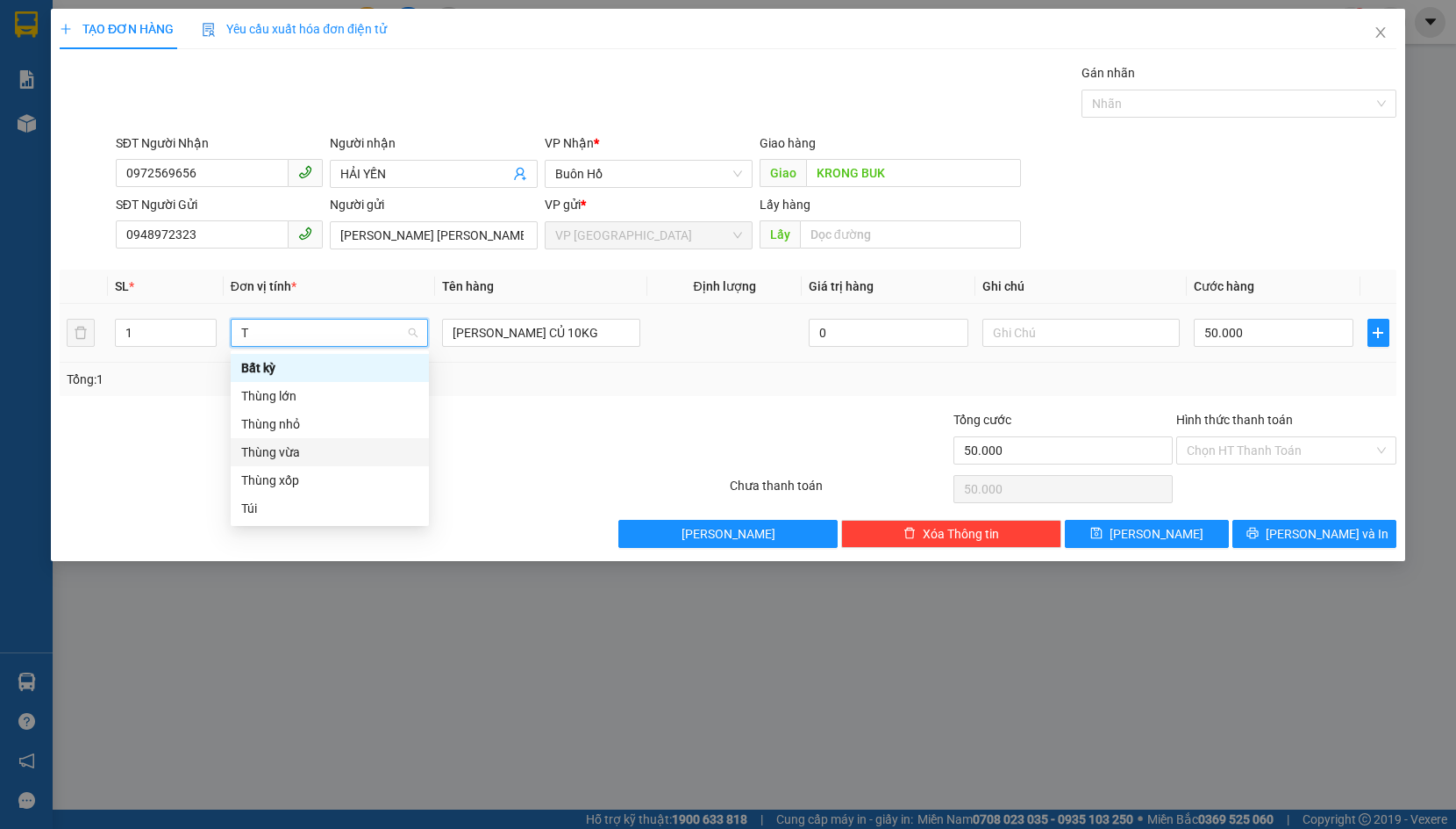
click at [333, 454] on div "Thùng vừa" at bounding box center [329, 452] width 177 height 20
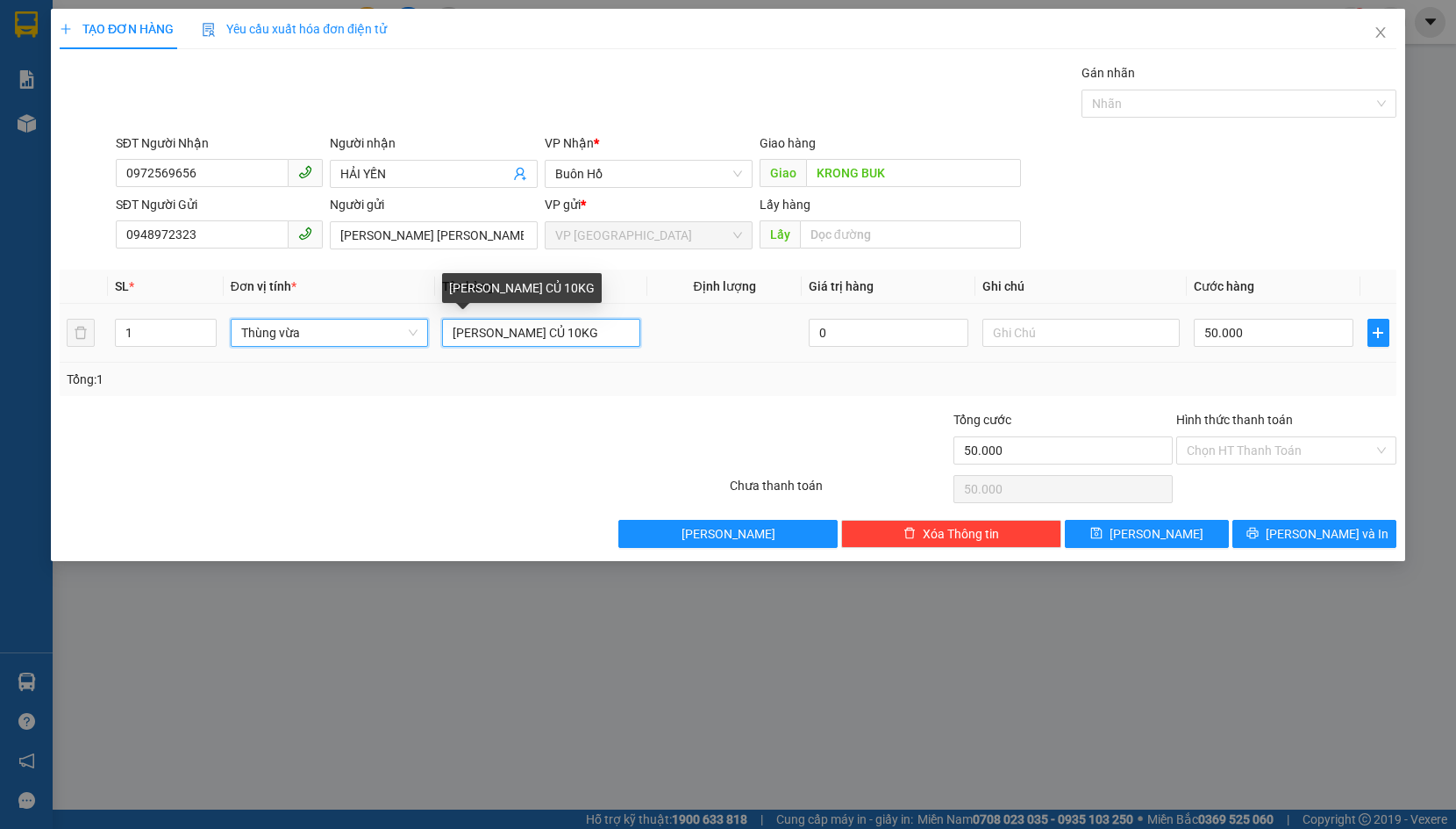
drag, startPoint x: 510, startPoint y: 325, endPoint x: 542, endPoint y: 331, distance: 32.6
click at [511, 325] on input "[PERSON_NAME] CỦ 10KG" at bounding box center [541, 333] width 198 height 28
type input "0"
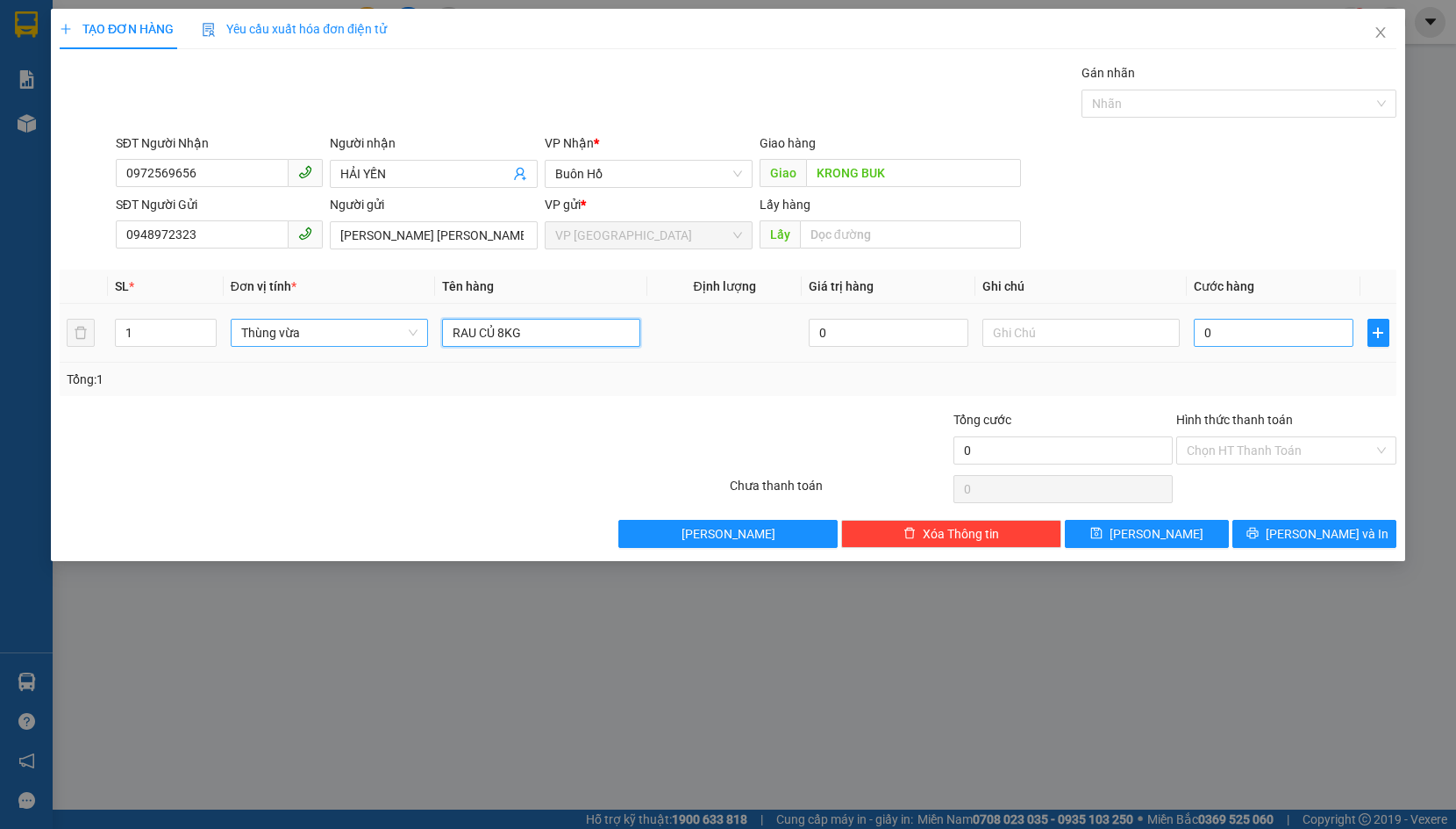
type input "RAU CỦ 8KG"
click at [1232, 329] on input "0" at bounding box center [1274, 333] width 159 height 28
type input "5"
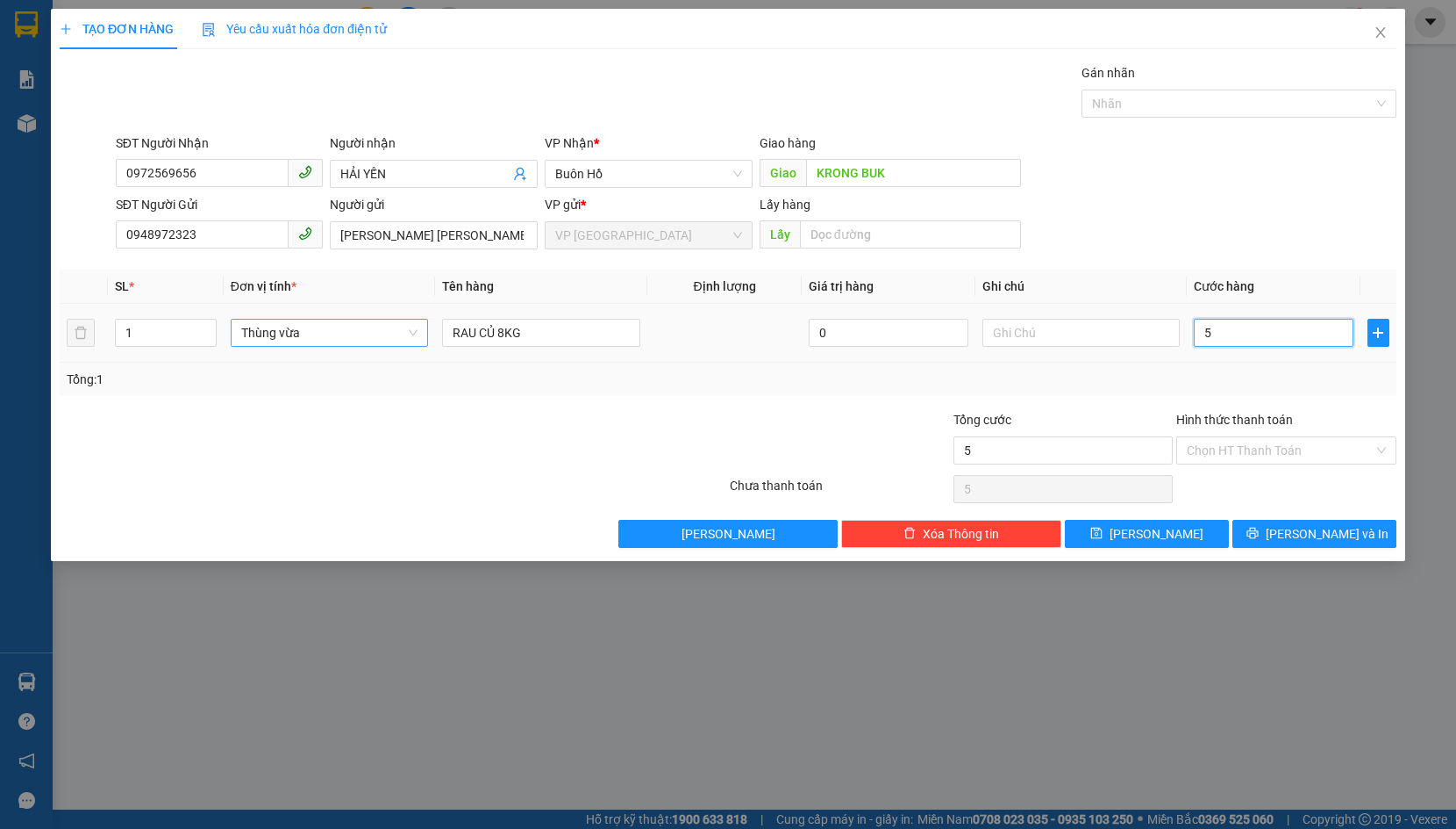
type input "50"
type input "500"
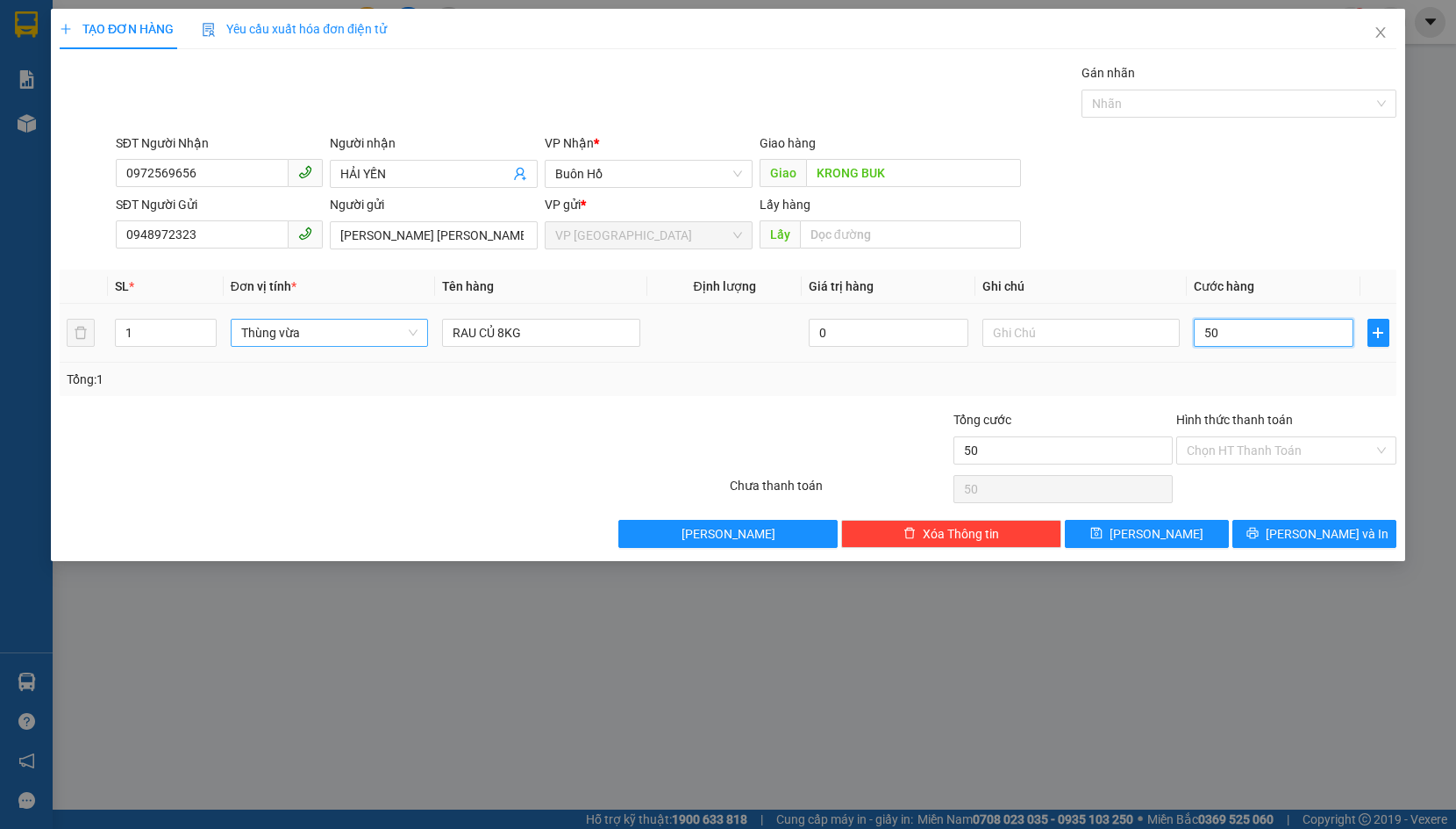
type input "500"
type input "5.000"
type input "50.000"
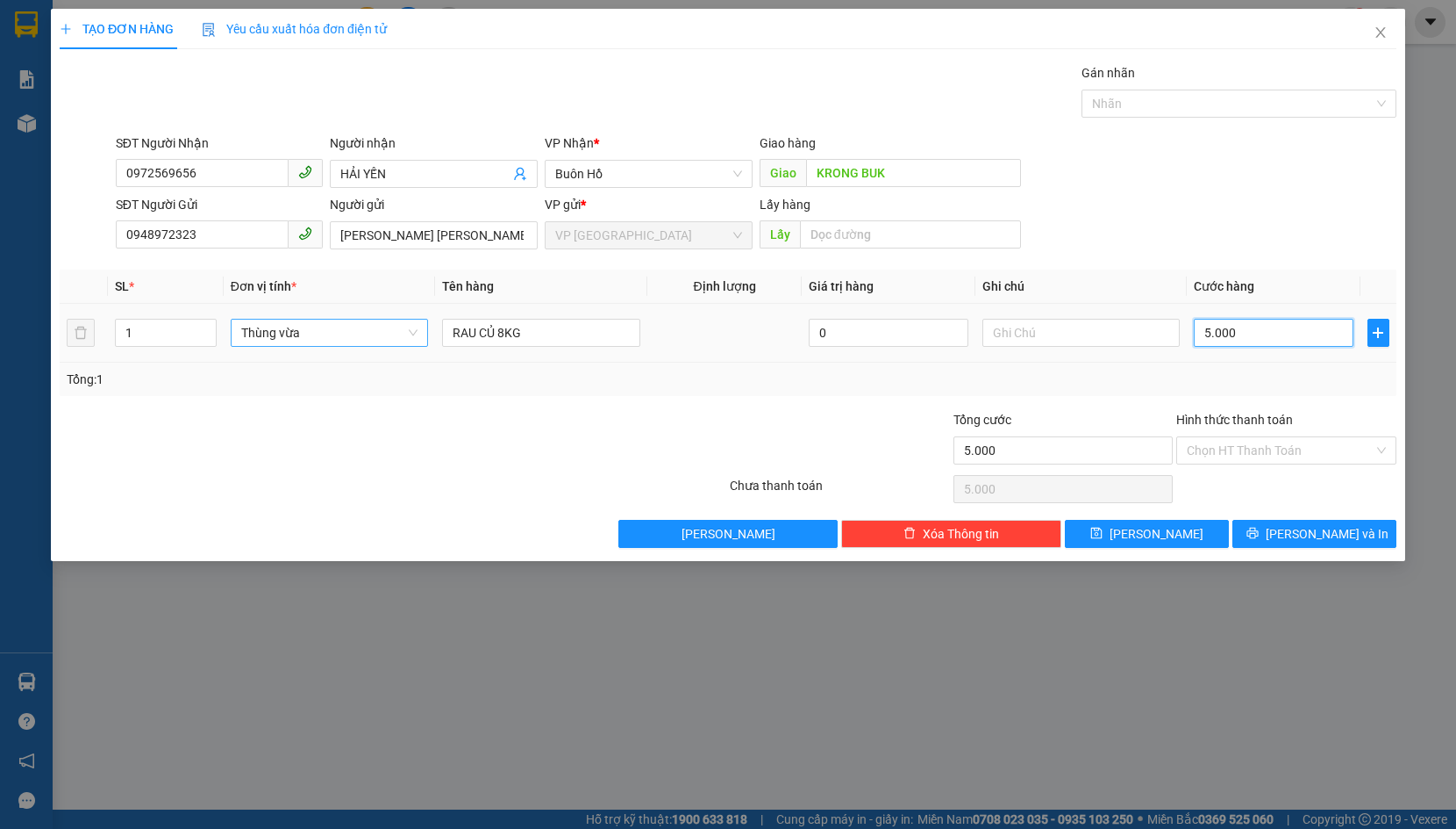
type input "50.000"
click at [1268, 540] on button "[PERSON_NAME] và In" at bounding box center [1314, 534] width 164 height 28
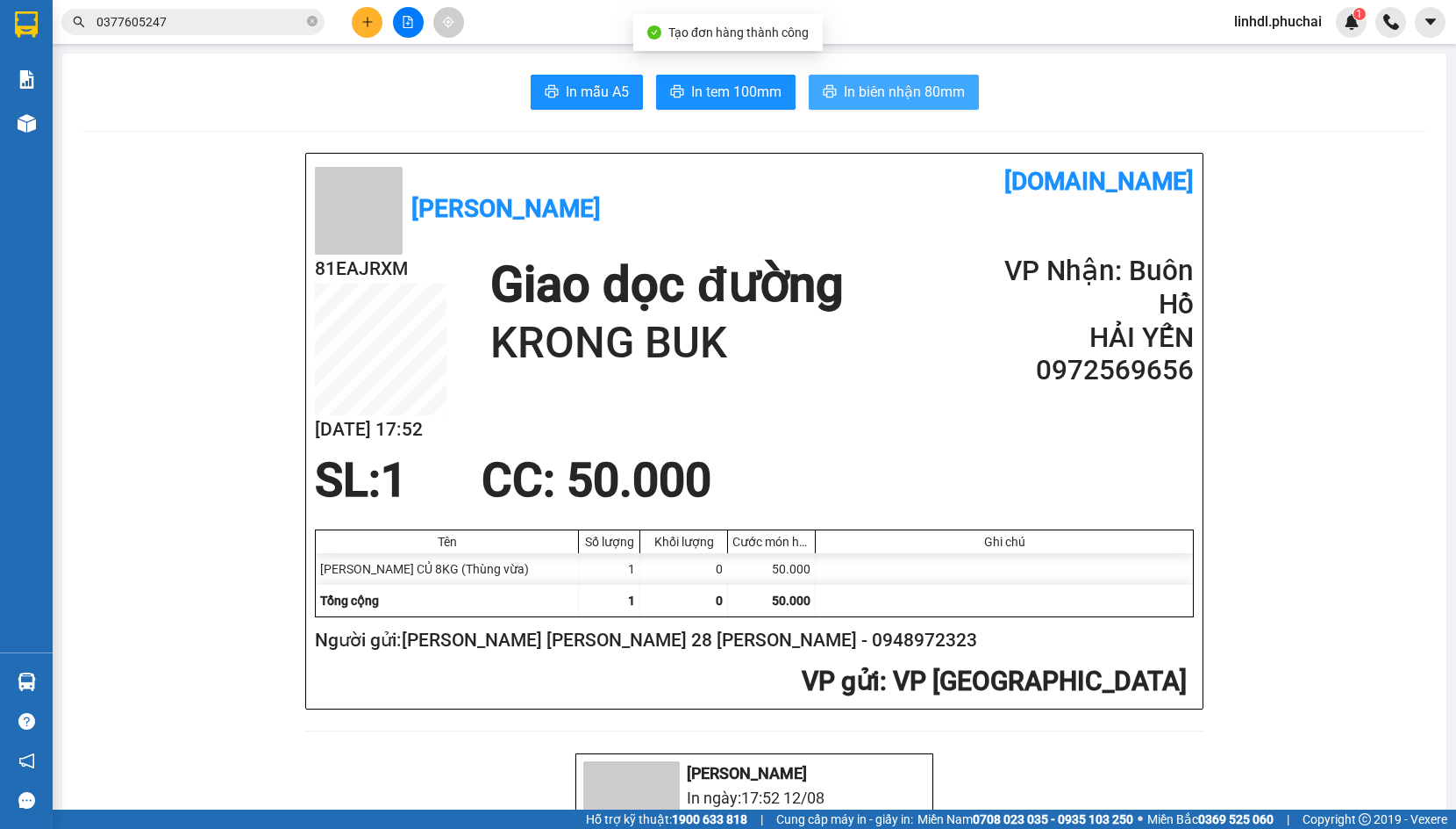
click at [927, 83] on span "In biên nhận 80mm" at bounding box center [904, 92] width 121 height 22
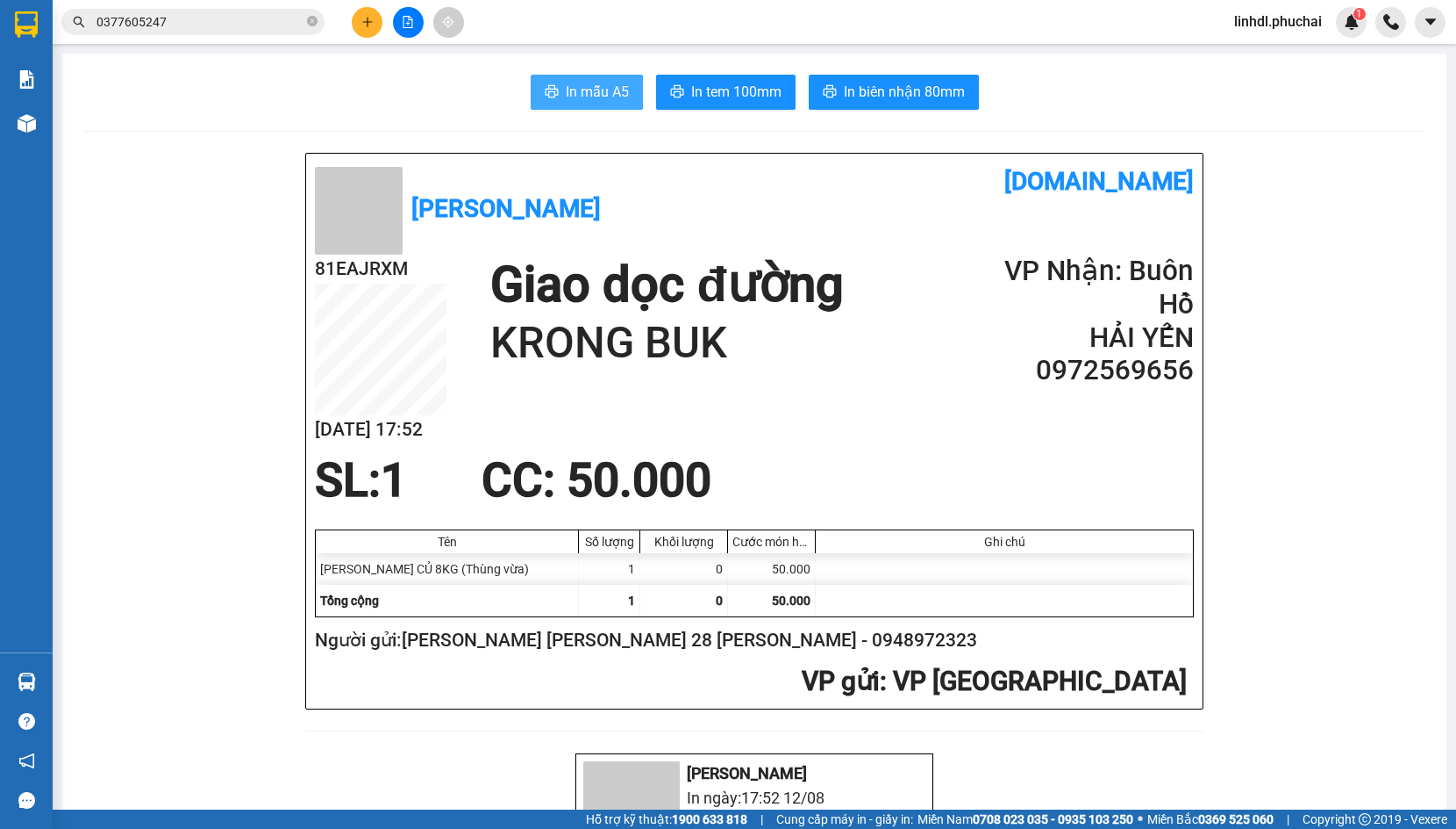
click at [602, 94] on span "In mẫu A5" at bounding box center [597, 92] width 63 height 22
